Goal: Task Accomplishment & Management: Manage account settings

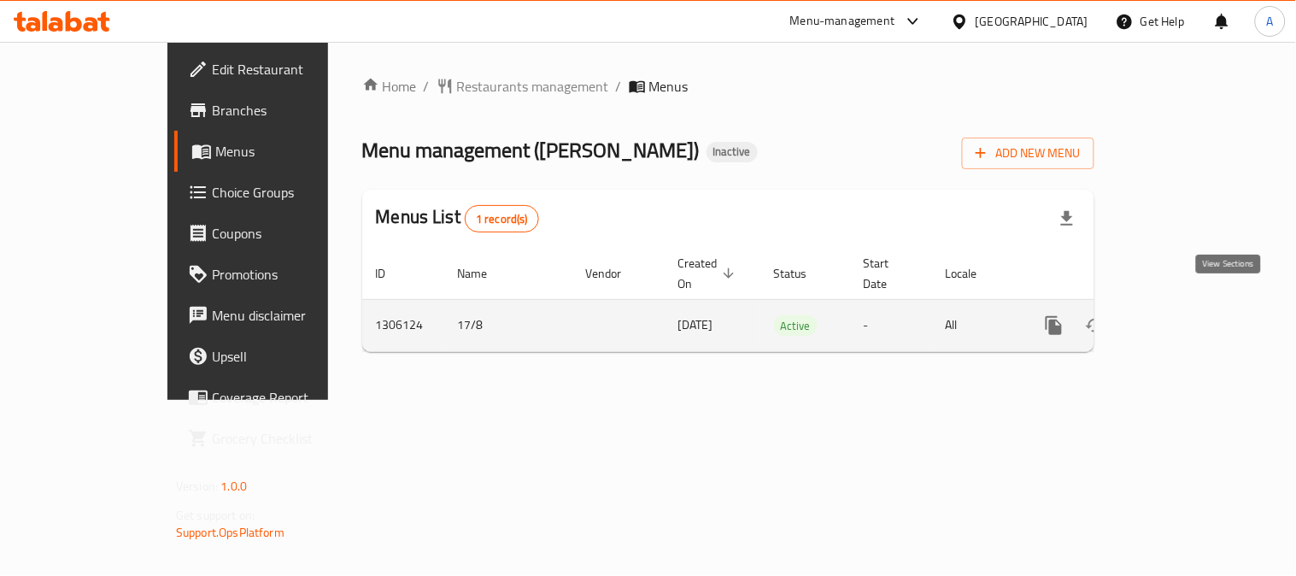
click at [1188, 315] on icon "enhanced table" at bounding box center [1177, 325] width 21 height 21
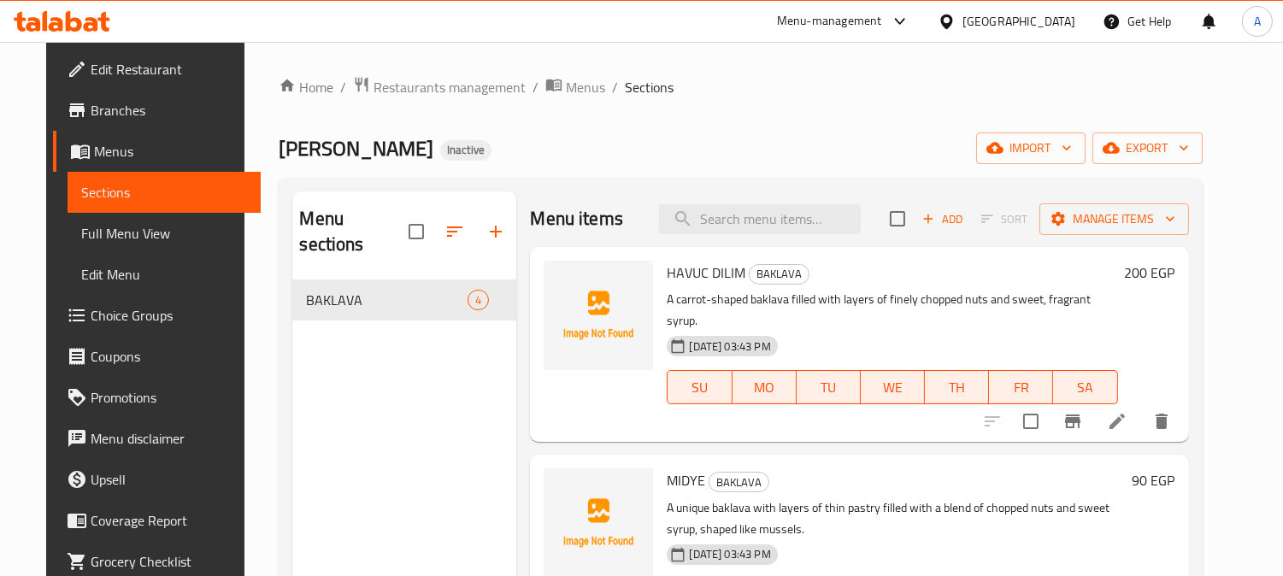
click at [748, 73] on div "Home / Restaurants management / Menus / Sections [PERSON_NAME] Inactive import …" at bounding box center [739, 428] width 991 height 773
click at [1072, 150] on span "import" at bounding box center [1031, 148] width 82 height 21
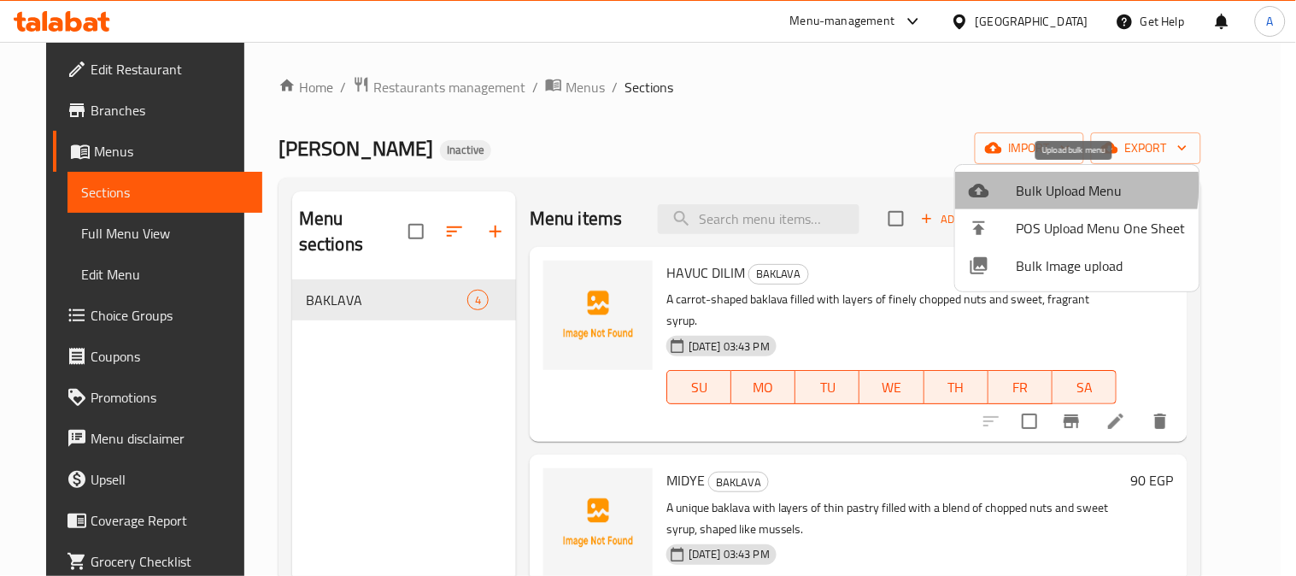
click at [1020, 185] on span "Bulk Upload Menu" at bounding box center [1101, 190] width 169 height 21
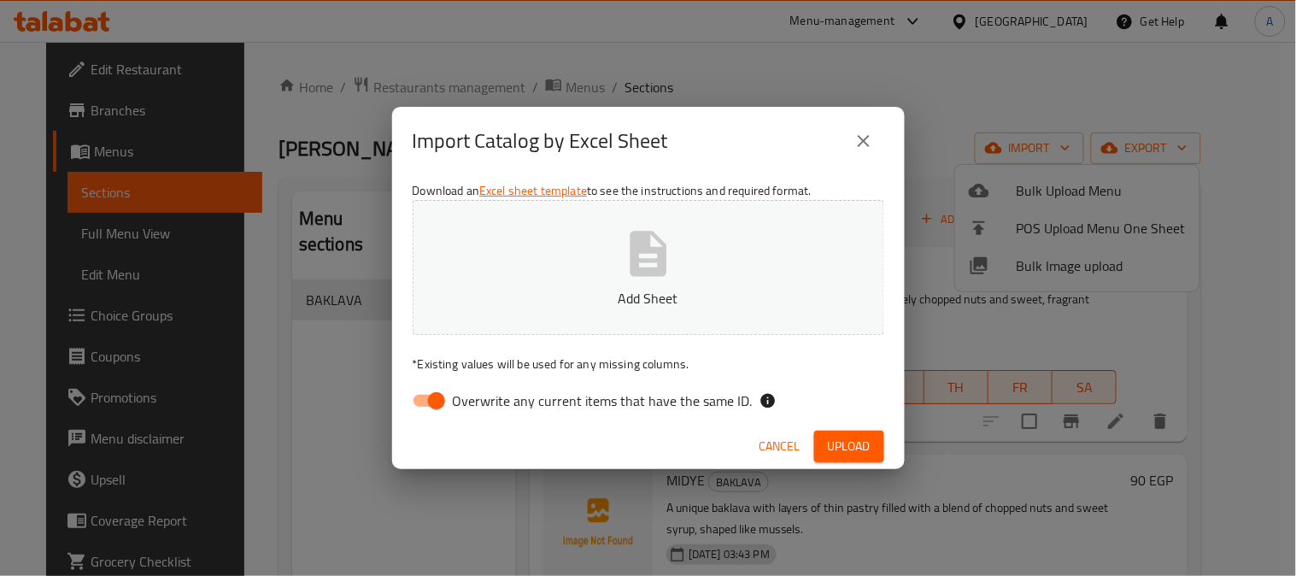
click at [491, 396] on span "Overwrite any current items that have the same ID." at bounding box center [603, 401] width 300 height 21
click at [485, 396] on input "Overwrite any current items that have the same ID." at bounding box center [436, 401] width 97 height 32
checkbox input "false"
click at [663, 256] on icon "button" at bounding box center [648, 253] width 37 height 45
click at [866, 442] on span "Upload" at bounding box center [849, 446] width 43 height 21
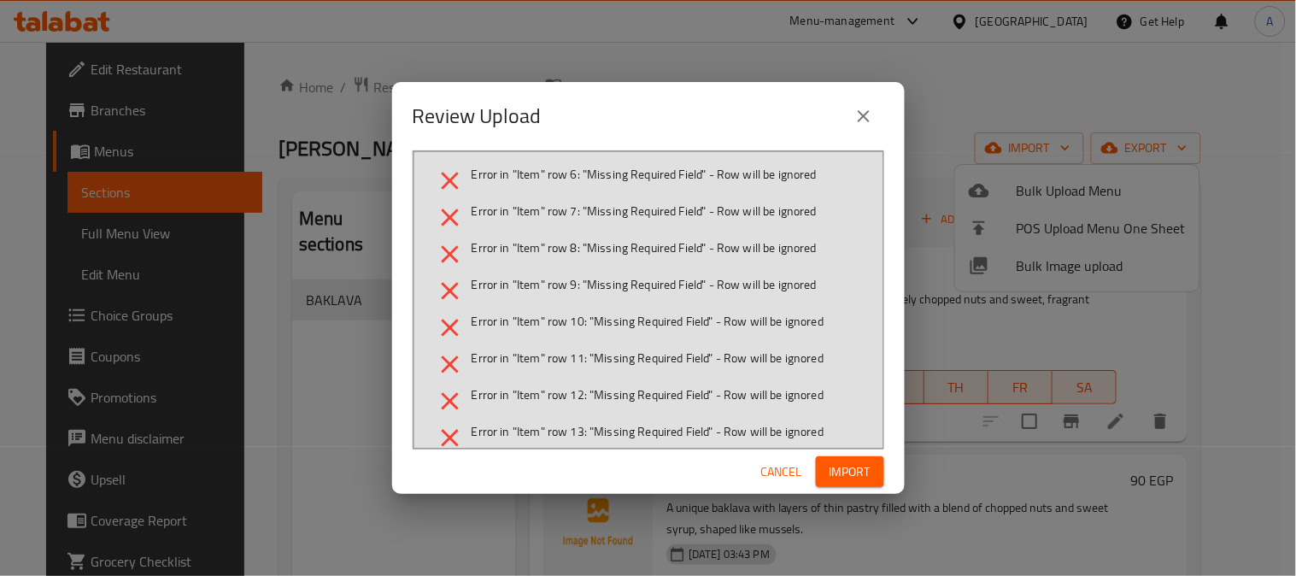
click at [856, 470] on span "Import" at bounding box center [850, 471] width 41 height 21
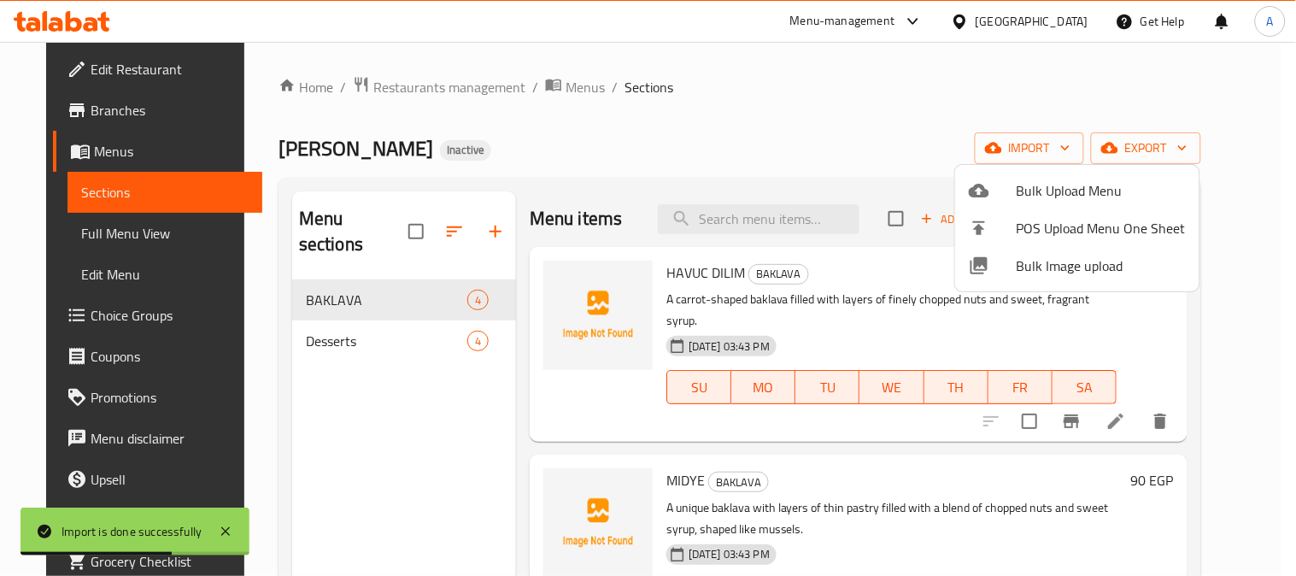
click at [335, 312] on div at bounding box center [648, 288] width 1296 height 576
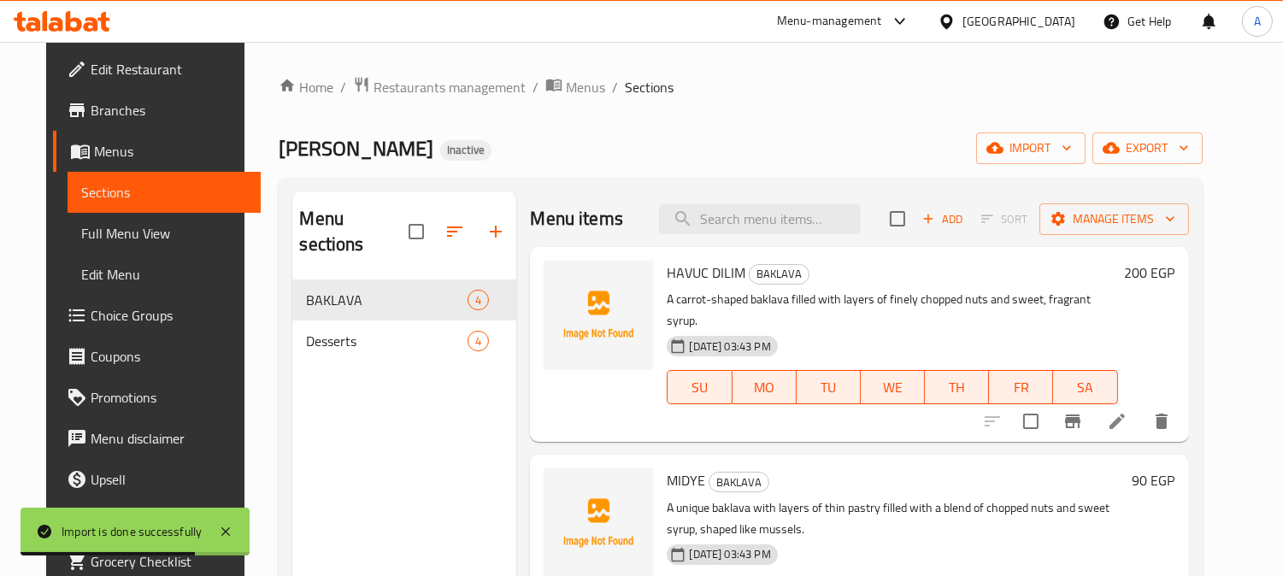
click at [292, 328] on div "Desserts 4" at bounding box center [404, 340] width 224 height 41
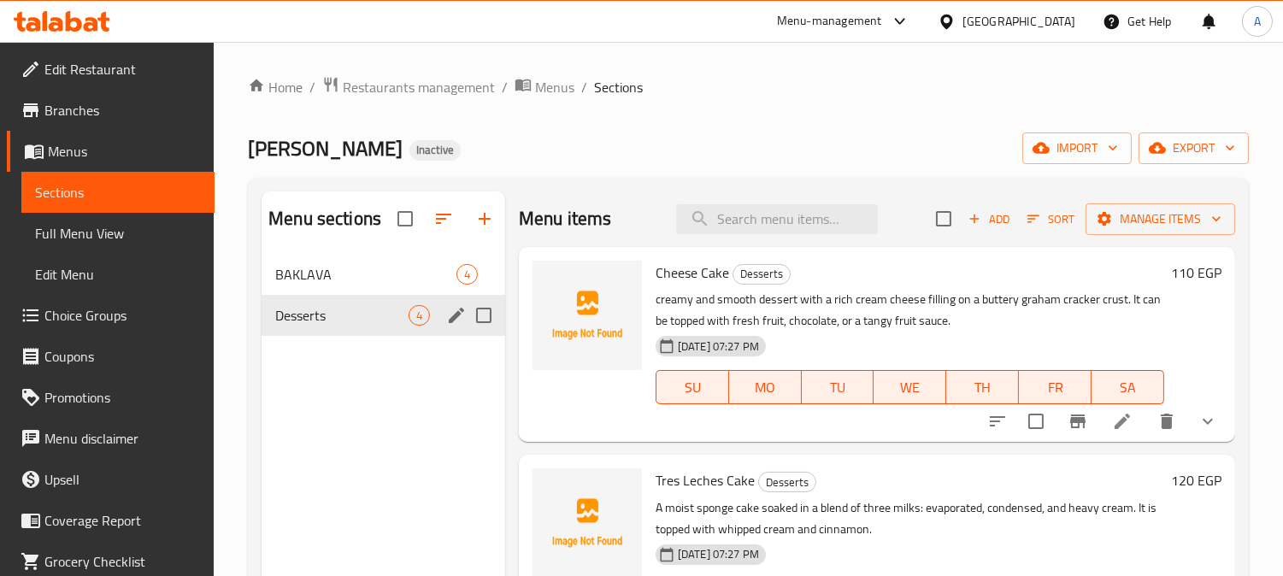
click at [488, 314] on input "Menu sections" at bounding box center [484, 315] width 36 height 36
checkbox input "true"
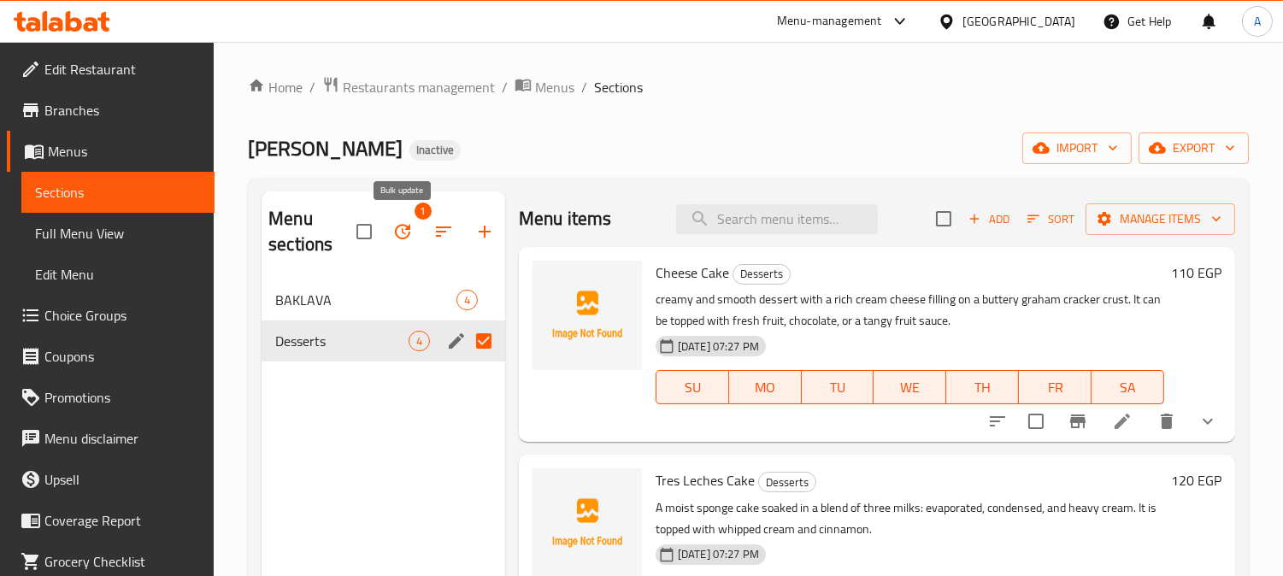
click at [398, 235] on icon "button" at bounding box center [402, 231] width 21 height 21
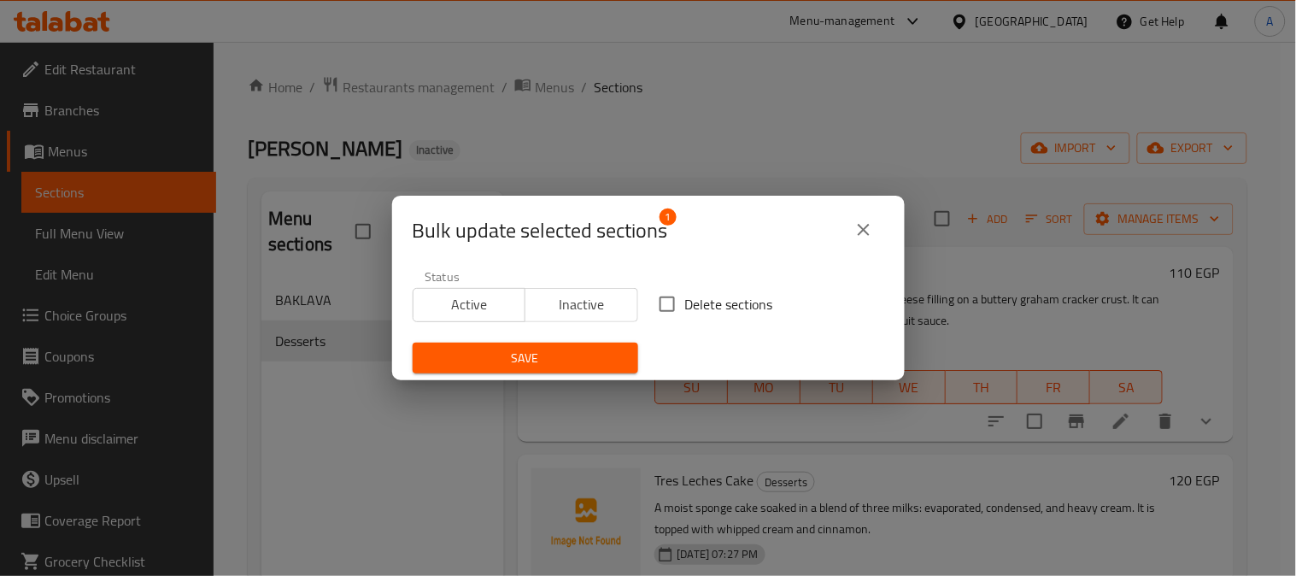
click at [732, 306] on span "Delete sections" at bounding box center [729, 304] width 88 height 21
click at [685, 306] on input "Delete sections" at bounding box center [667, 304] width 36 height 36
checkbox input "true"
click at [582, 361] on span "Save" at bounding box center [525, 358] width 198 height 21
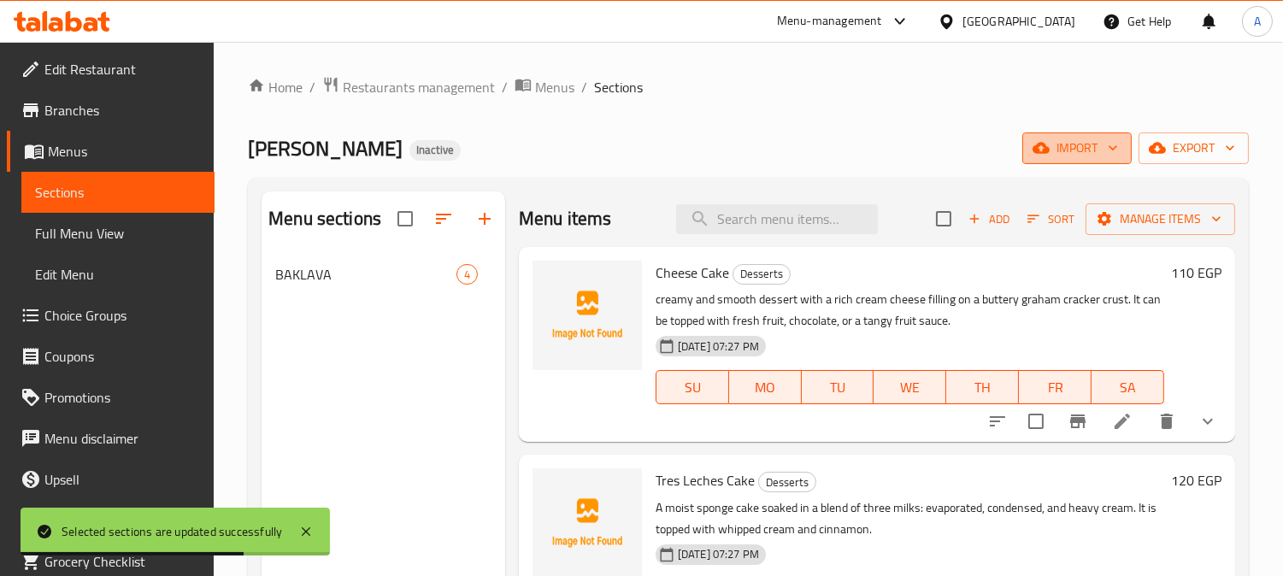
click at [1083, 144] on span "import" at bounding box center [1077, 148] width 82 height 21
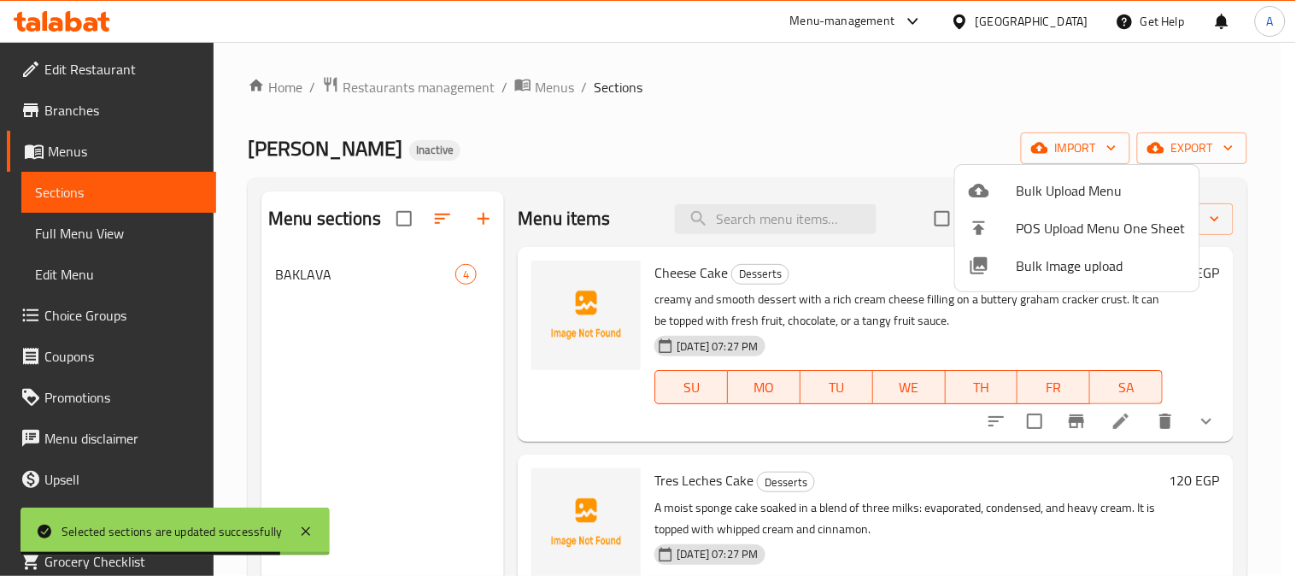
click at [869, 117] on div at bounding box center [648, 288] width 1296 height 576
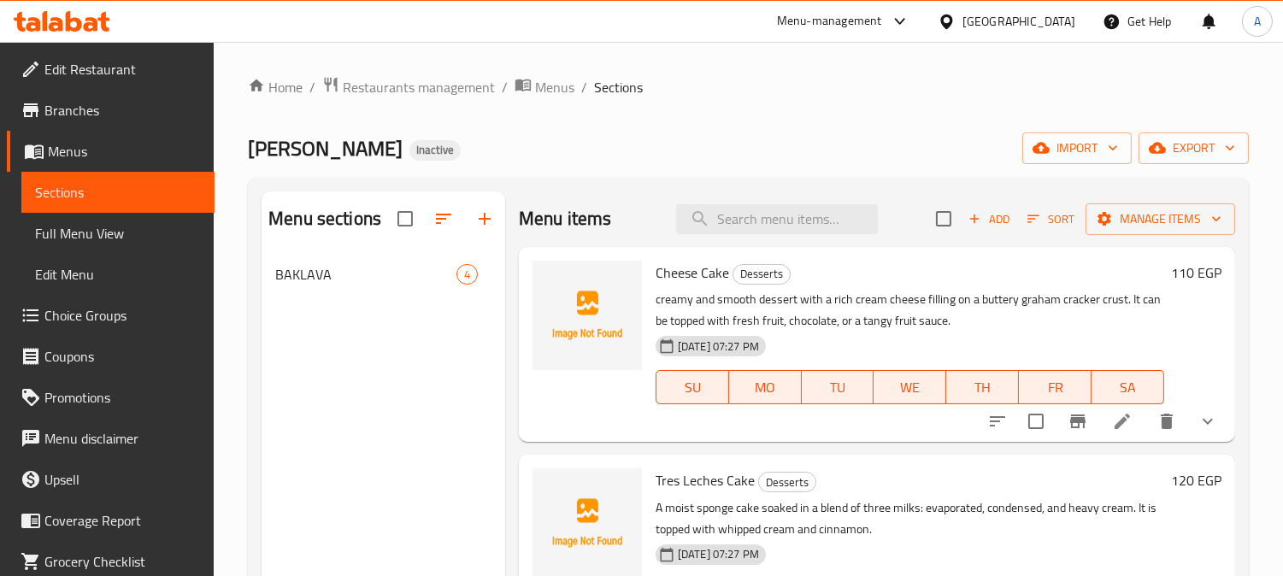
drag, startPoint x: 949, startPoint y: 176, endPoint x: 892, endPoint y: 108, distance: 89.2
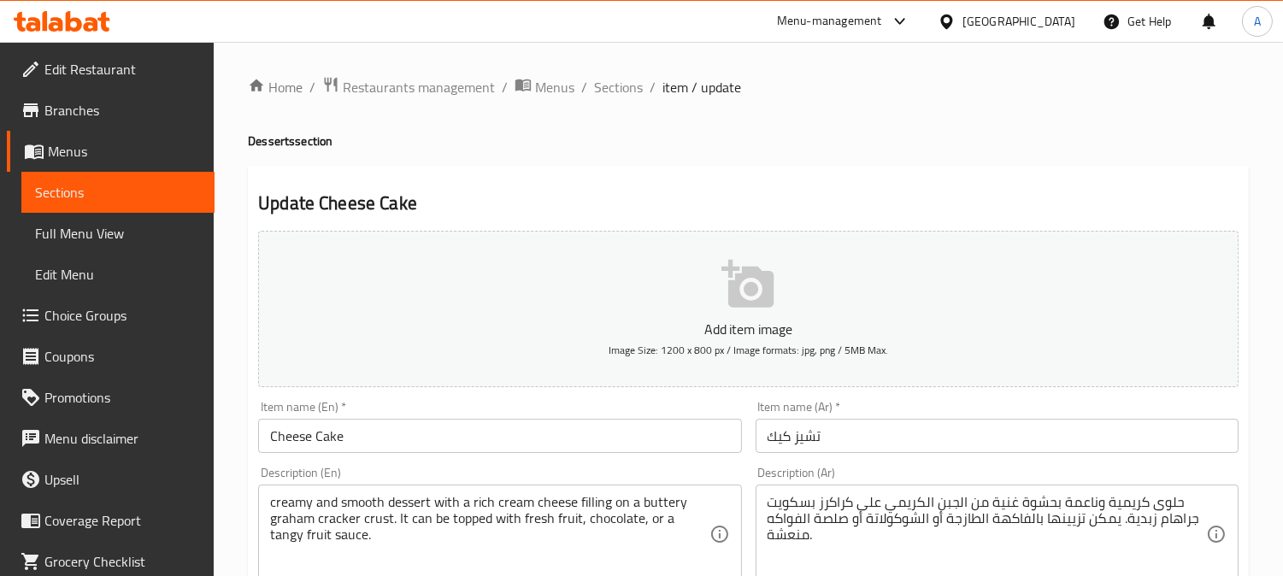
click at [415, 437] on input "Cheese Cake" at bounding box center [499, 436] width 483 height 34
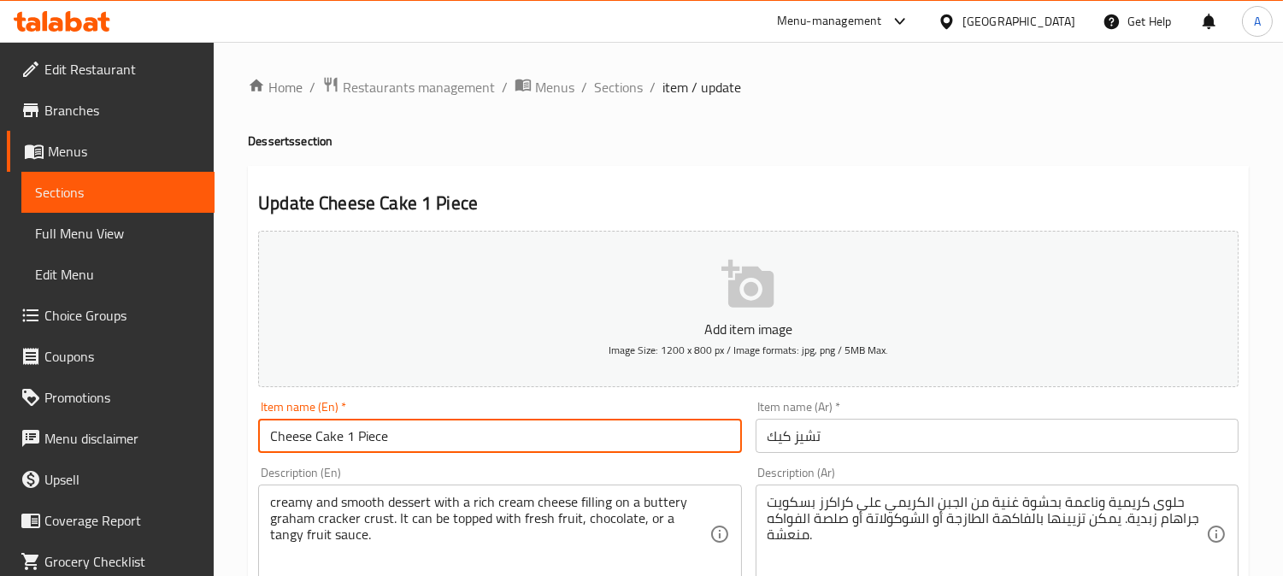
type input "Cheese Cake 1 Piece"
click at [853, 439] on input "تشيز كيك" at bounding box center [996, 436] width 483 height 34
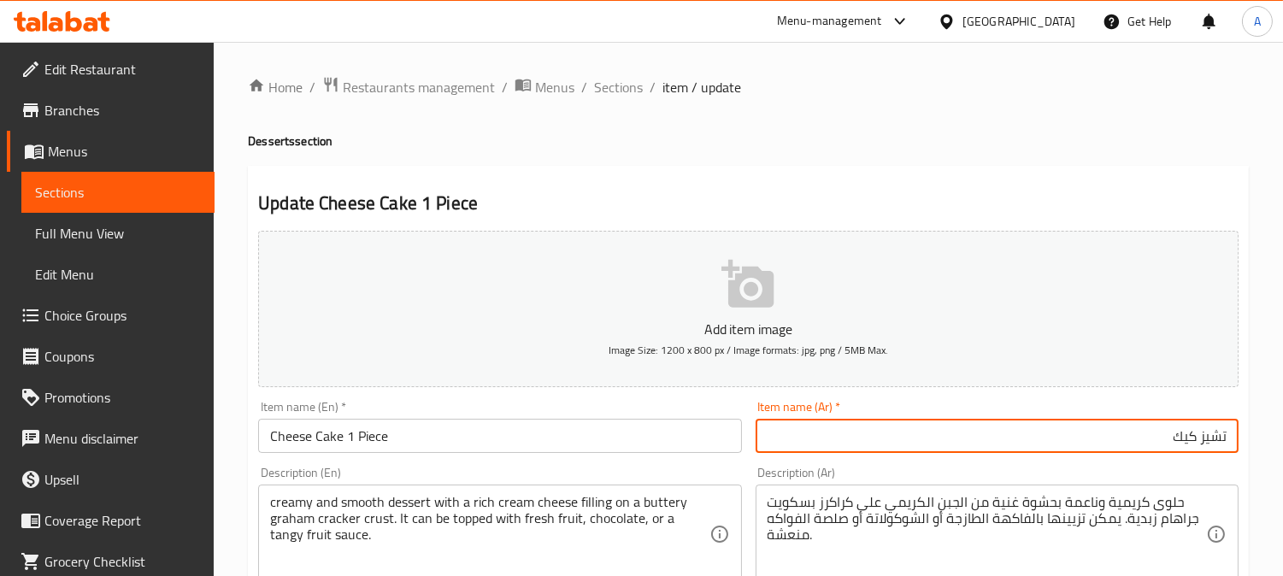
click at [920, 438] on input "تشيز كيك" at bounding box center [996, 436] width 483 height 34
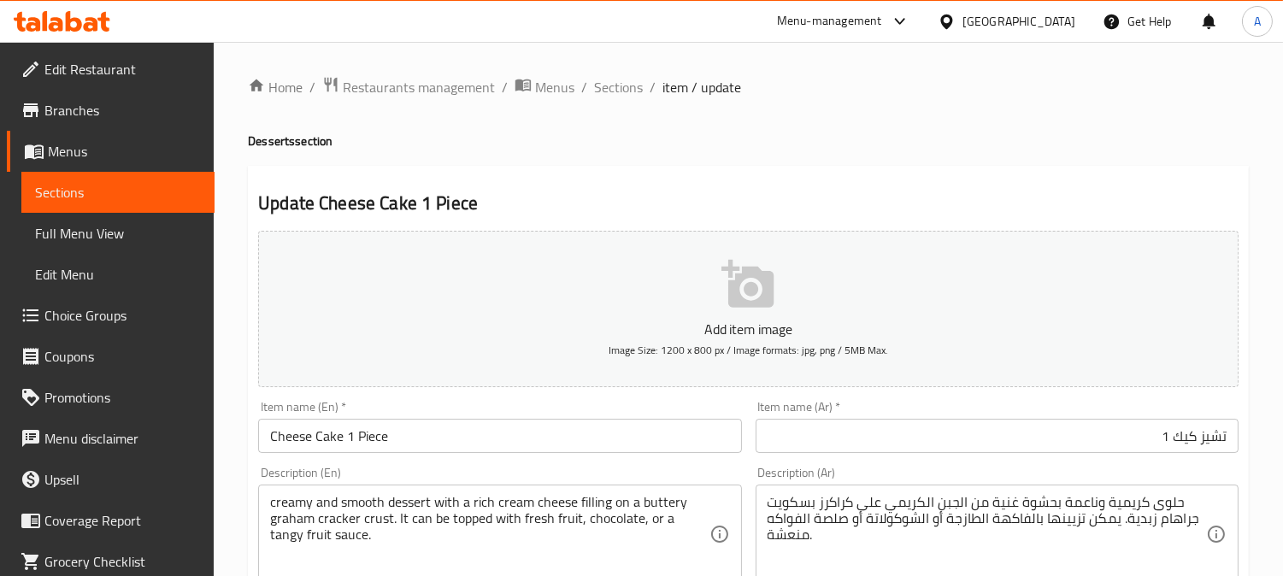
click at [933, 438] on input "تشيز كيك 1" at bounding box center [996, 436] width 483 height 34
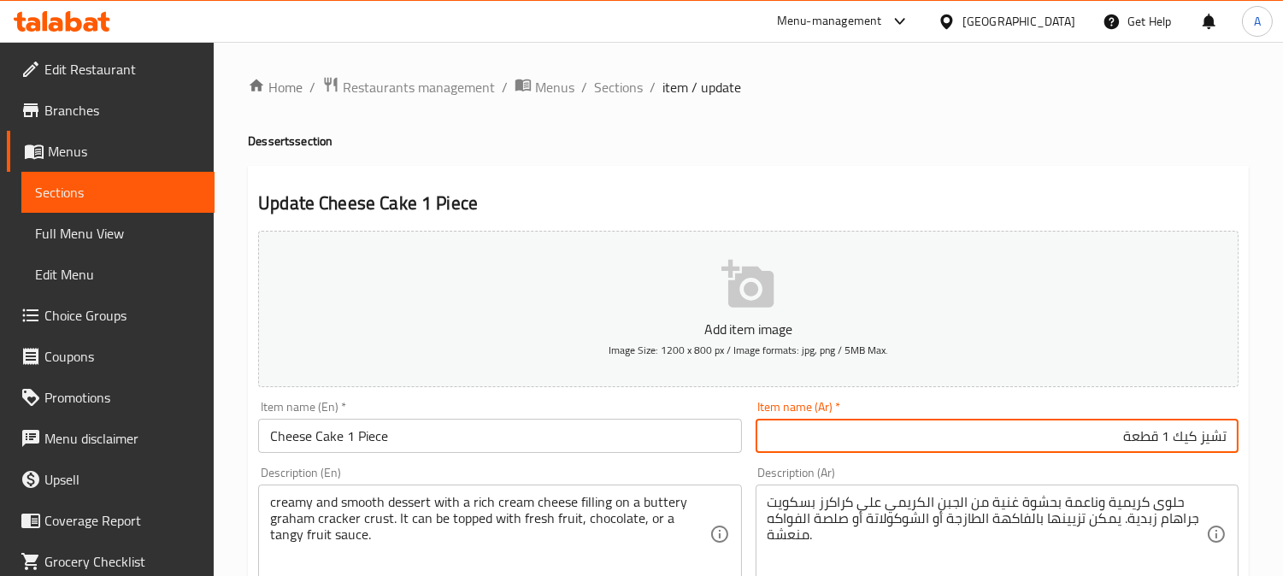
type input "تشيز كيك 1 قطعة"
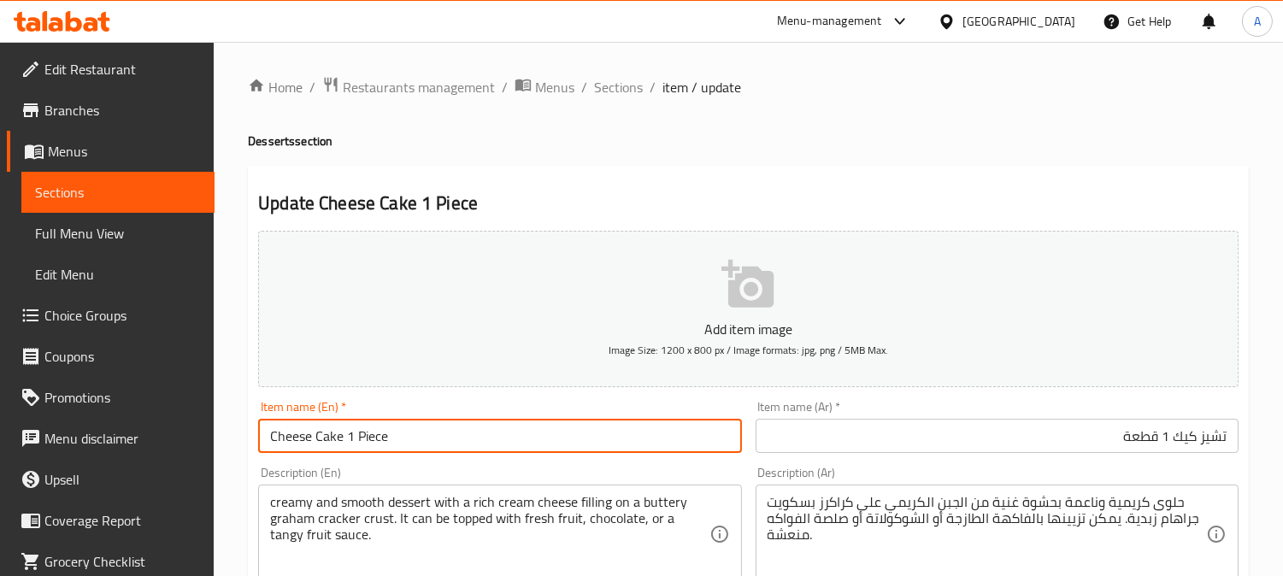
drag, startPoint x: 340, startPoint y: 440, endPoint x: 473, endPoint y: 436, distance: 133.4
click at [470, 436] on input "Cheese Cake 1 Piece" at bounding box center [499, 436] width 483 height 34
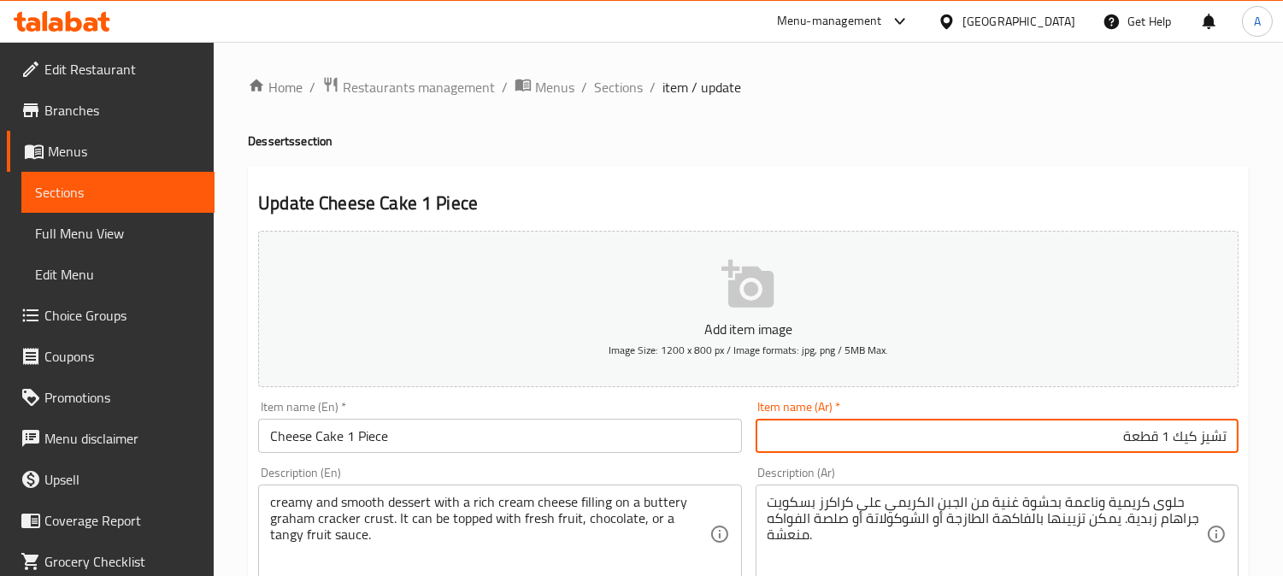
drag, startPoint x: 1173, startPoint y: 438, endPoint x: 1003, endPoint y: 446, distance: 170.2
click at [1053, 437] on input "تشيز كيك 1 قطعة" at bounding box center [996, 436] width 483 height 34
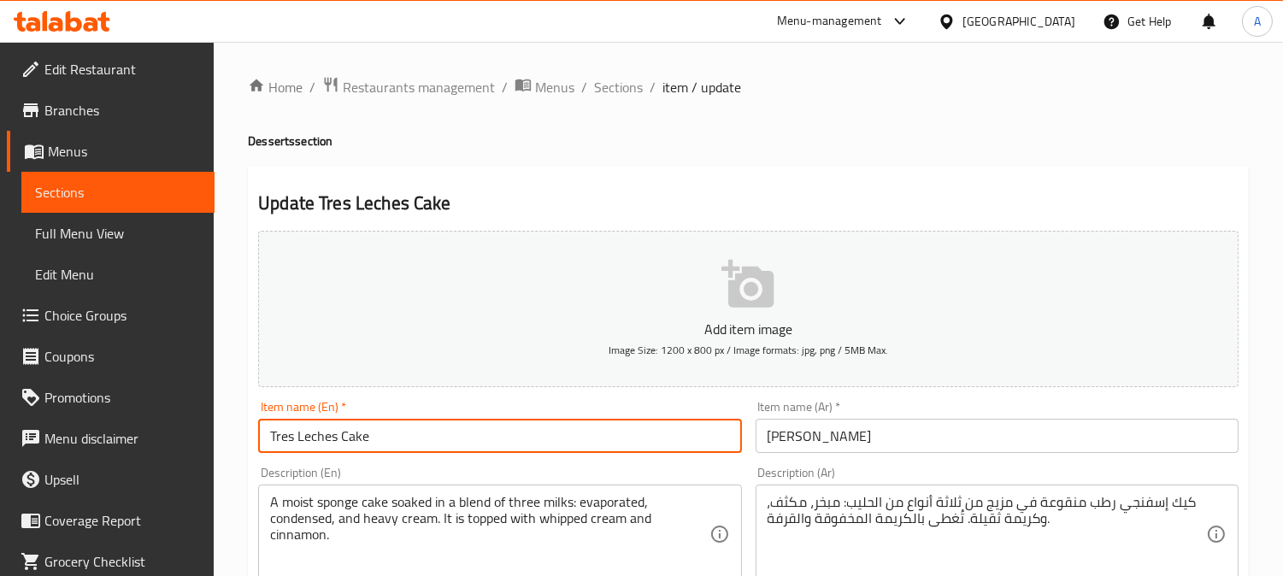
drag, startPoint x: 416, startPoint y: 440, endPoint x: 425, endPoint y: 438, distance: 8.9
click at [417, 437] on input "Tres Leches Cake" at bounding box center [499, 436] width 483 height 34
paste input "1 Piece"
type input "Tres Leches Cake 1 Piece"
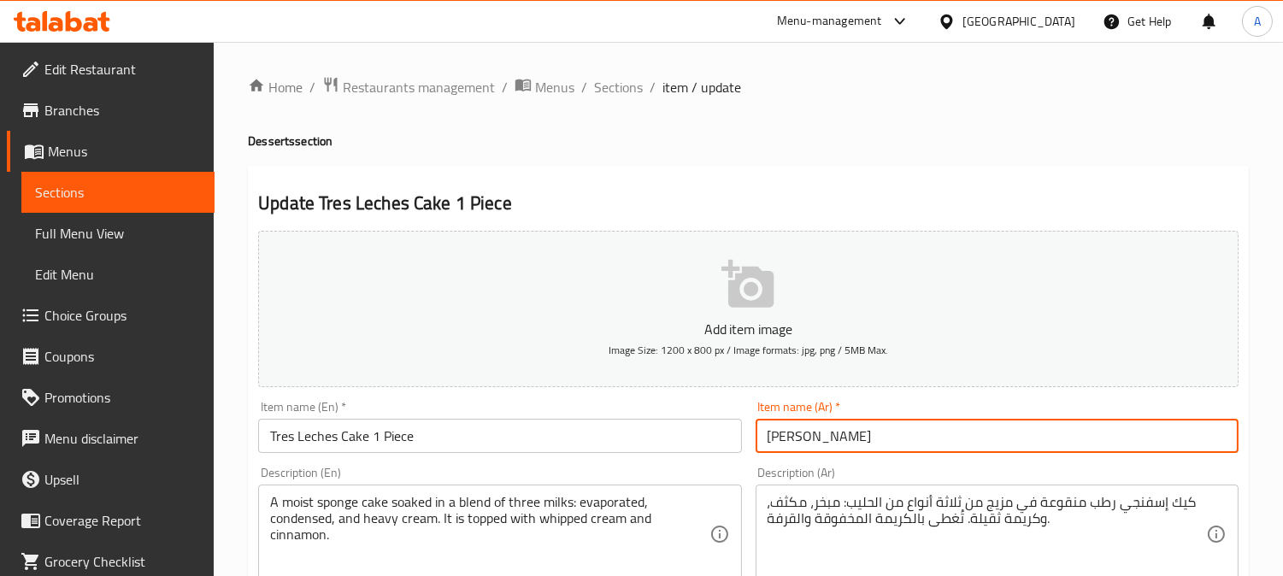
click at [913, 432] on input "كيك تري ليتشي‎" at bounding box center [996, 436] width 483 height 34
paste input "1 قطعة"
type input "كيك تري ليتشي 1 قطعة‎"
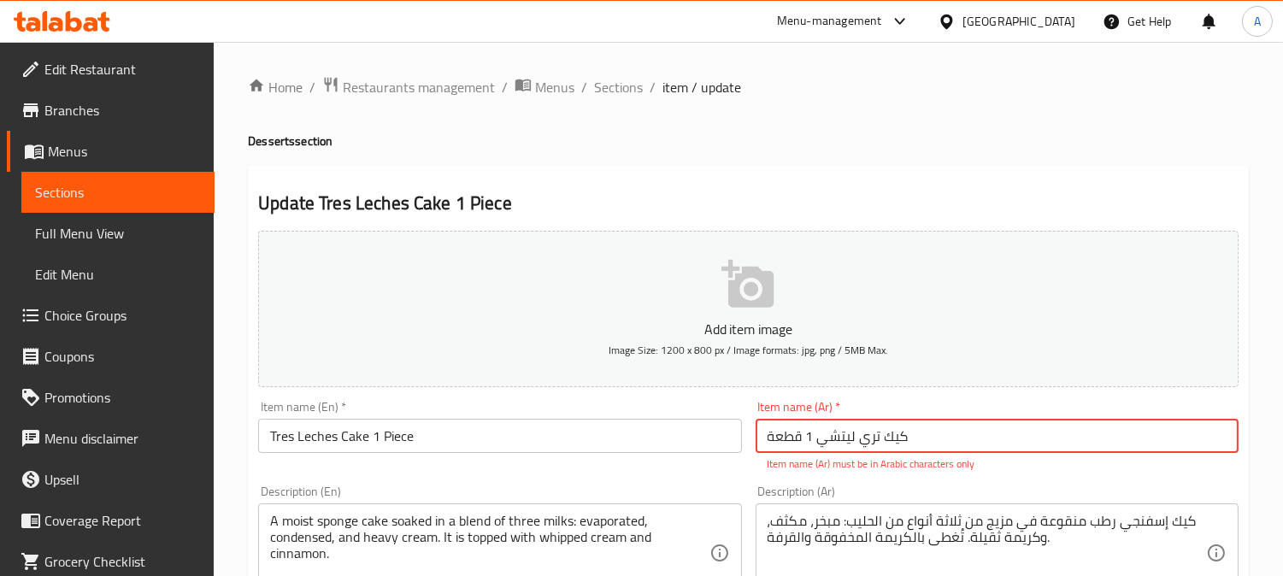
click at [542, 432] on input "Tres Leches Cake 1 Piece" at bounding box center [499, 436] width 483 height 34
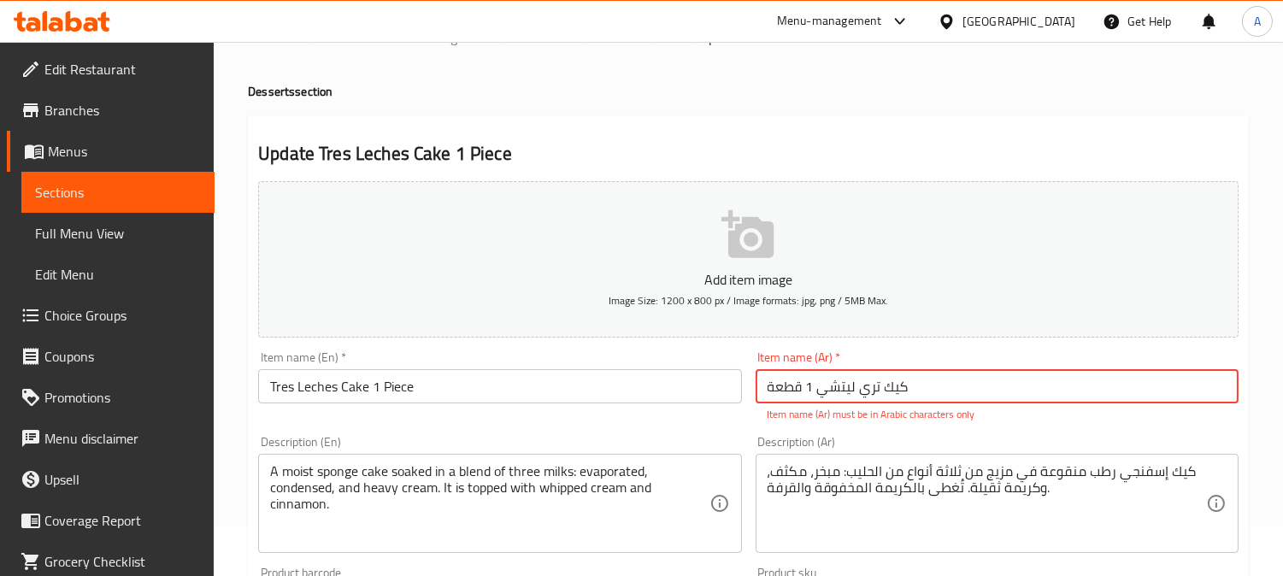
scroll to position [95, 0]
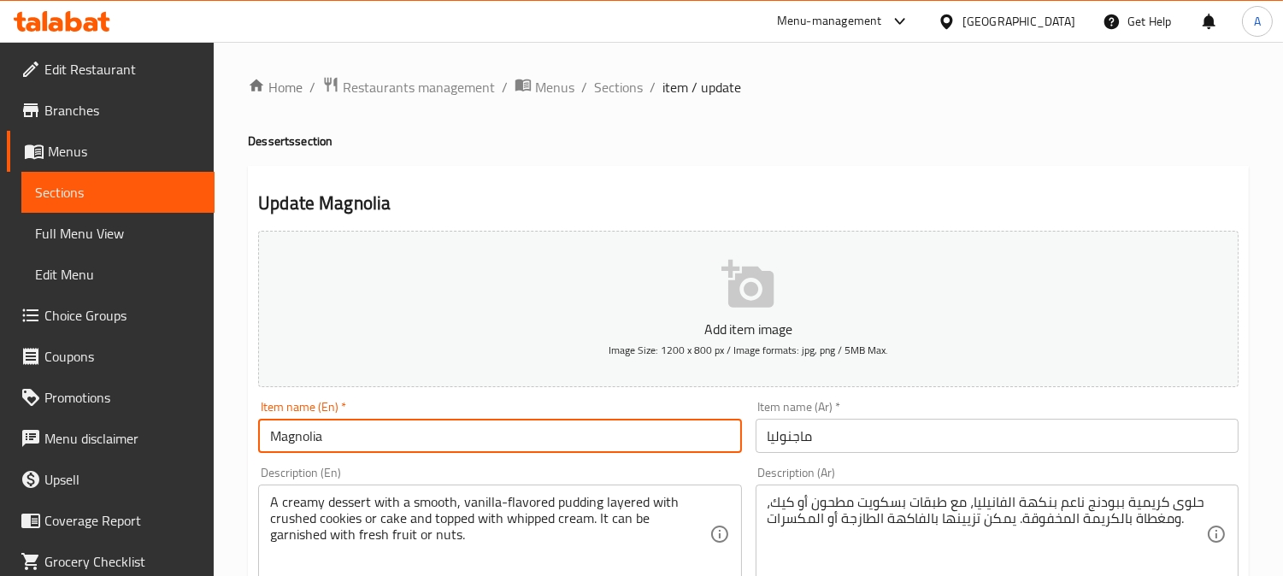
click at [413, 437] on input "Magnolia" at bounding box center [499, 436] width 483 height 34
paste input "1 Piece"
type input "Magnolia 1 Piece"
click at [918, 440] on input "ماجنوليا" at bounding box center [996, 436] width 483 height 34
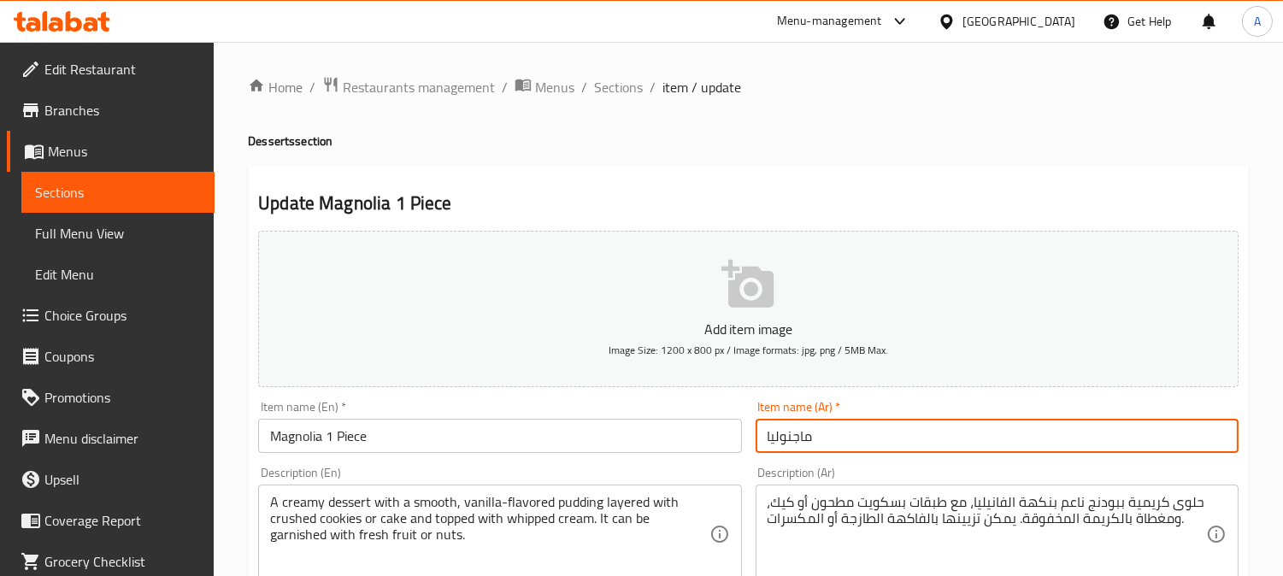
paste input "1 قطعة"
type input "ماجنوليا 1 قطعة"
click at [565, 429] on input "Magnolia 1 Piece" at bounding box center [499, 436] width 483 height 34
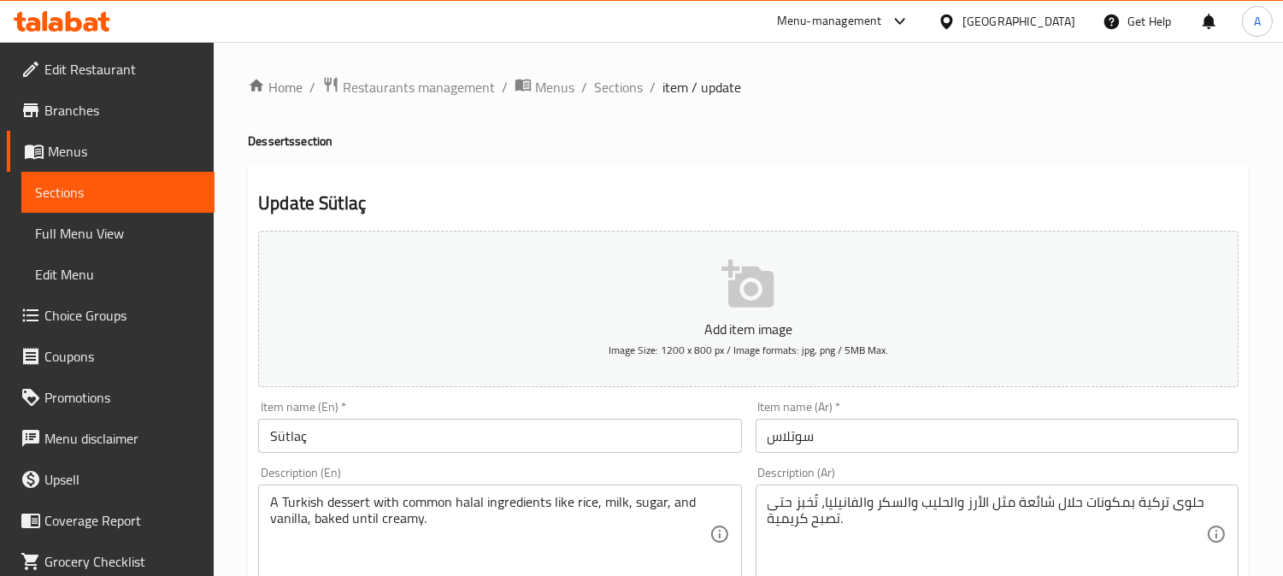
click at [493, 432] on input "Sütlaç" at bounding box center [499, 436] width 483 height 34
paste input "1 Piece"
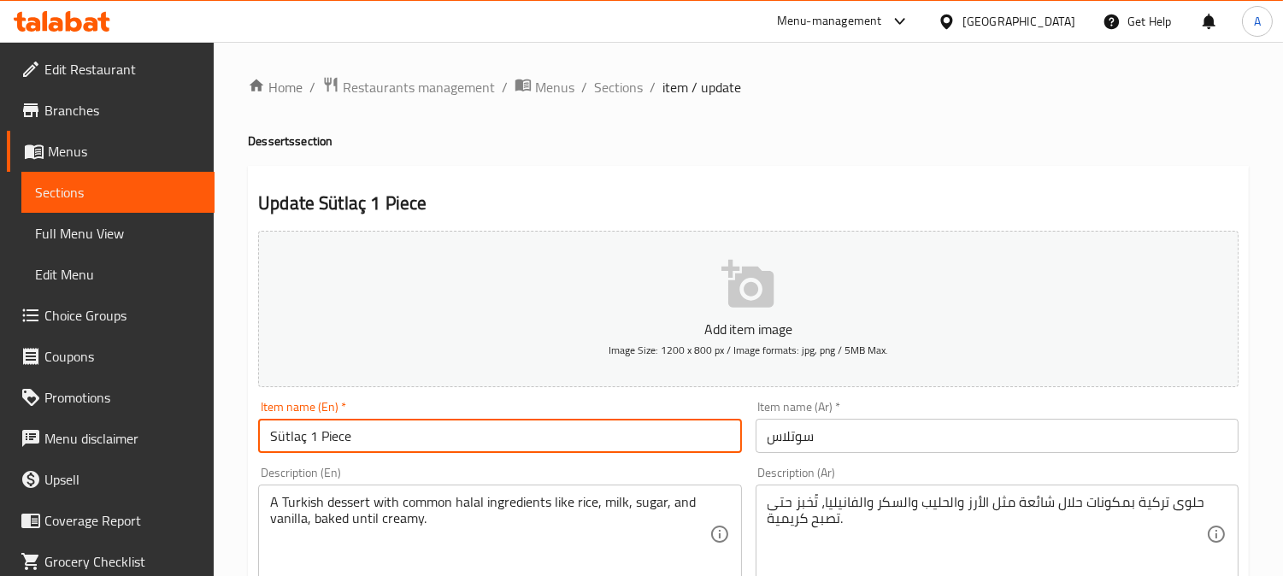
type input "Sütlaç 1 Piece"
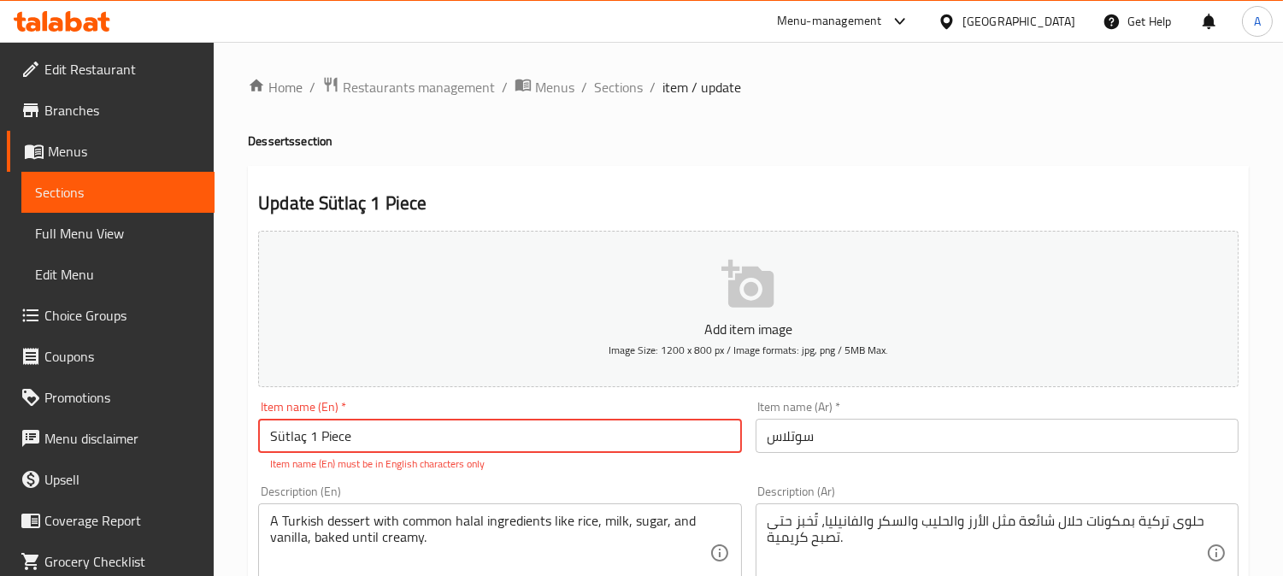
click at [915, 433] on input "سوتلاس" at bounding box center [996, 436] width 483 height 34
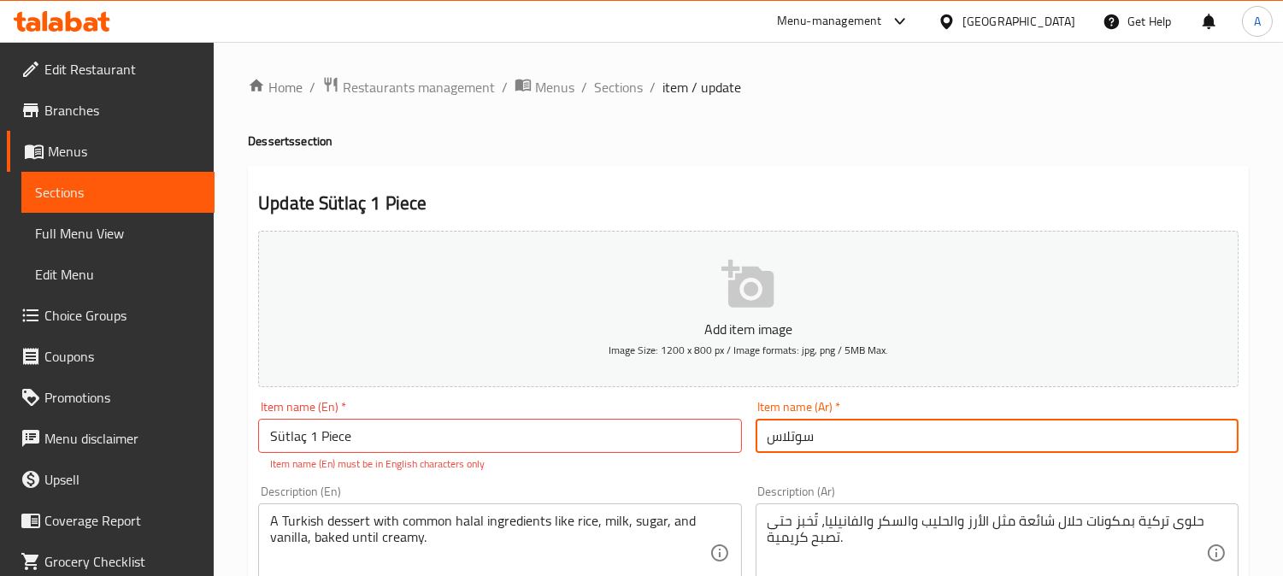
paste input "1 قطعة"
type input "سوتلاس 1 قطعة"
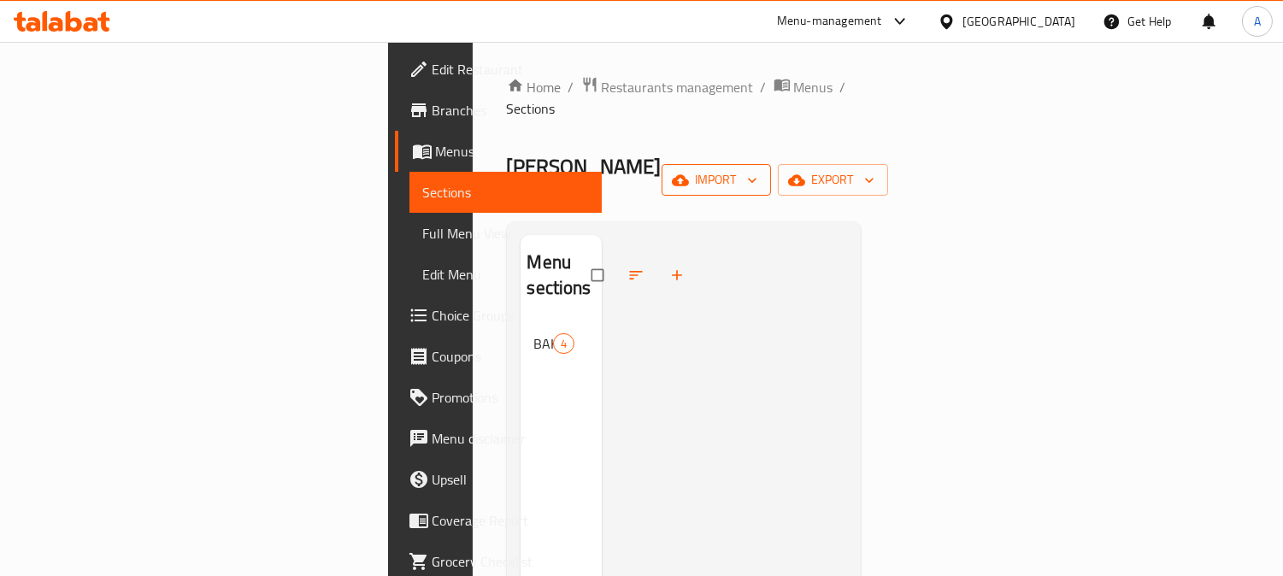
click at [757, 169] on span "import" at bounding box center [716, 179] width 82 height 21
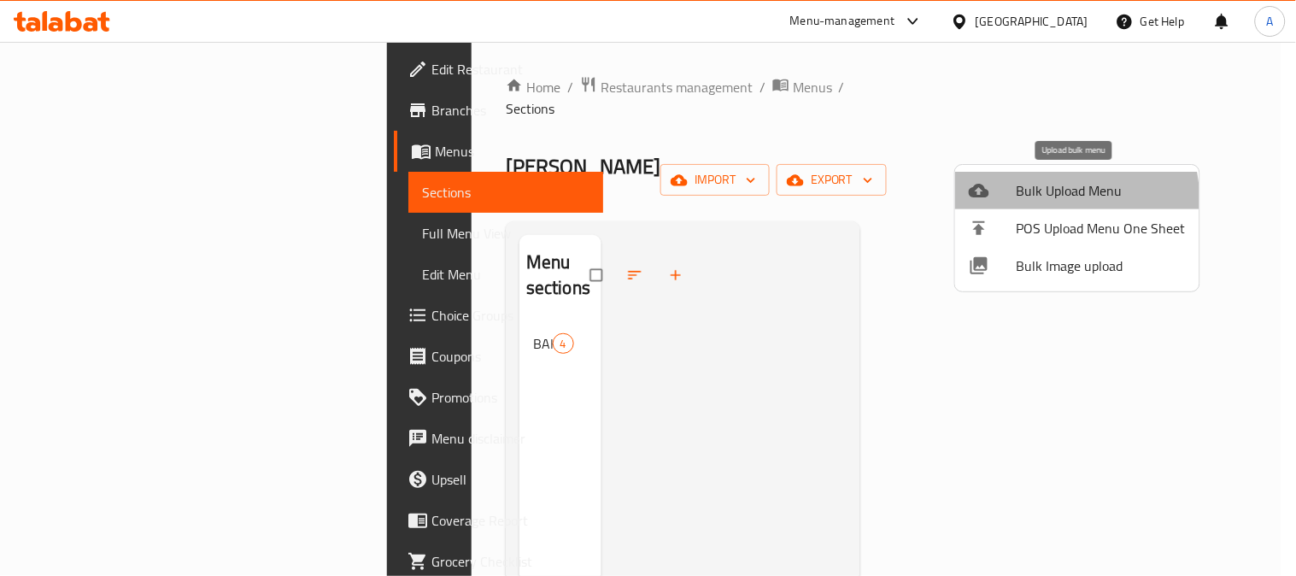
click at [1034, 201] on span "Bulk Upload Menu" at bounding box center [1101, 190] width 169 height 21
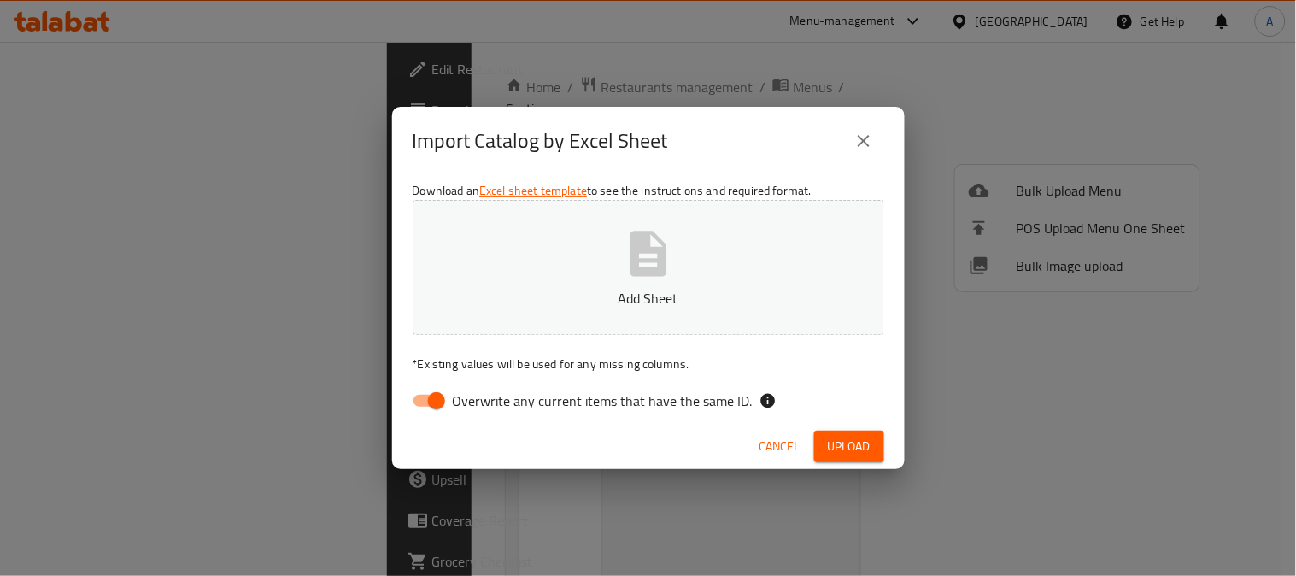
click at [543, 403] on span "Overwrite any current items that have the same ID." at bounding box center [603, 401] width 300 height 21
click at [485, 403] on input "Overwrite any current items that have the same ID." at bounding box center [436, 401] width 97 height 32
checkbox input "false"
click at [642, 269] on icon "button" at bounding box center [648, 253] width 37 height 45
click at [825, 440] on button "Upload" at bounding box center [849, 447] width 70 height 32
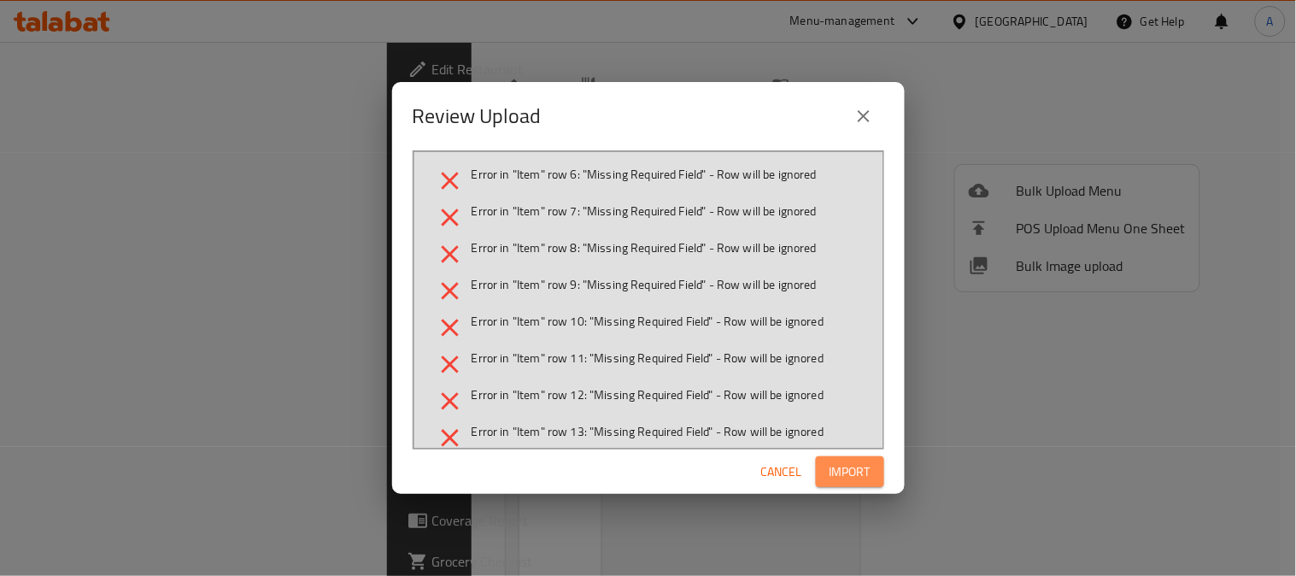
click at [843, 473] on span "Import" at bounding box center [850, 471] width 41 height 21
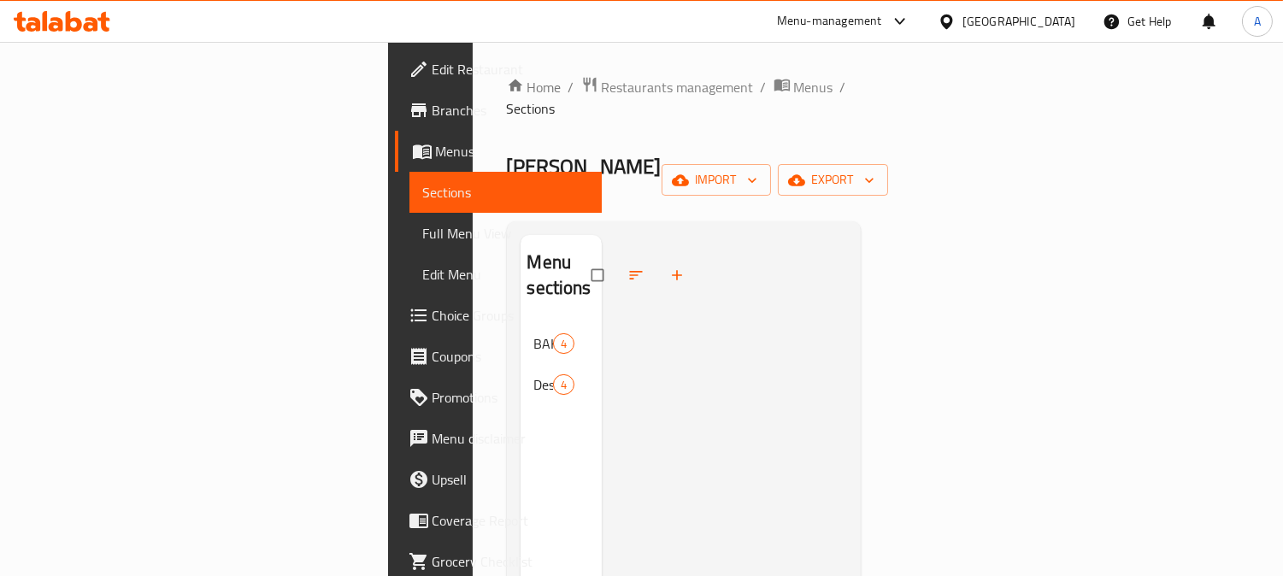
click at [423, 238] on span "Full Menu View" at bounding box center [506, 233] width 166 height 21
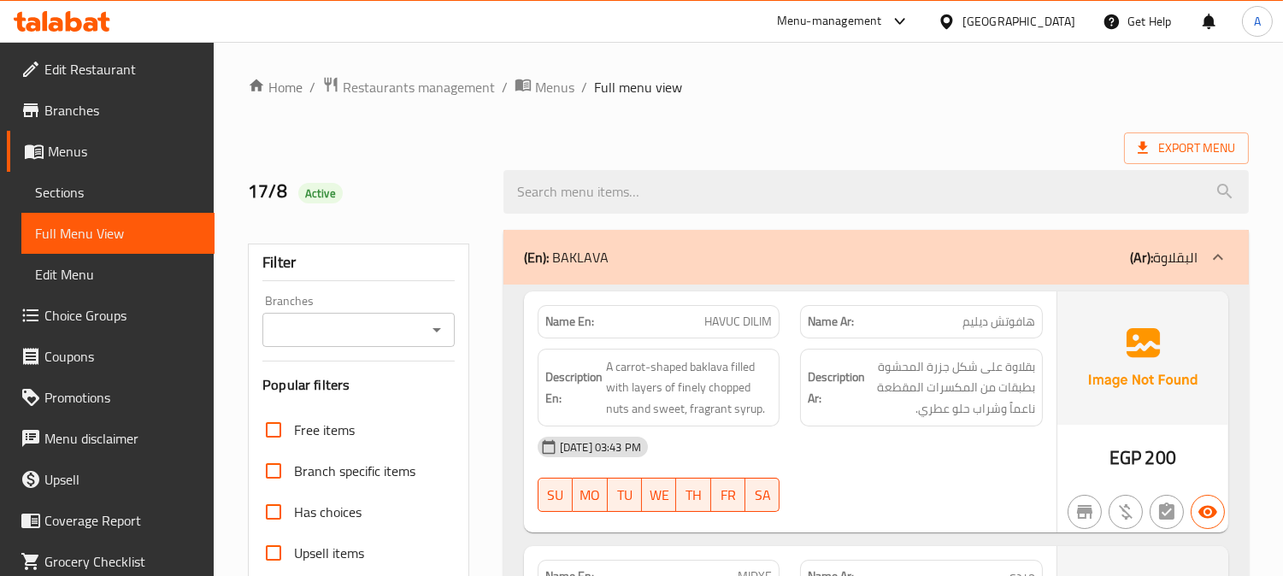
click at [738, 256] on div "(En): BAKLAVA (Ar): البقلاوة" at bounding box center [860, 257] width 673 height 21
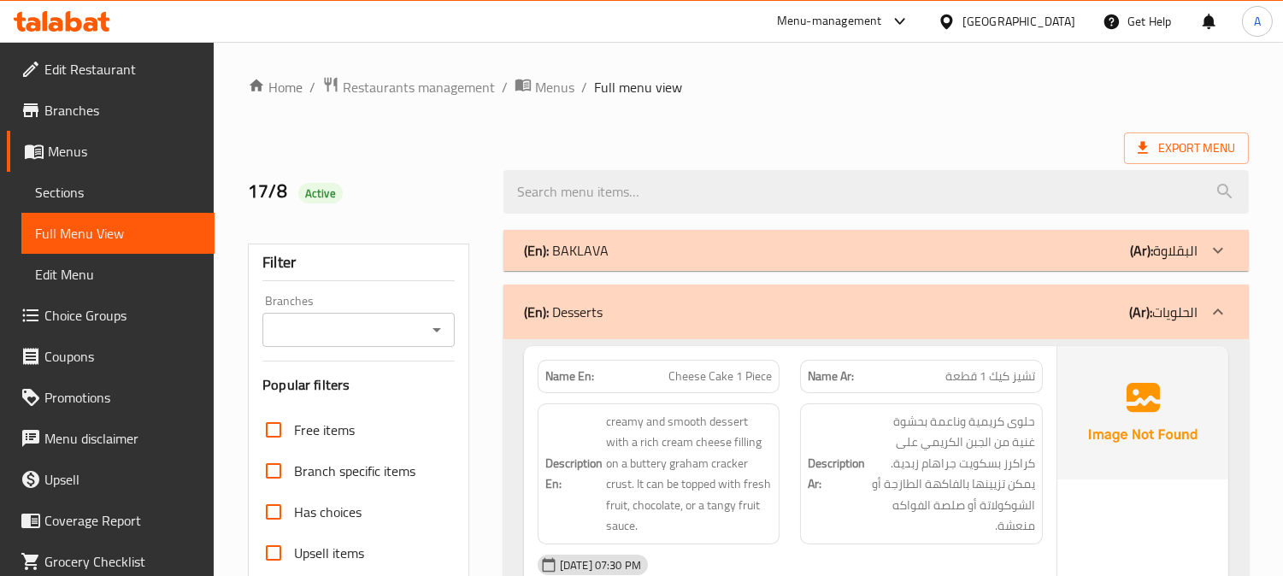
click at [753, 242] on div "(En): BAKLAVA (Ar): البقلاوة" at bounding box center [860, 250] width 673 height 21
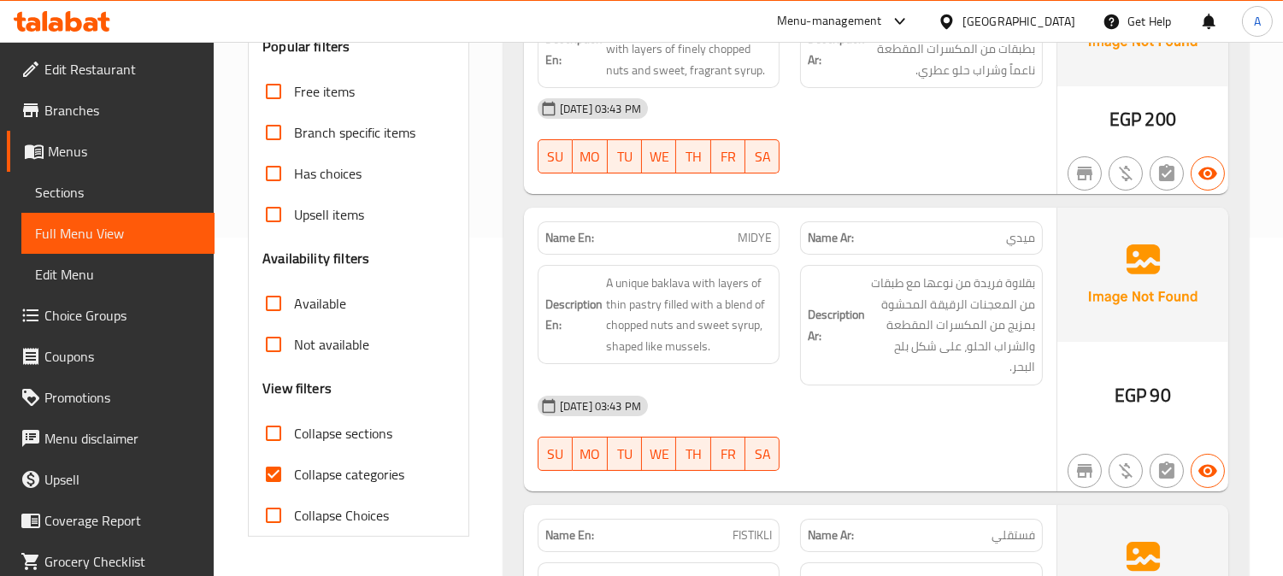
scroll to position [95, 0]
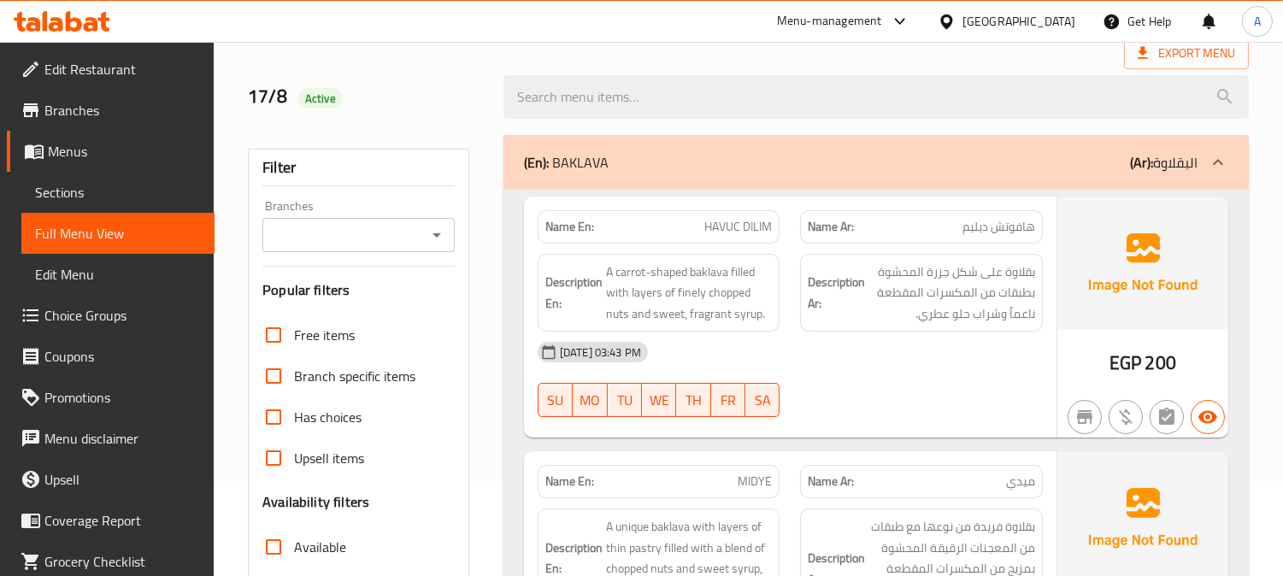
click at [716, 165] on div "(En): BAKLAVA (Ar): البقلاوة" at bounding box center [860, 162] width 673 height 21
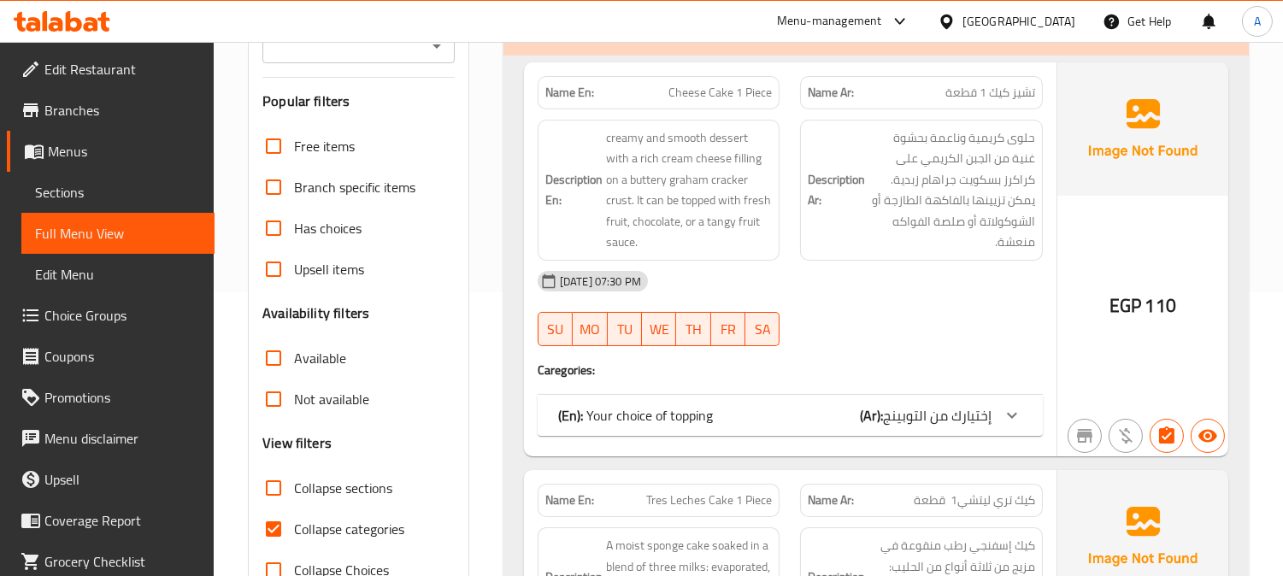
scroll to position [285, 0]
drag, startPoint x: 907, startPoint y: 413, endPoint x: 834, endPoint y: 292, distance: 140.7
click at [907, 412] on span "إختيارك من التوبينج" at bounding box center [937, 415] width 109 height 26
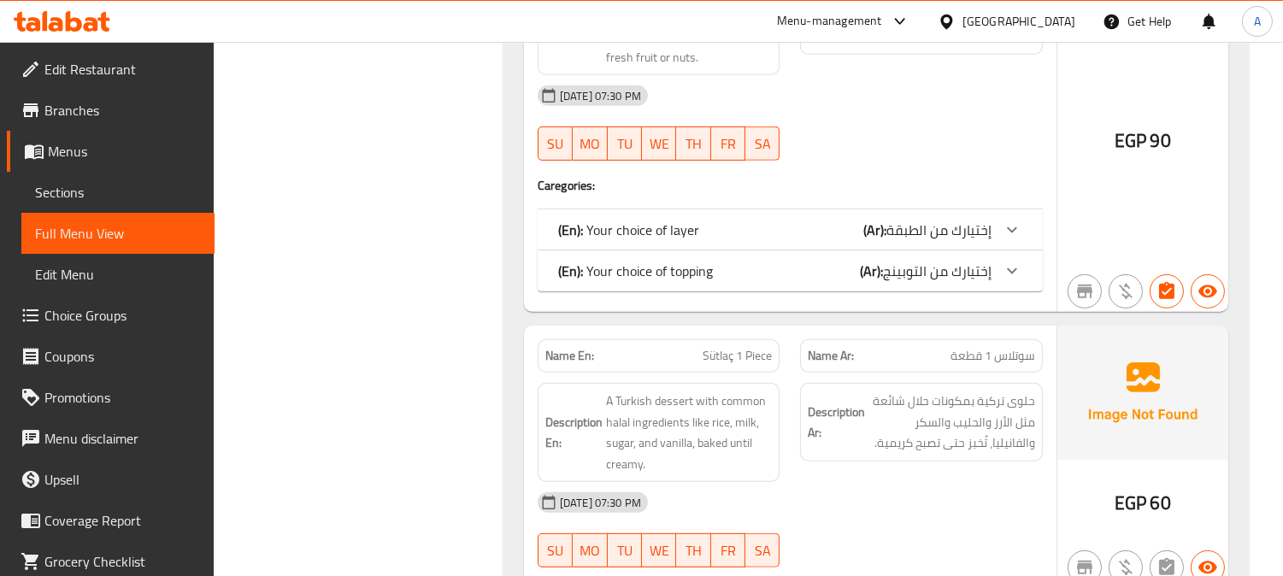
scroll to position [1424, 0]
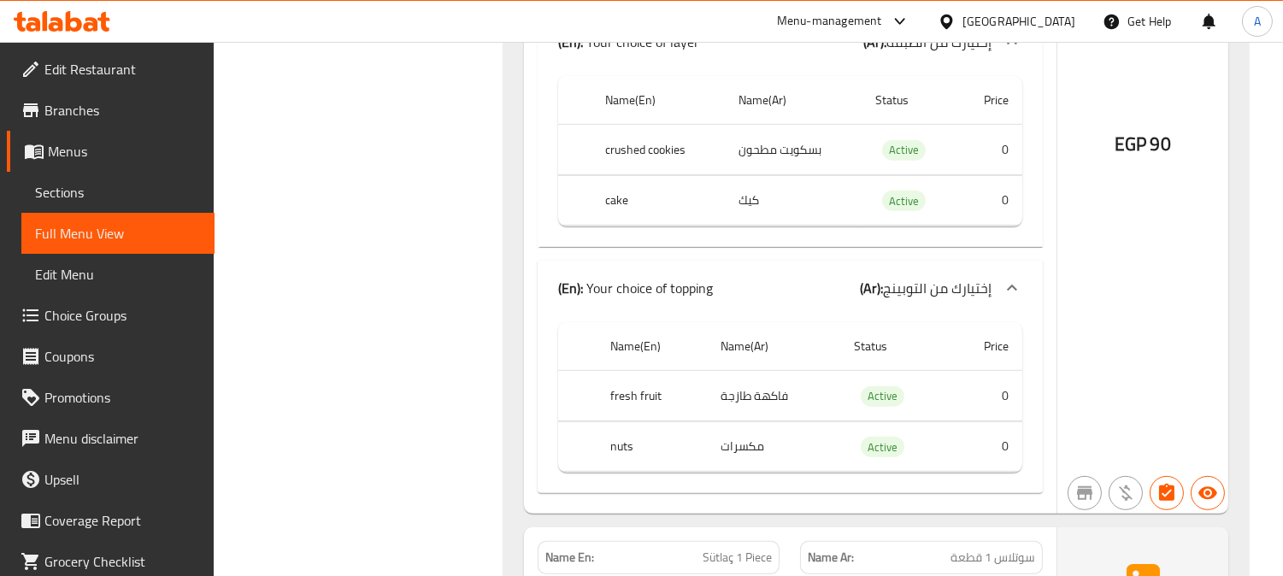
scroll to position [1419, 0]
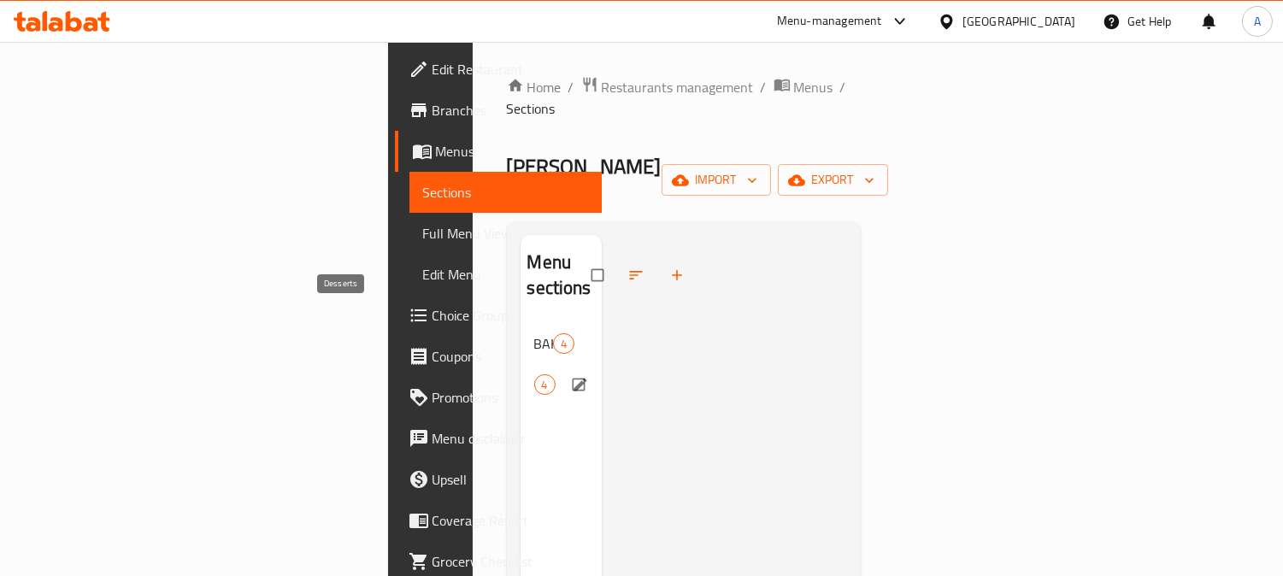
click at [534, 374] on span "Desserts" at bounding box center [534, 384] width 0 height 21
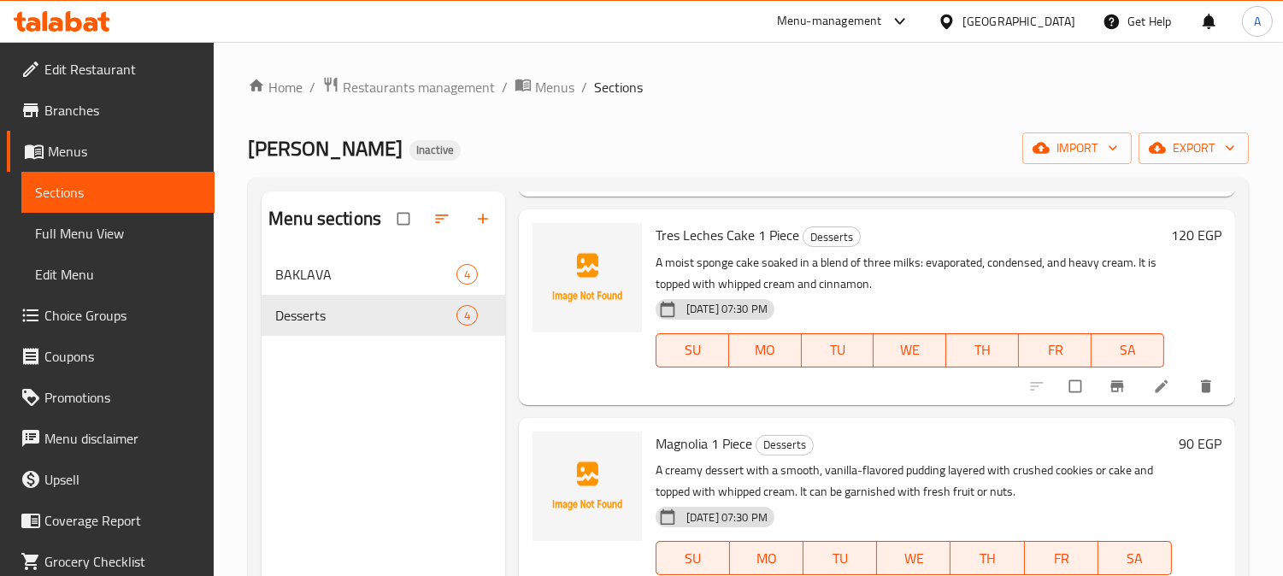
scroll to position [297, 0]
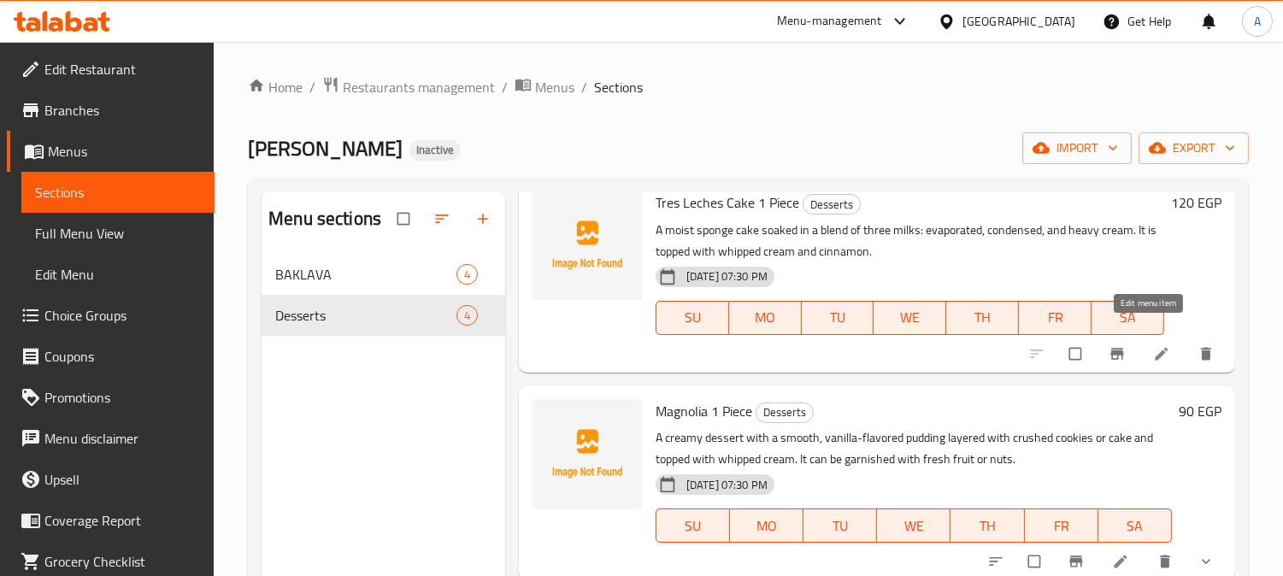
click at [1153, 345] on icon at bounding box center [1161, 353] width 17 height 17
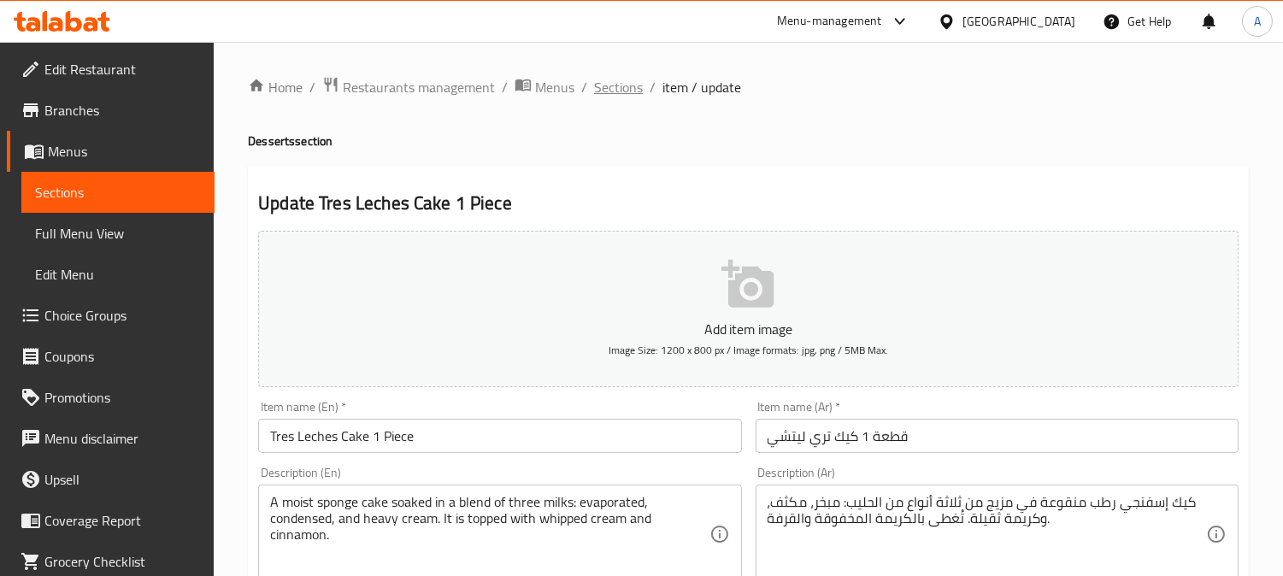
click at [609, 88] on span "Sections" at bounding box center [618, 87] width 49 height 21
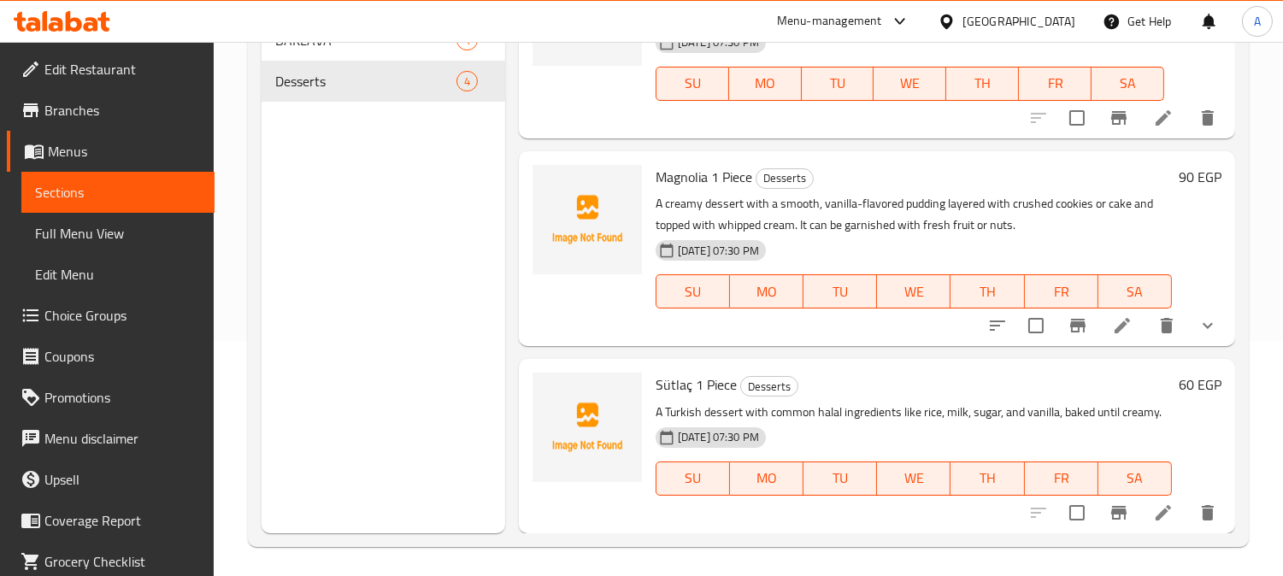
scroll to position [239, 0]
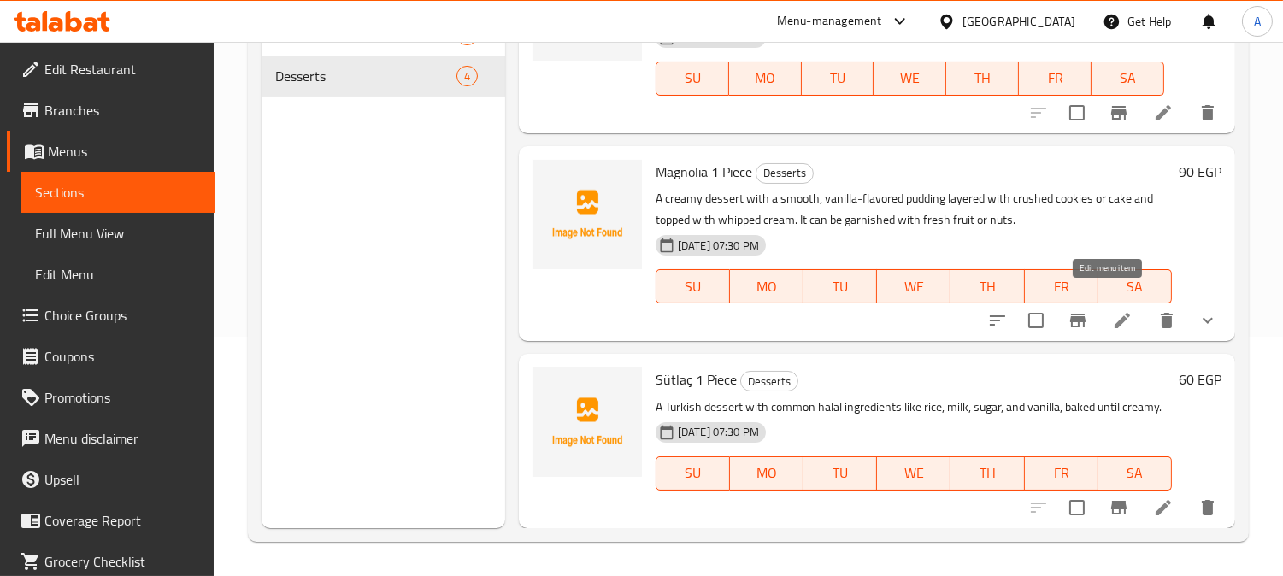
click at [1112, 310] on icon at bounding box center [1122, 320] width 21 height 21
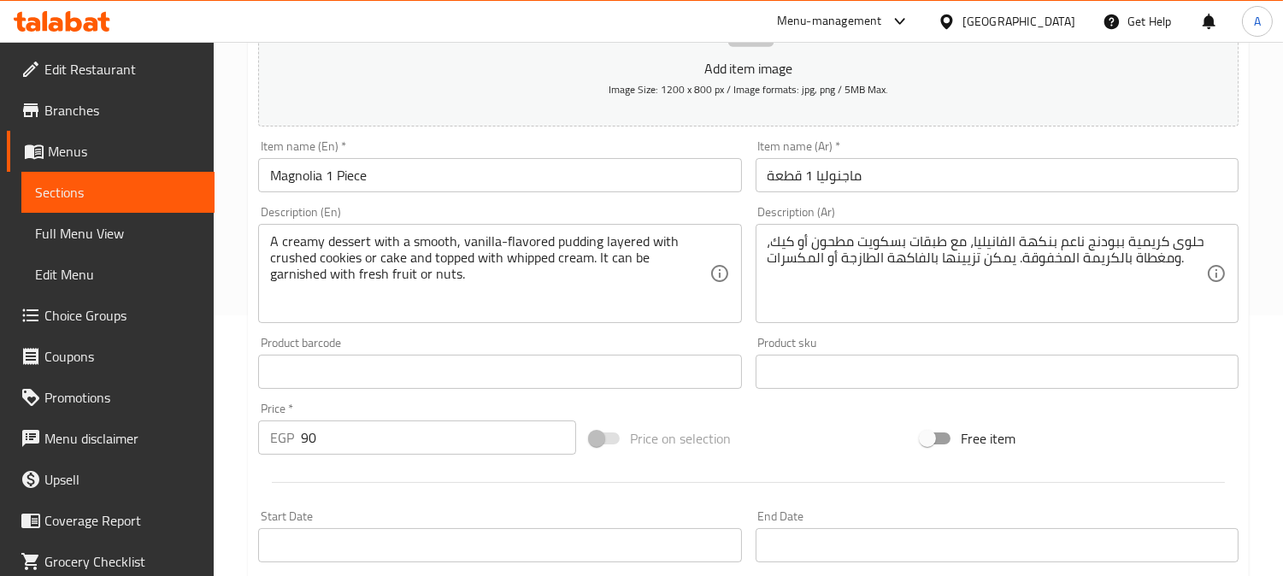
scroll to position [158, 0]
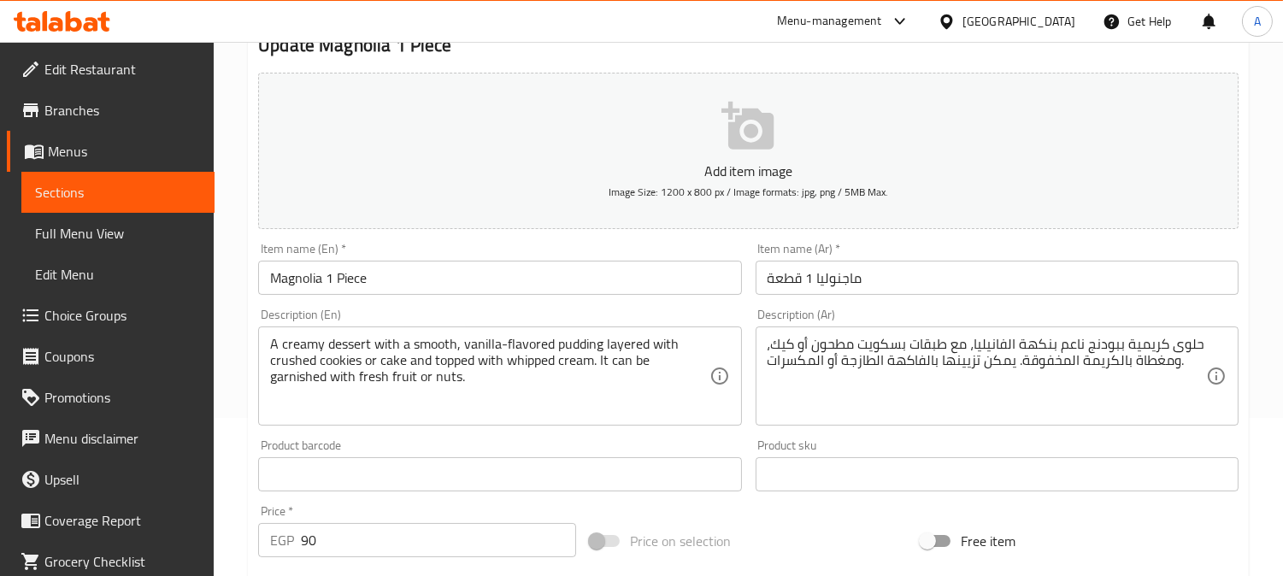
click at [880, 343] on textarea "حلوى كريمية ببودنج ناعم بنكهة الفانيليا، مع طبقات بسكويت مطحون أو كيك، ومغطاة ب…" at bounding box center [986, 376] width 438 height 81
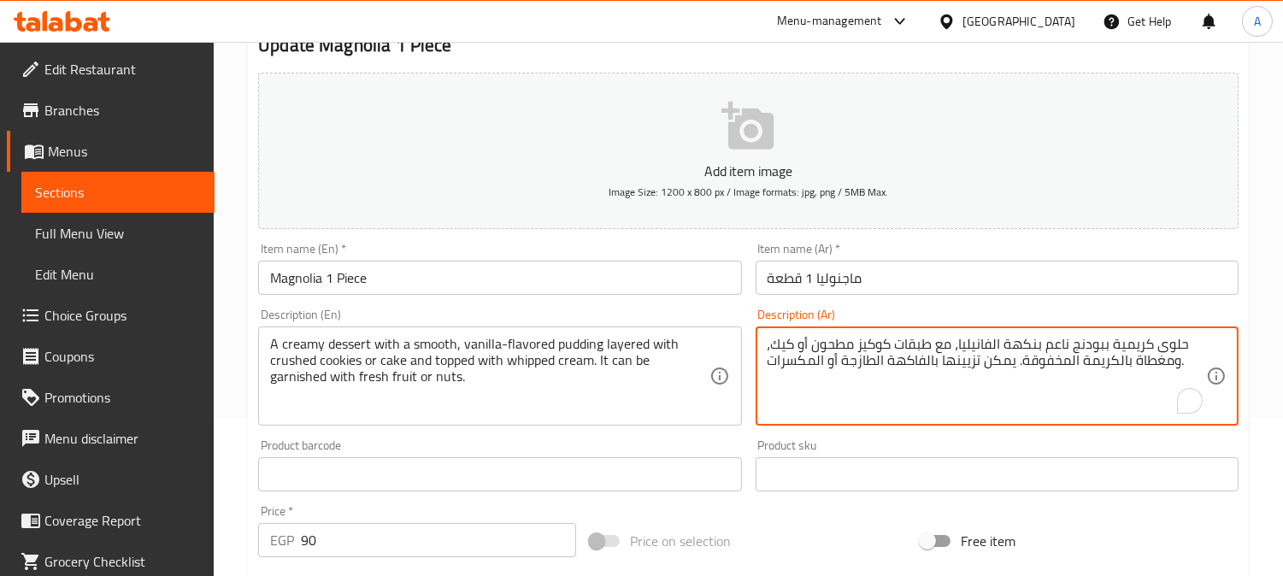
click at [808, 354] on textarea "حلوى كريمية ببودنج ناعم بنكهة الفانيليا، مع طبقات كوكيز مطحون أو كيك، ومغطاة با…" at bounding box center [986, 376] width 438 height 81
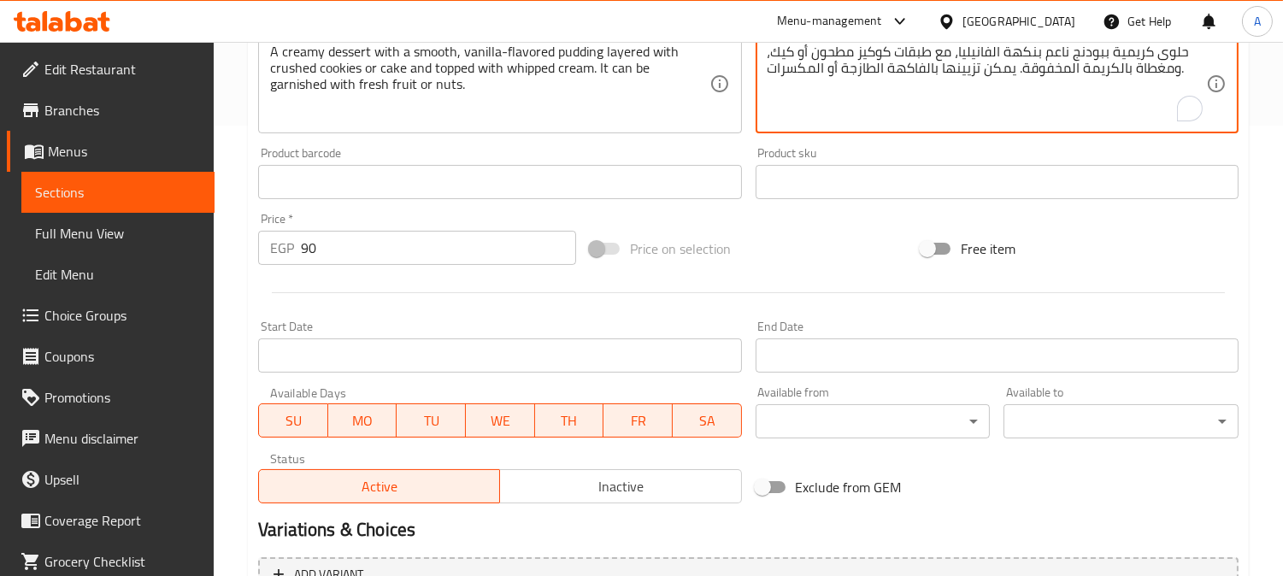
scroll to position [253, 0]
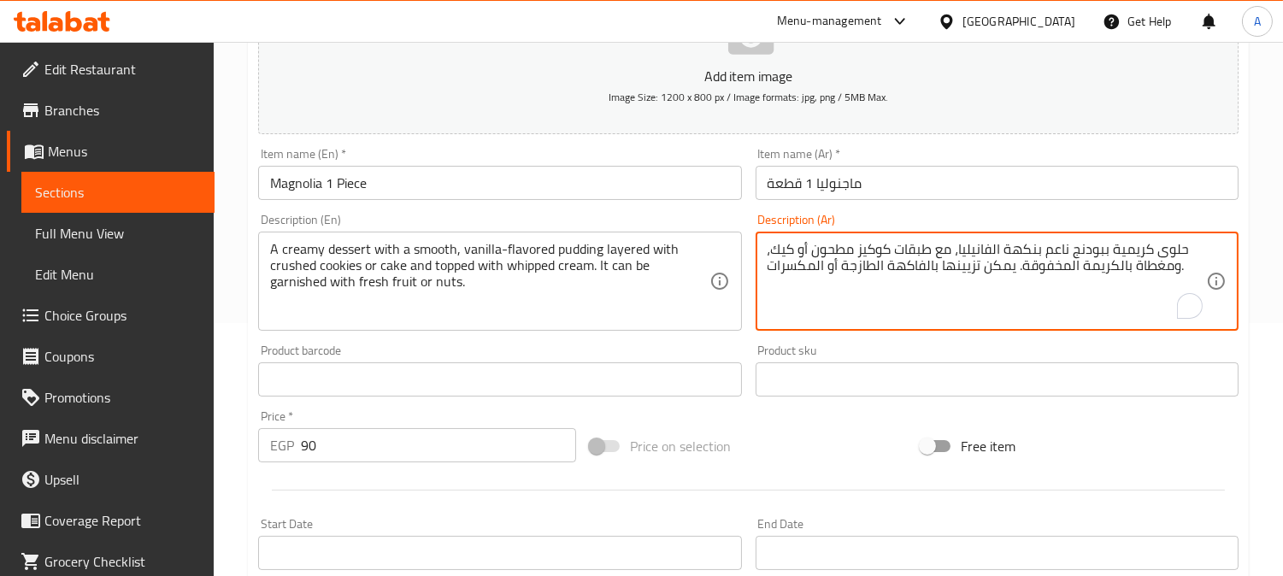
click at [874, 254] on textarea "حلوى كريمية ببودنج ناعم بنكهة الفانيليا، مع طبقات كوكيز مطحون أو كيك، ومغطاة با…" at bounding box center [986, 281] width 438 height 81
type textarea "حلوى كريمية ببودنج ناعم بنكهة الفانيليا، مع طبقات كوكيز مطحون أو كيك، ومغطاة با…"
click at [749, 444] on div "Price on selection" at bounding box center [749, 446] width 332 height 46
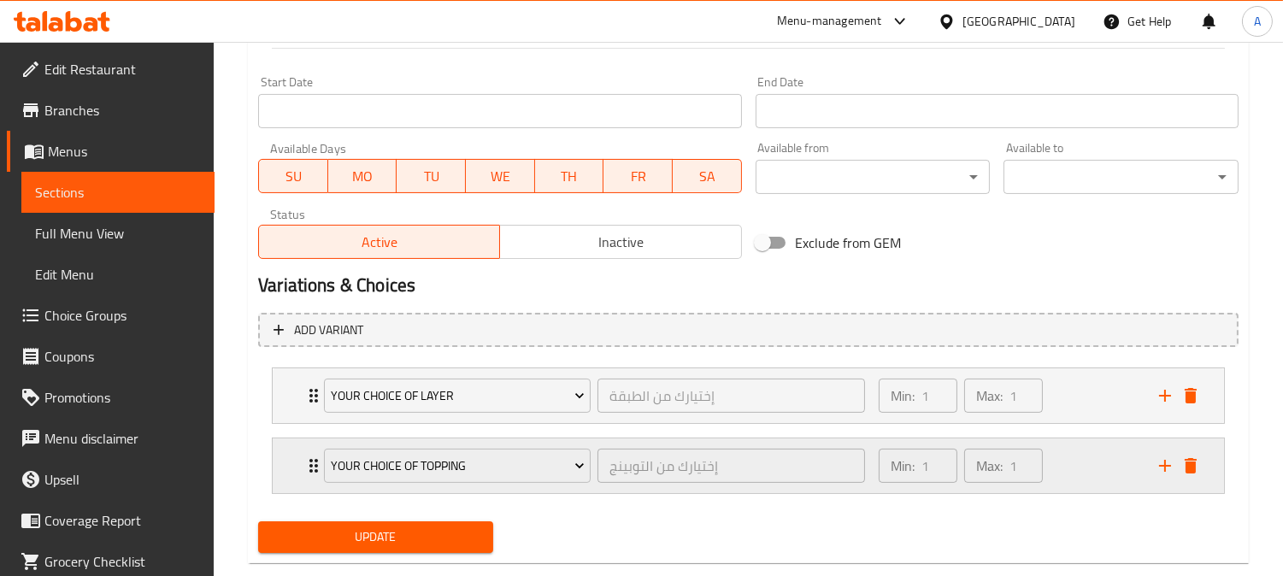
scroll to position [728, 0]
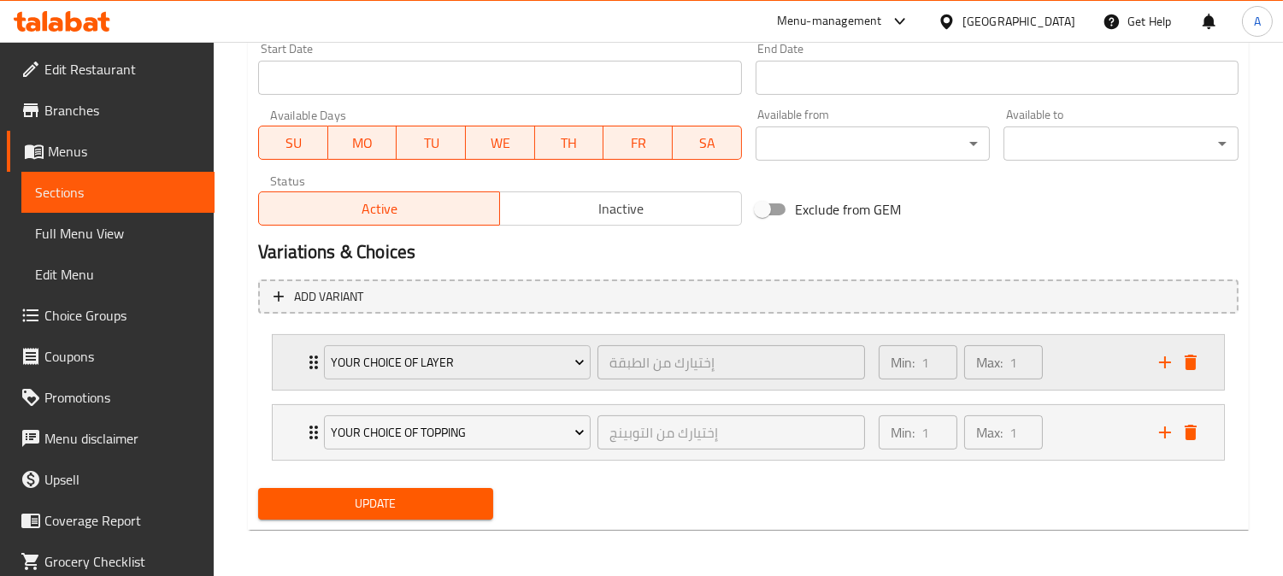
click at [1125, 360] on div "Min: 1 ​ Max: 1 ​" at bounding box center [1008, 362] width 280 height 55
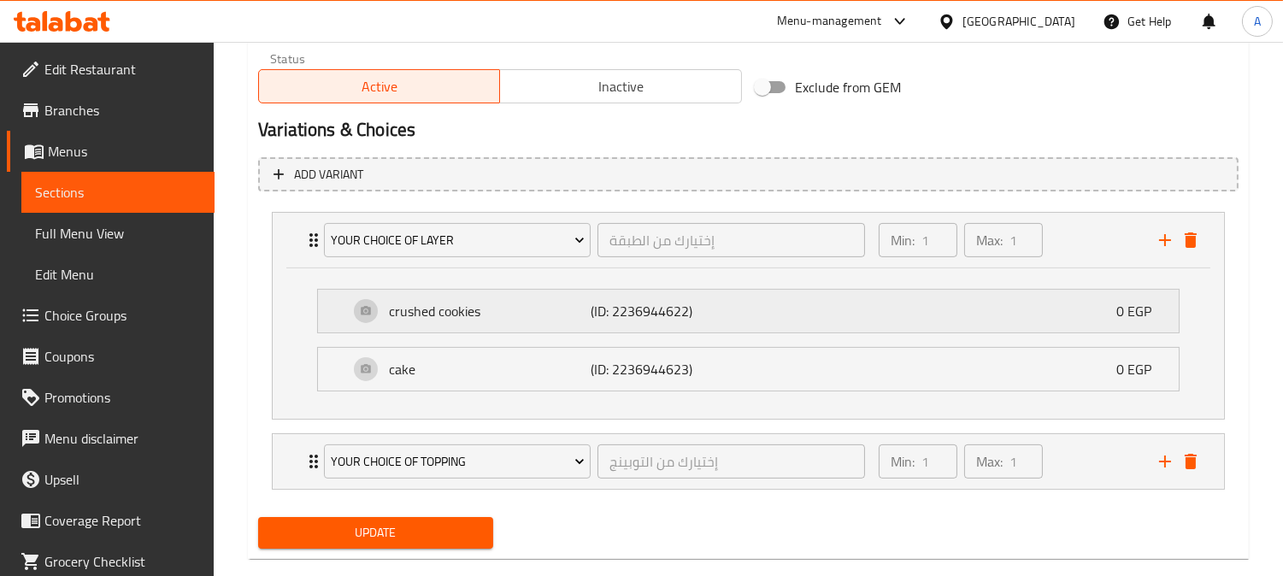
scroll to position [873, 0]
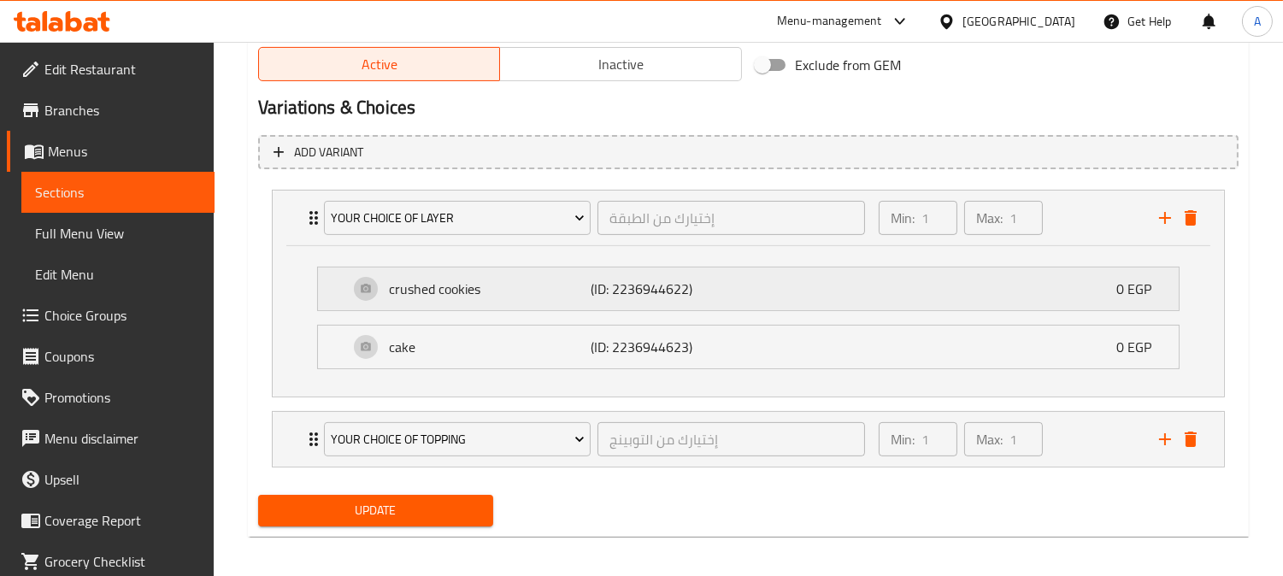
click at [798, 297] on div "crushed cookies (ID: 2236944622) 0 EGP" at bounding box center [753, 288] width 809 height 43
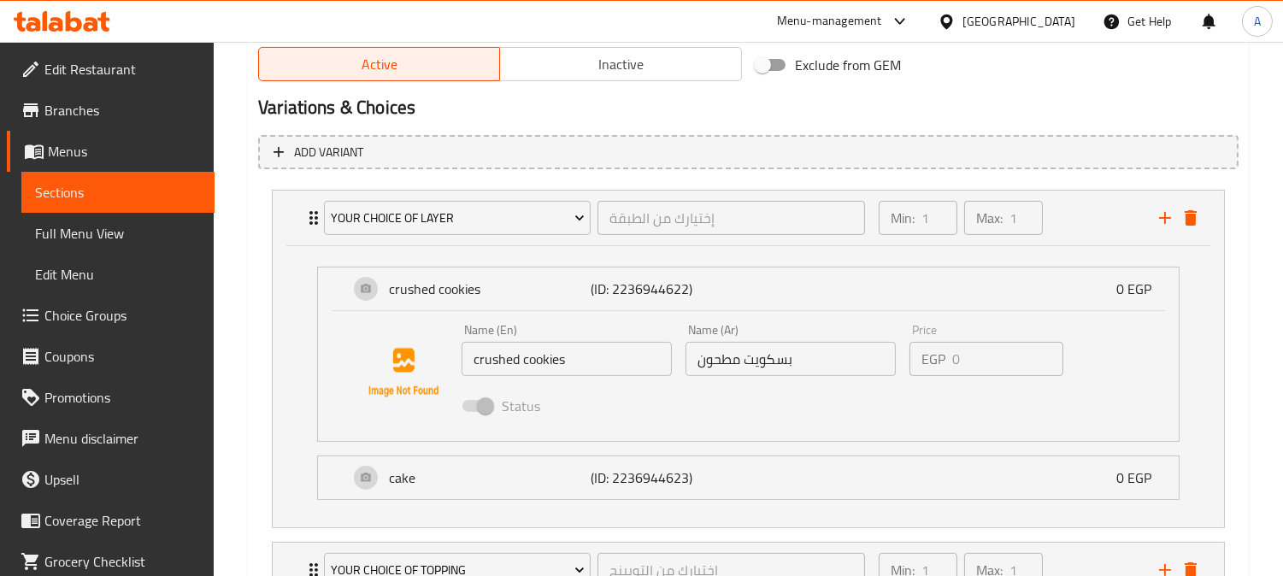
click at [769, 363] on input "بسكويت مطحون" at bounding box center [790, 359] width 210 height 34
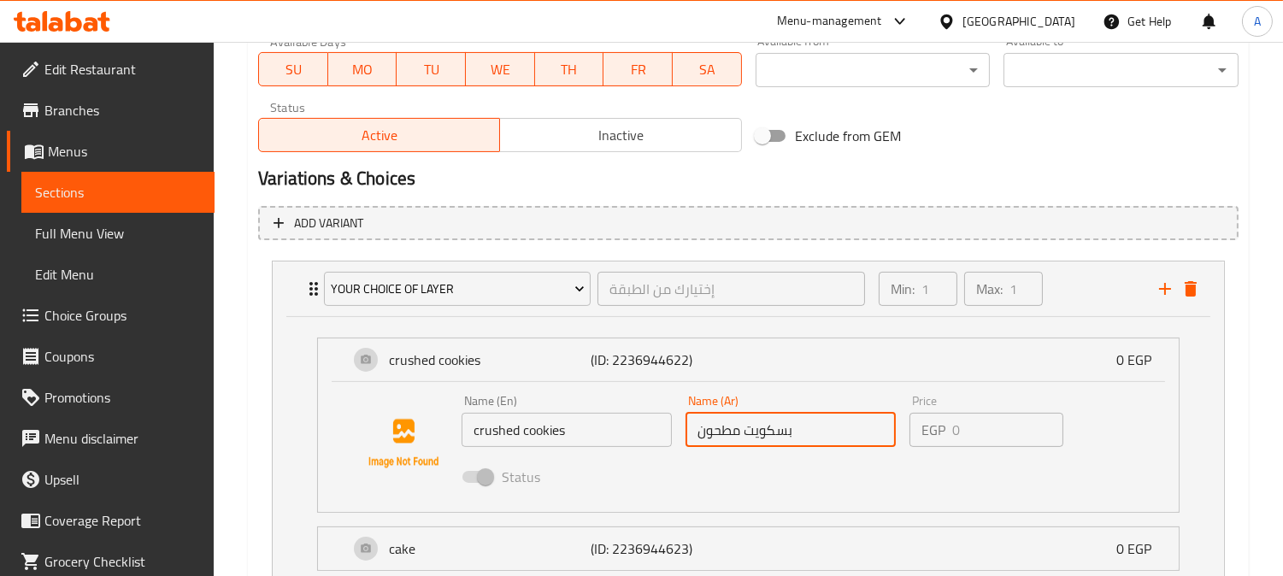
scroll to position [682, 0]
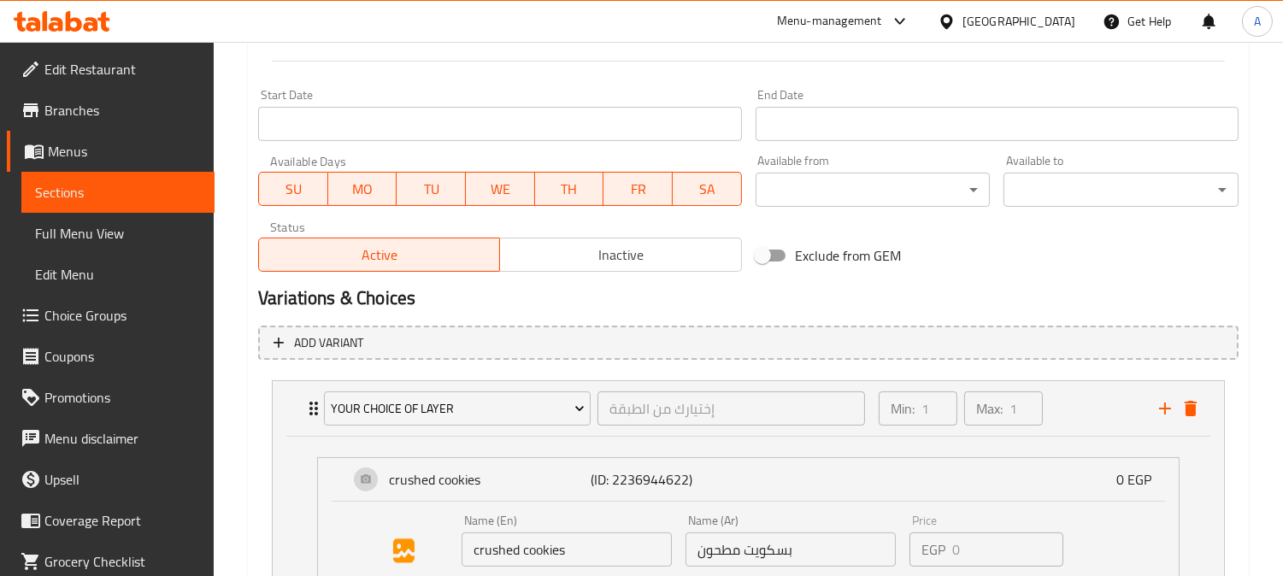
click at [911, 272] on div "Exclude from GEM" at bounding box center [915, 255] width 332 height 46
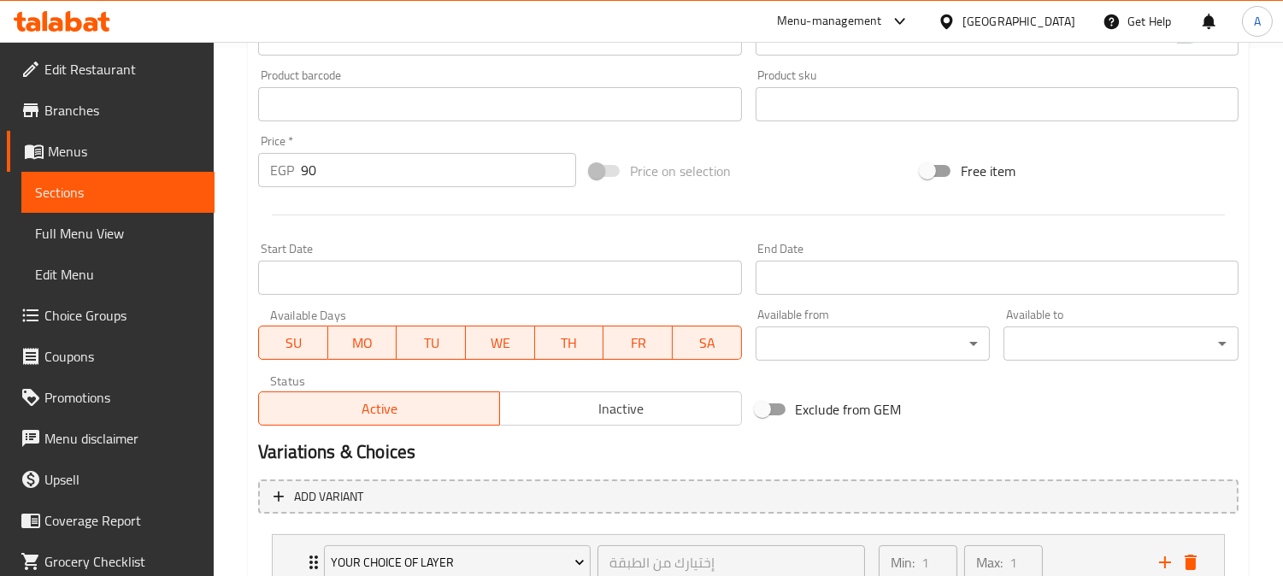
scroll to position [397, 0]
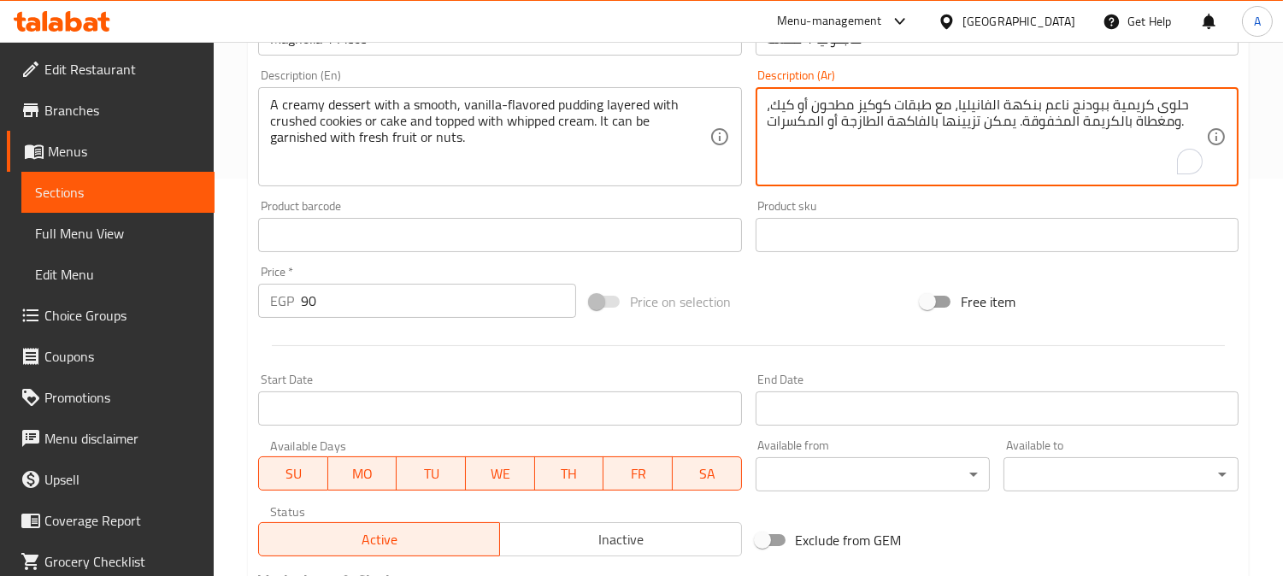
click at [876, 115] on textarea "حلوى كريمية ببودنج ناعم بنكهة الفانيليا، مع طبقات كوكيز مطحون أو كيك، ومغطاة با…" at bounding box center [986, 137] width 438 height 81
click at [779, 300] on div "Price on selection" at bounding box center [749, 302] width 332 height 46
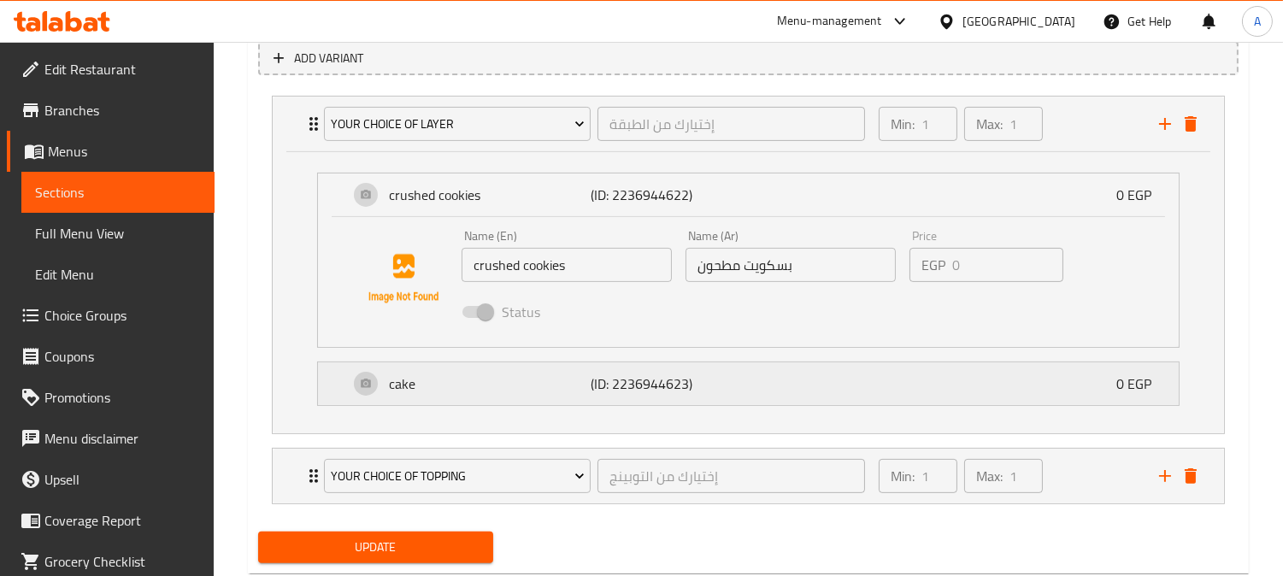
scroll to position [967, 0]
click at [773, 265] on input "بسكويت مطحون" at bounding box center [790, 264] width 210 height 34
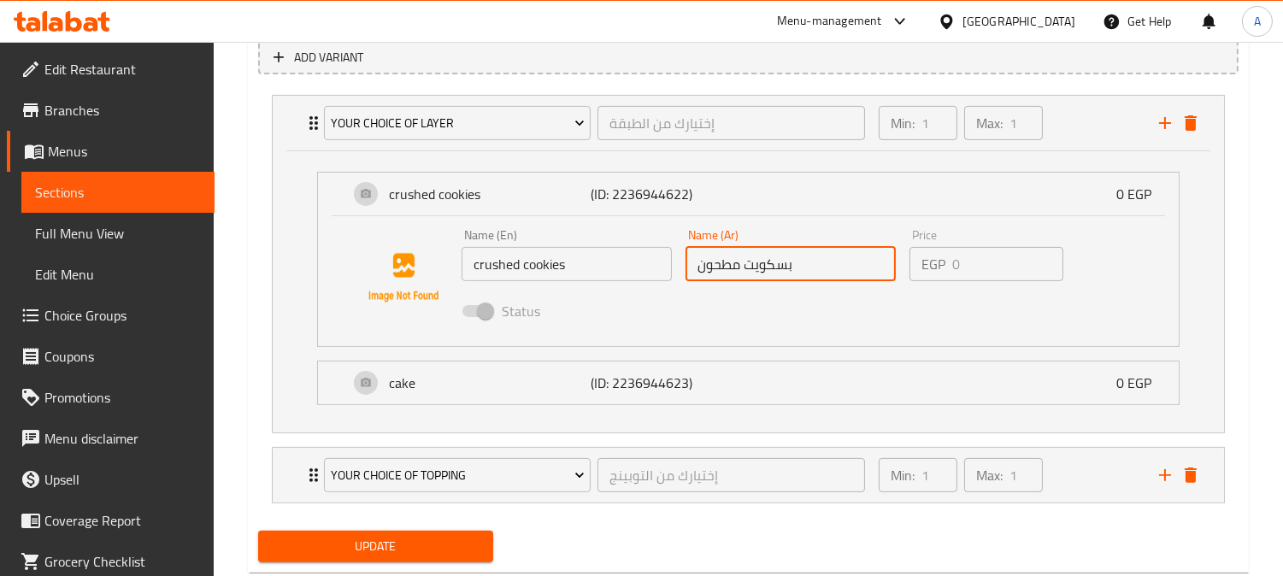
click at [773, 265] on input "بسكويت مطحون" at bounding box center [790, 264] width 210 height 34
click at [68, 316] on span "Choice Groups" at bounding box center [122, 315] width 156 height 21
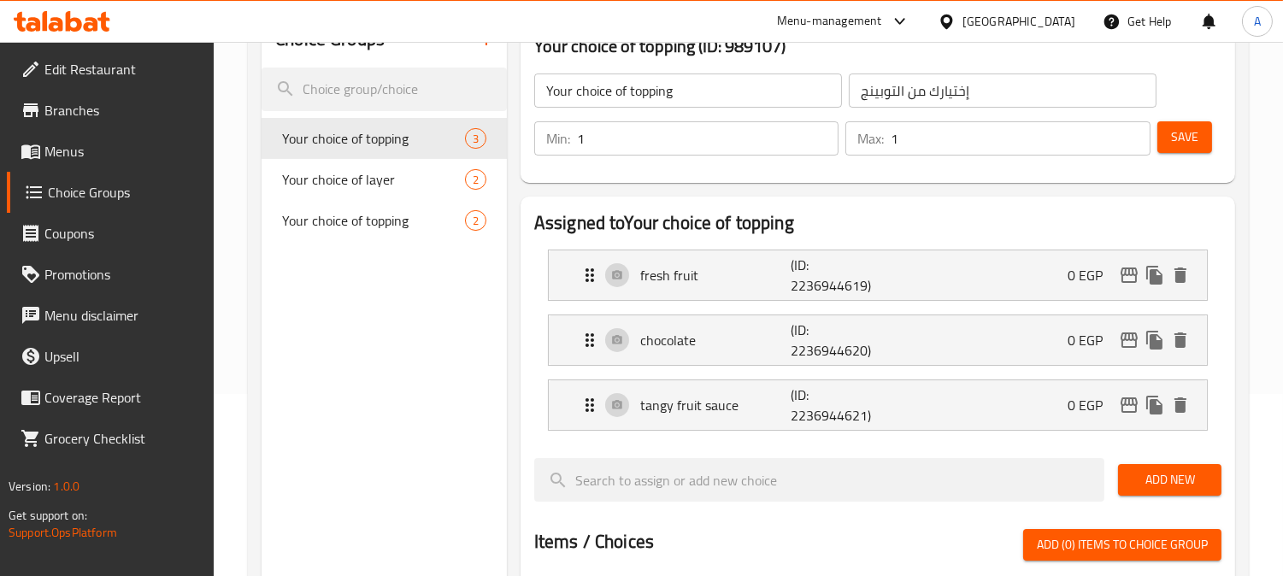
scroll to position [9, 0]
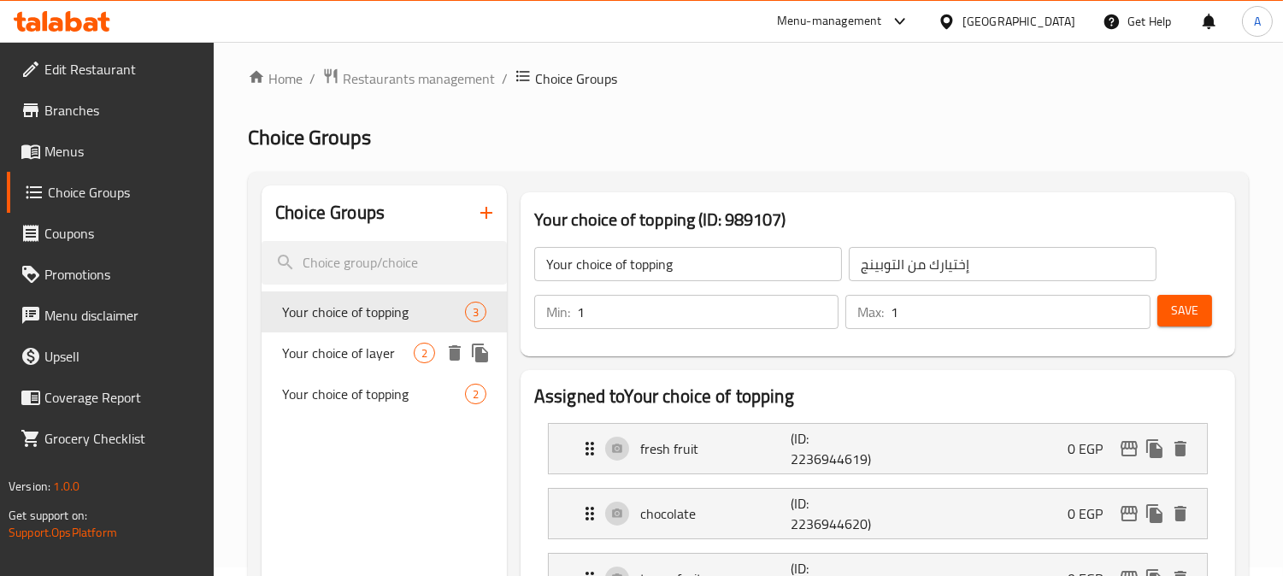
click at [339, 355] on span "Your choice of layer" at bounding box center [348, 353] width 132 height 21
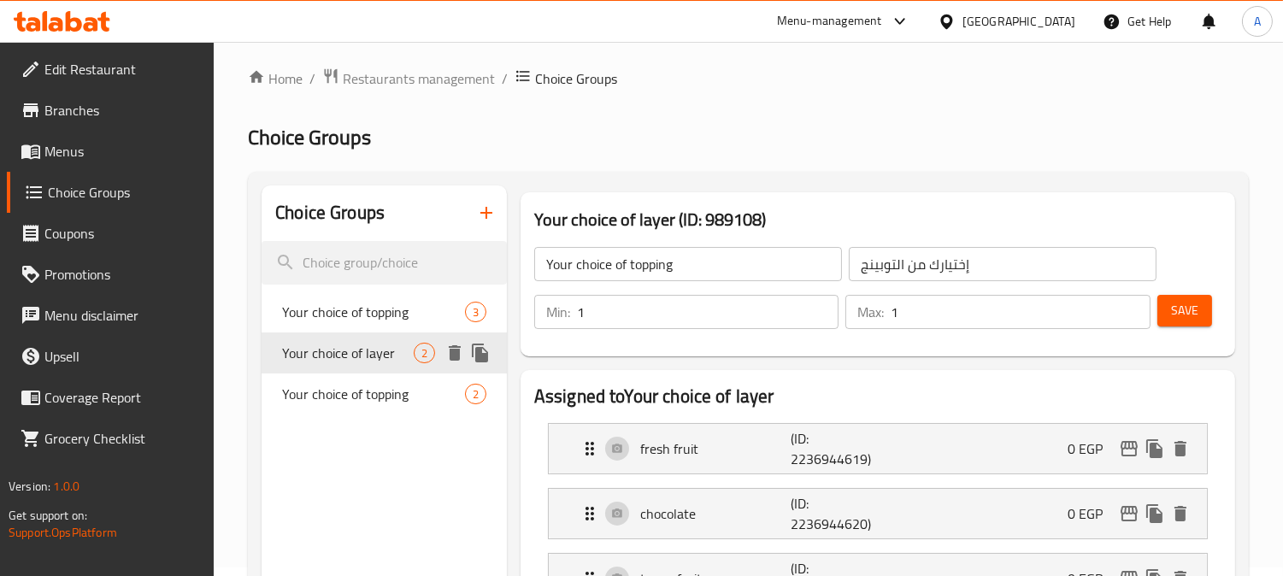
type input "Your choice of layer"
type input "إختيارك من الطبقة"
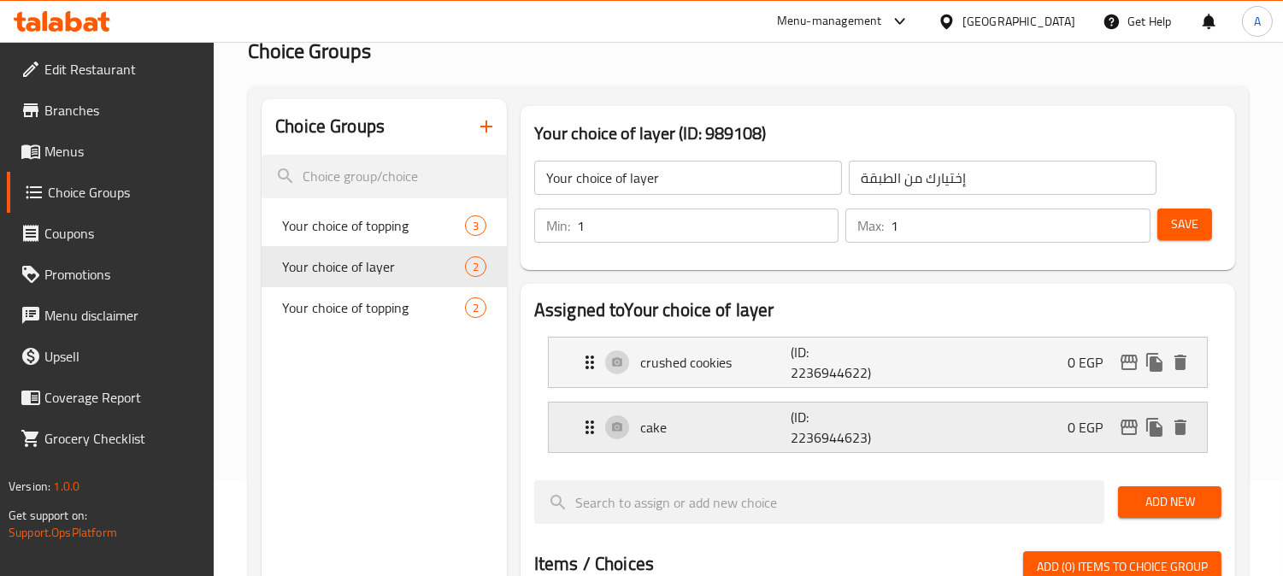
scroll to position [198, 0]
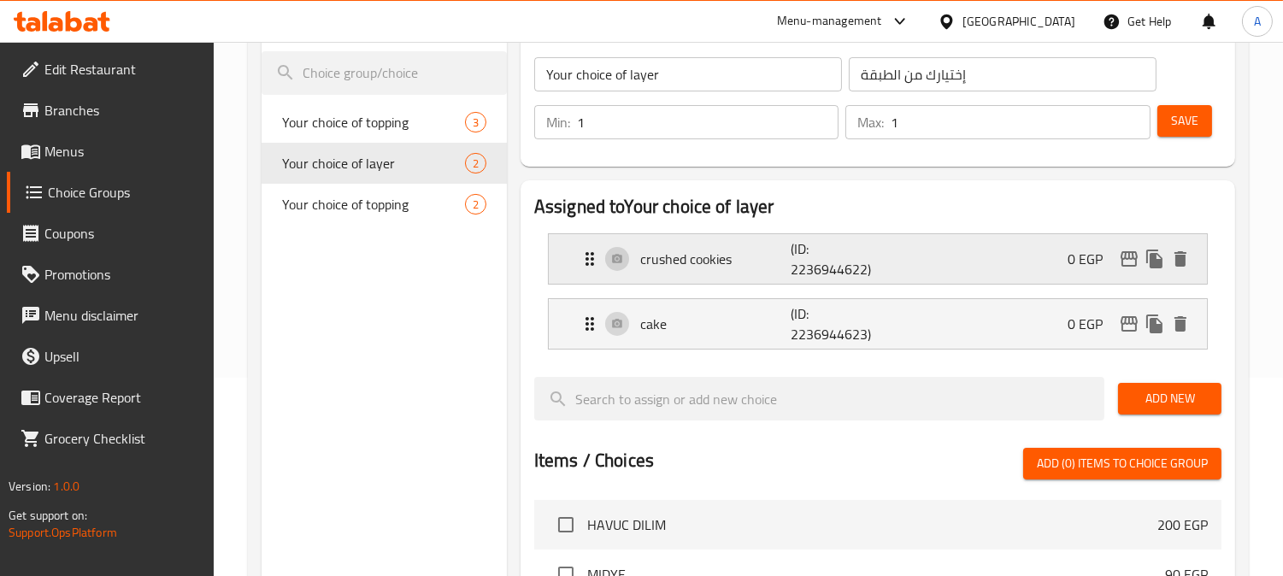
click at [960, 257] on div "crushed cookies (ID: 2236944622) 0 EGP" at bounding box center [882, 259] width 607 height 50
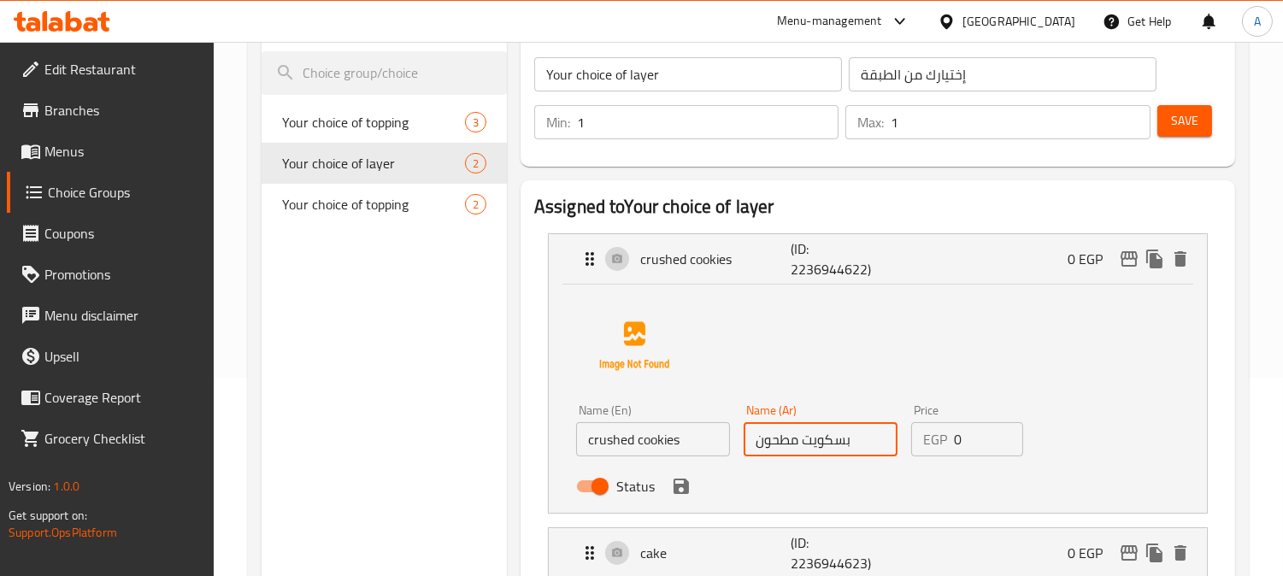
click at [816, 447] on input "بسكويت مطحون" at bounding box center [820, 439] width 154 height 34
click at [816, 446] on input "بسكويت مطحون" at bounding box center [820, 439] width 154 height 34
paste input "كوكيز"
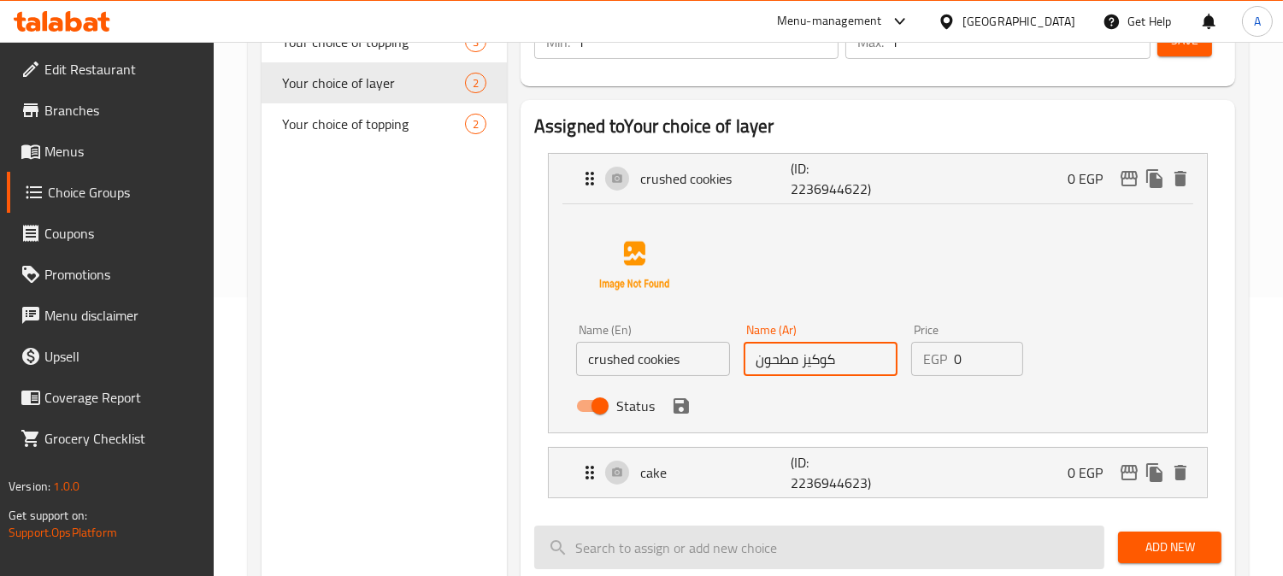
scroll to position [388, 0]
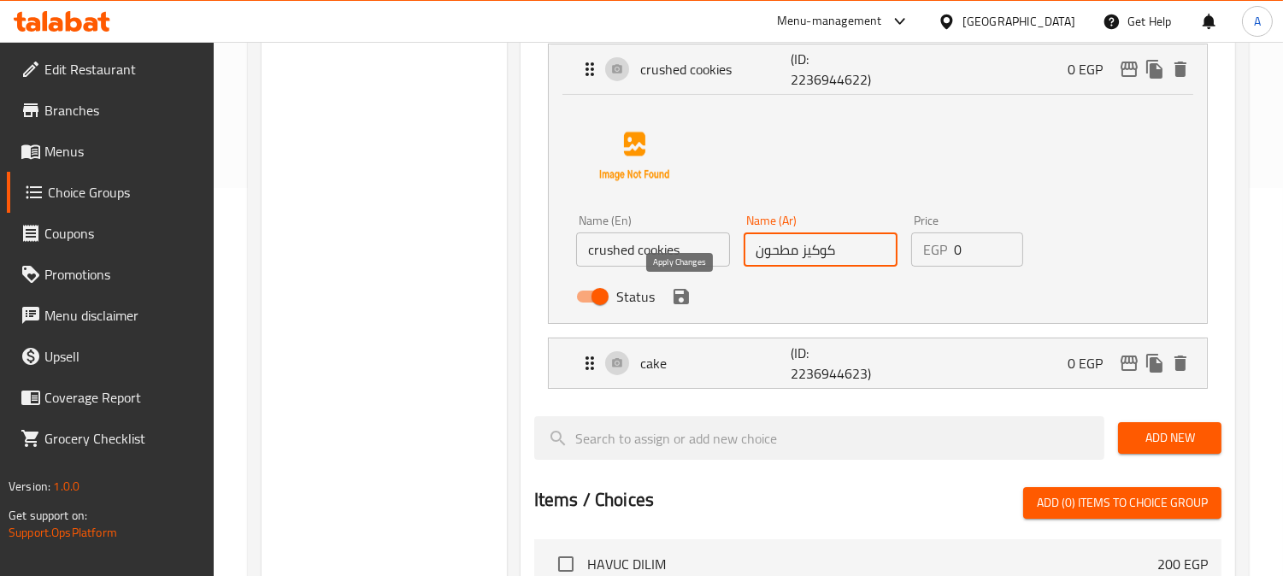
click at [681, 302] on icon "save" at bounding box center [680, 296] width 15 height 15
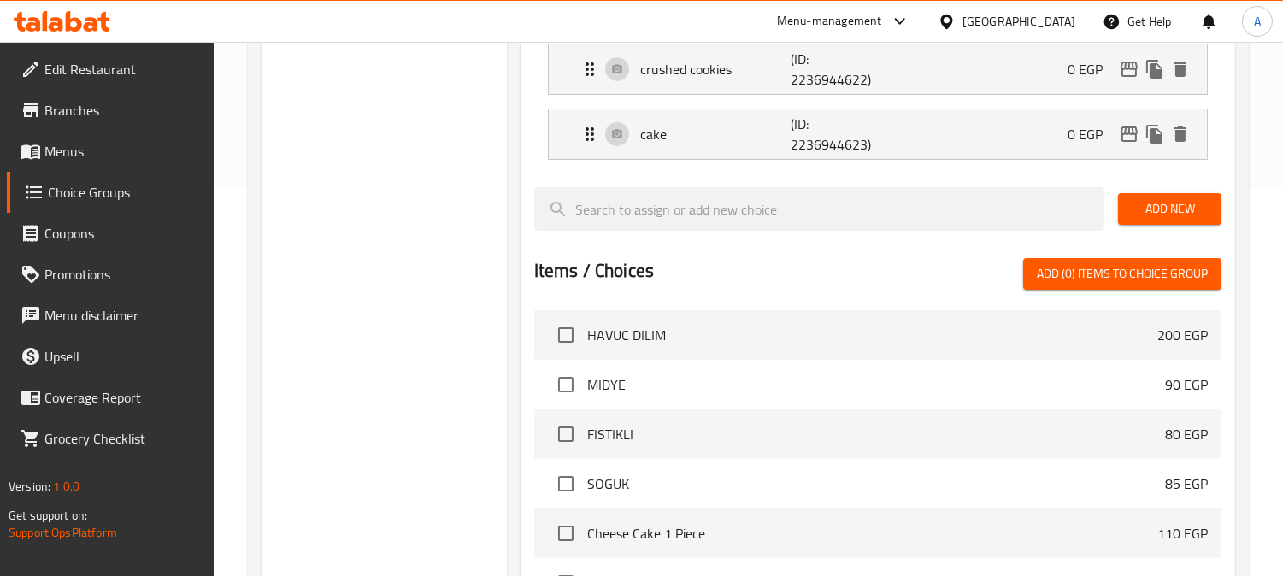
type input "كوكيز مطحون"
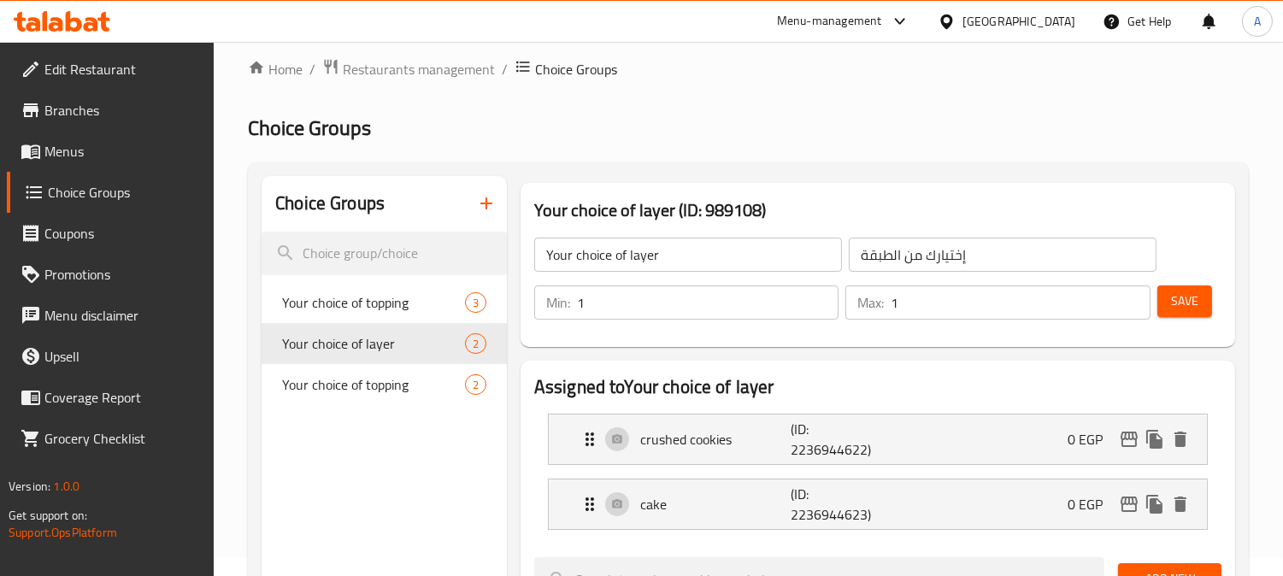
scroll to position [0, 0]
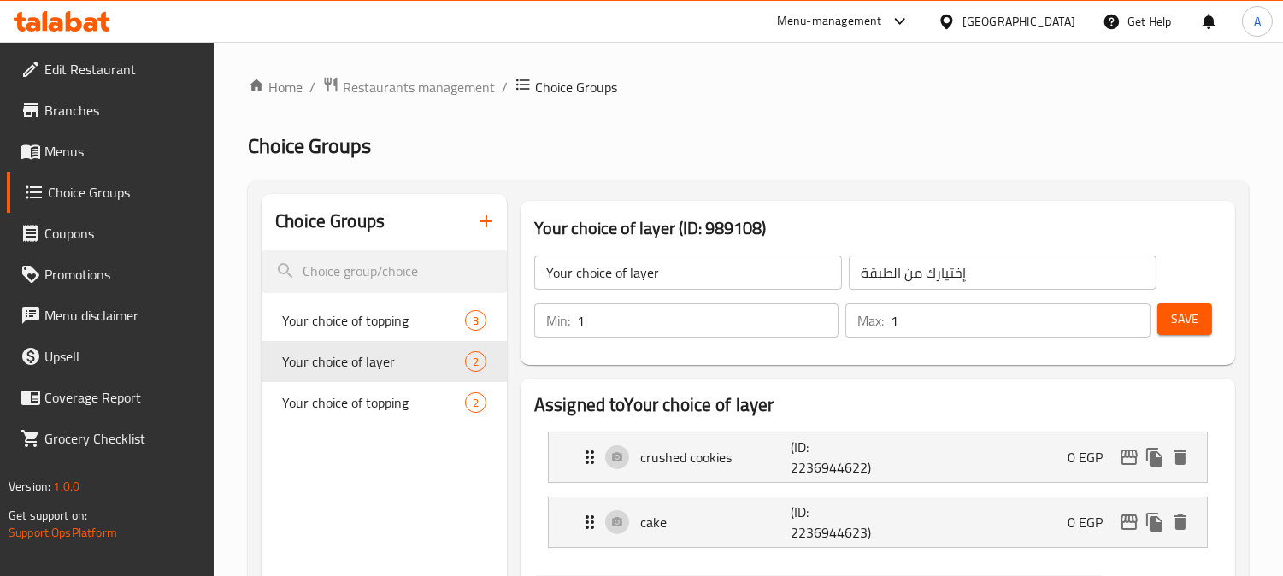
click at [1182, 323] on span "Save" at bounding box center [1184, 319] width 27 height 21
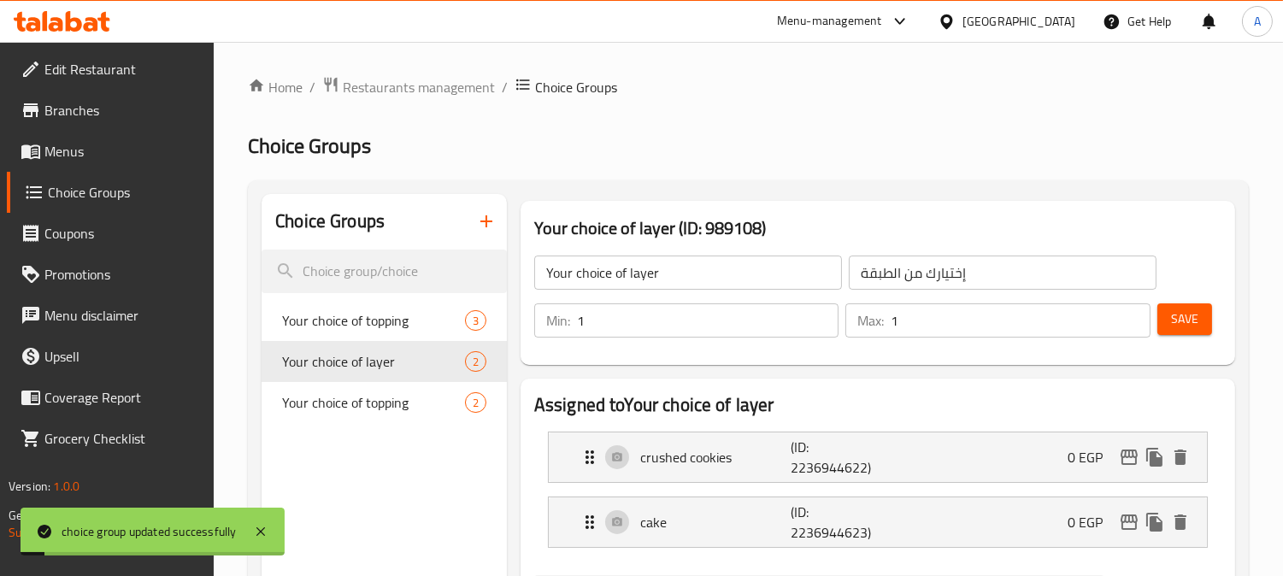
drag, startPoint x: 56, startPoint y: 155, endPoint x: 608, endPoint y: 185, distance: 552.9
click at [57, 155] on span "Menus" at bounding box center [122, 151] width 156 height 21
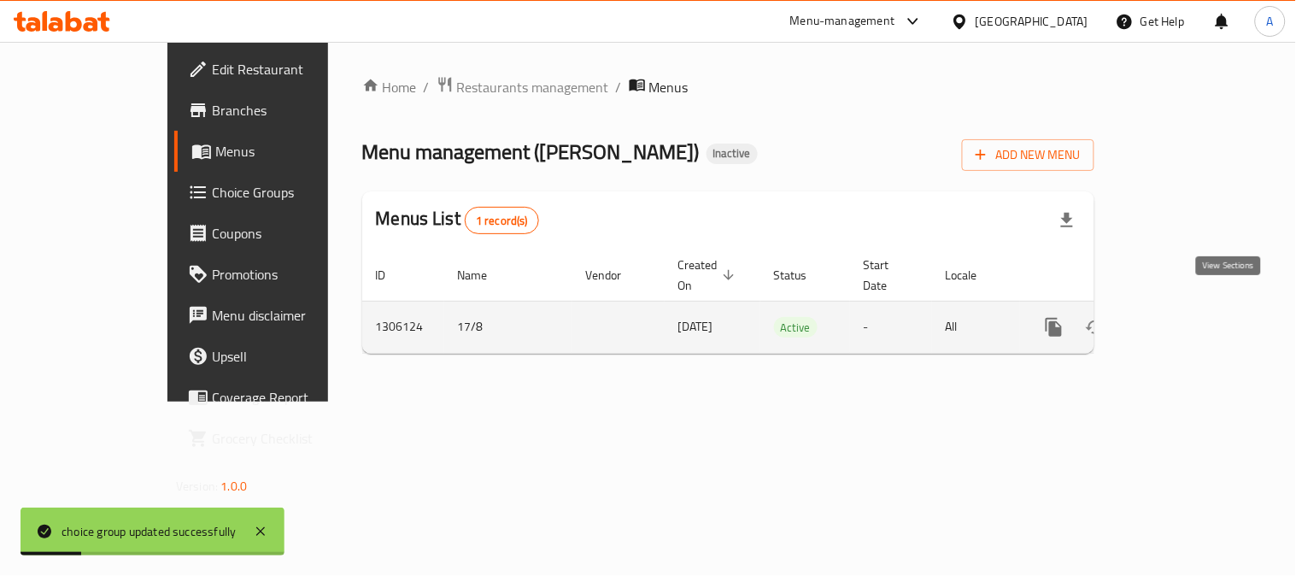
click at [1188, 317] on icon "enhanced table" at bounding box center [1177, 327] width 21 height 21
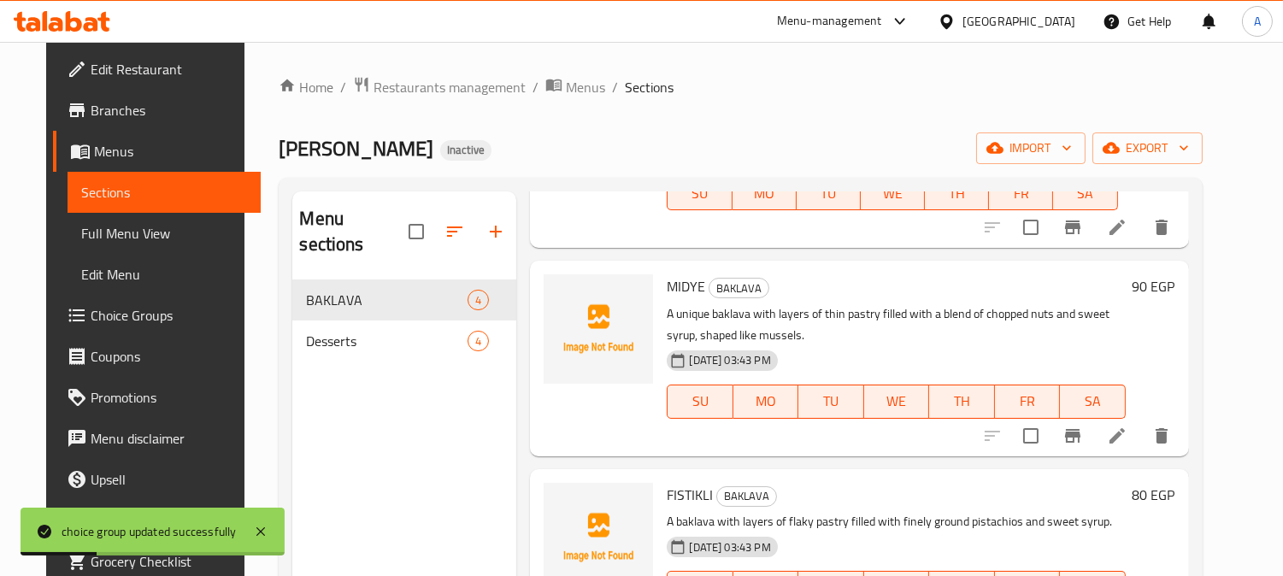
scroll to position [255, 0]
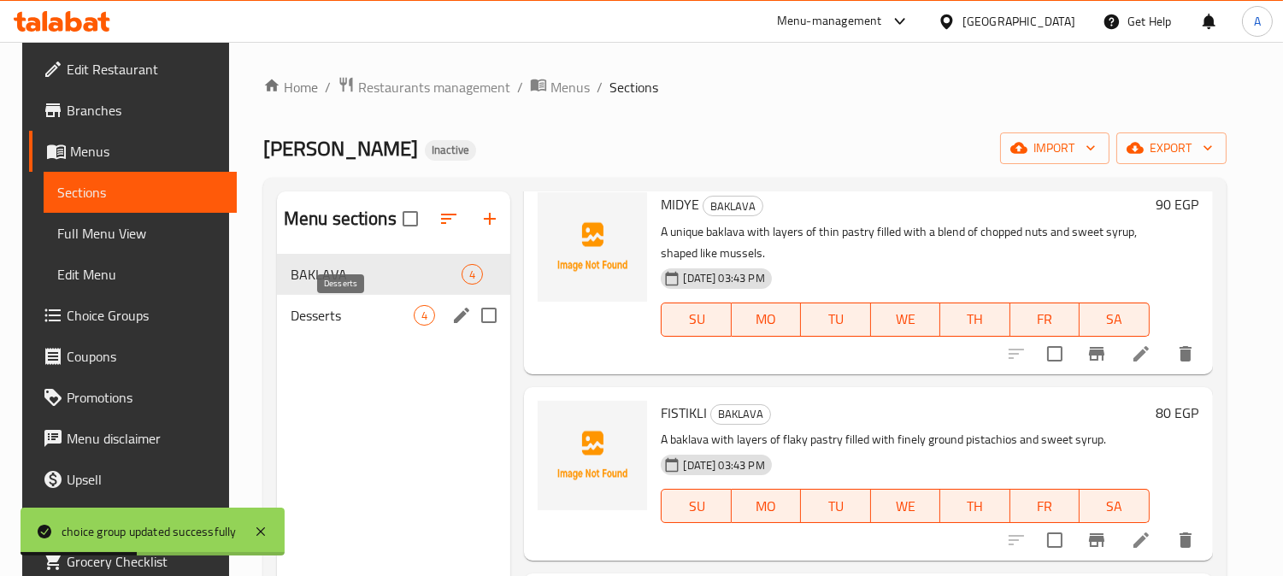
click at [291, 313] on span "Desserts" at bounding box center [353, 315] width 124 height 21
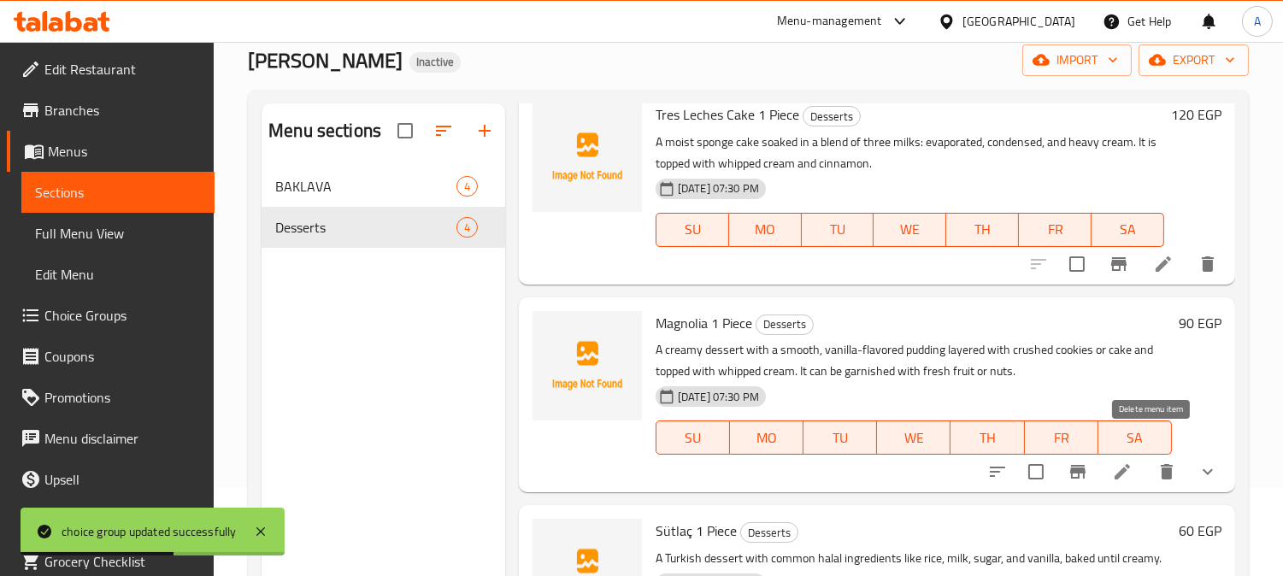
scroll to position [190, 0]
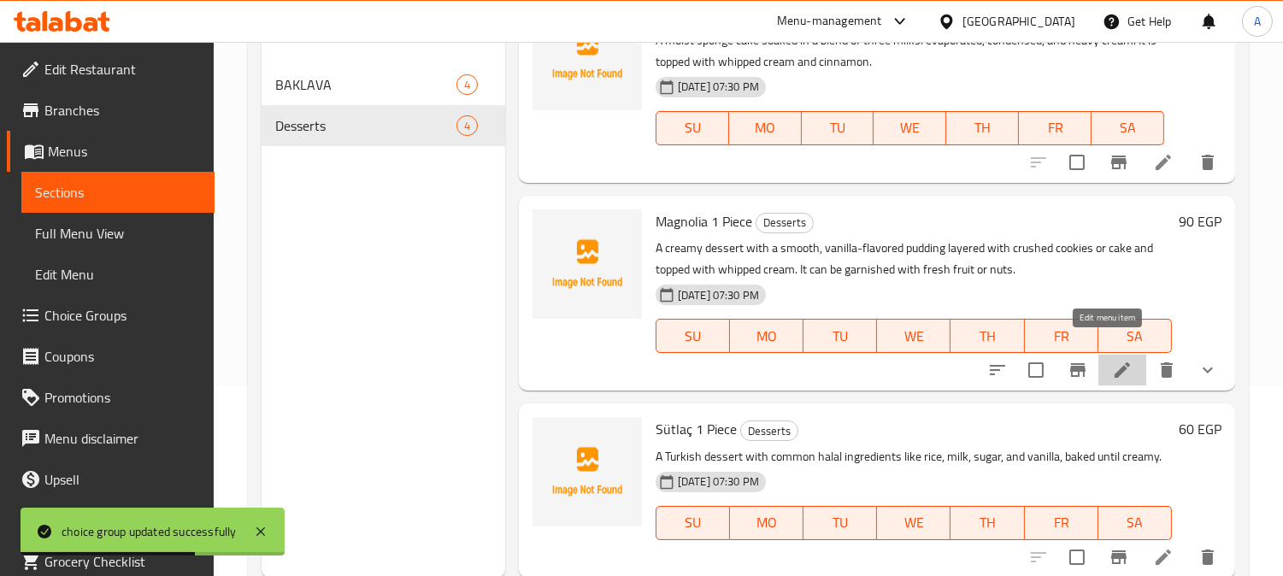
click at [1112, 360] on icon at bounding box center [1122, 370] width 21 height 21
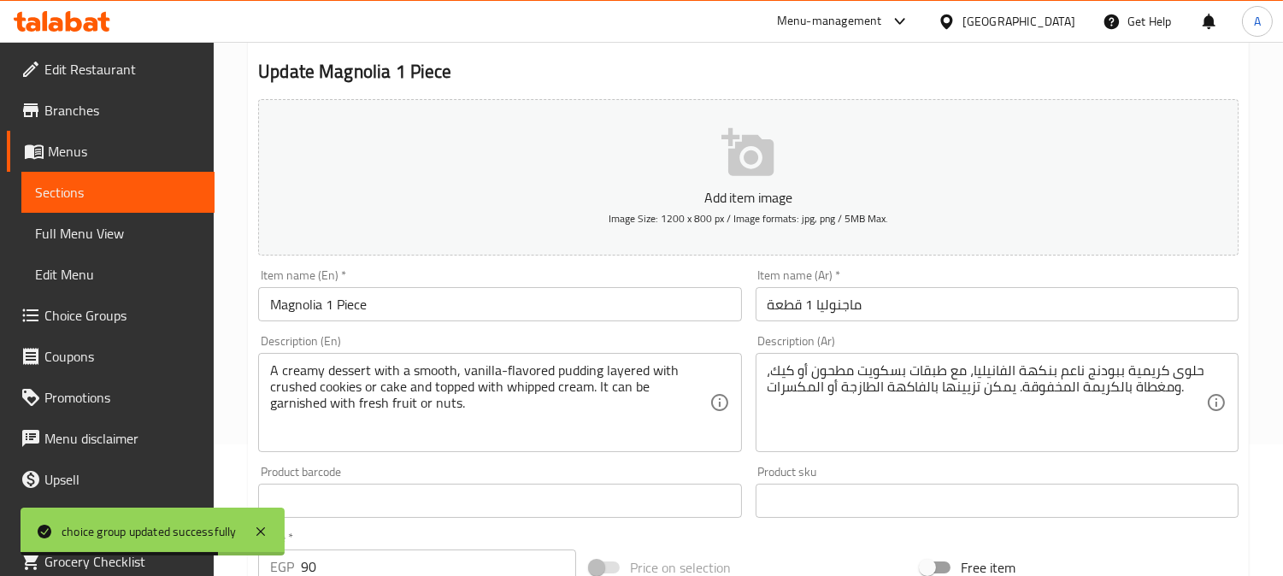
scroll to position [190, 0]
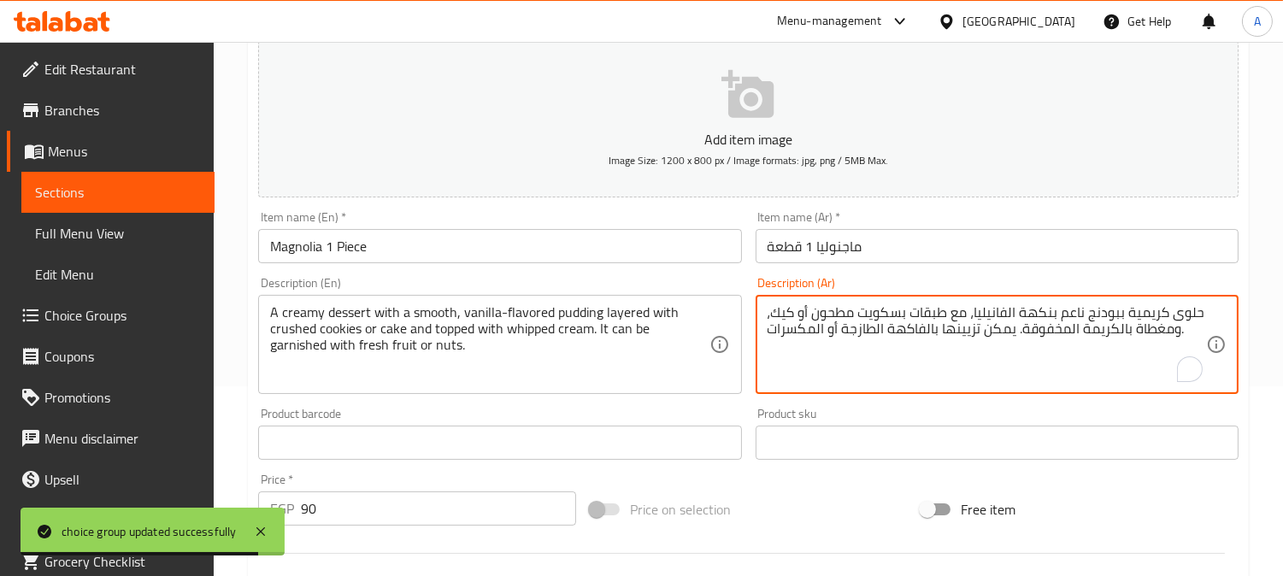
click at [880, 317] on textarea "حلوى كريمية ببودنج ناعم بنكهة الفانيليا، مع طبقات بسكويت مطحون أو كيك، ومغطاة ب…" at bounding box center [986, 344] width 438 height 81
paste textarea "كوكيز"
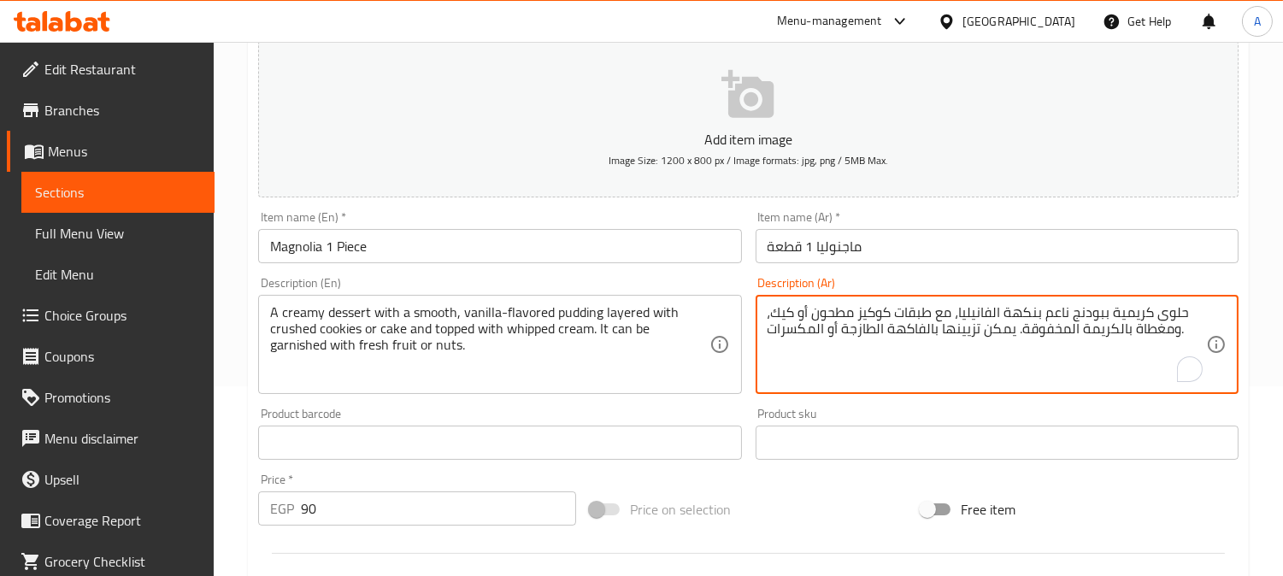
type textarea "حلوى كريمية ببودنج ناعم بنكهة الفانيليا، مع طبقات كوكيز مطحون أو كيك، ومغطاة با…"
click at [651, 262] on input "Magnolia 1 Piece" at bounding box center [499, 246] width 483 height 34
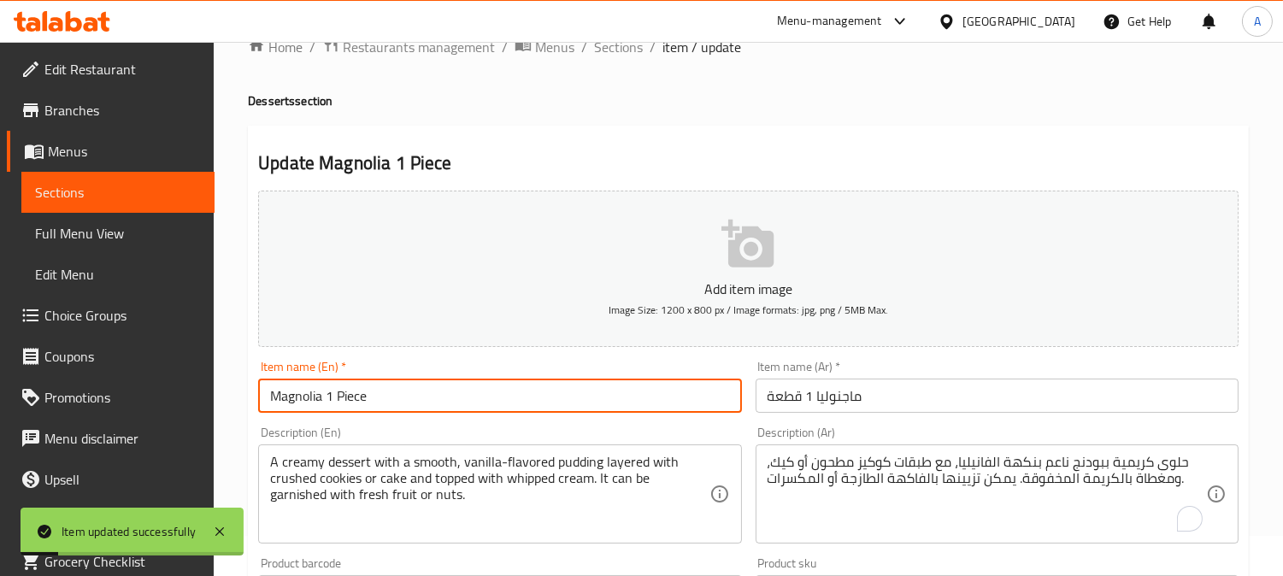
scroll to position [0, 0]
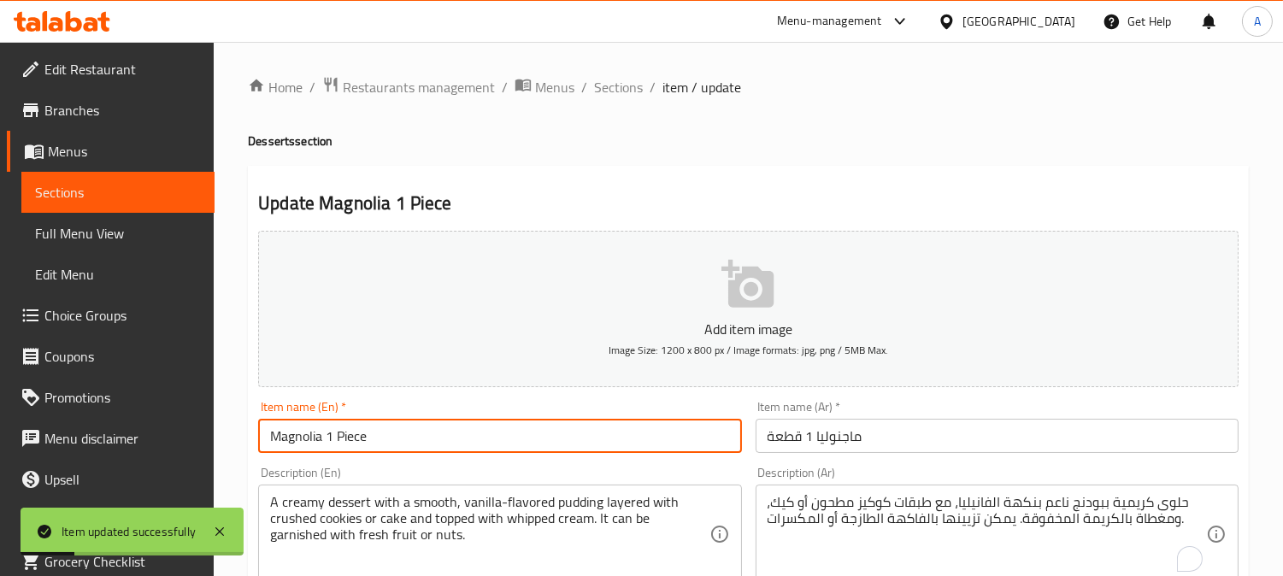
click at [615, 85] on span "Sections" at bounding box center [618, 87] width 49 height 21
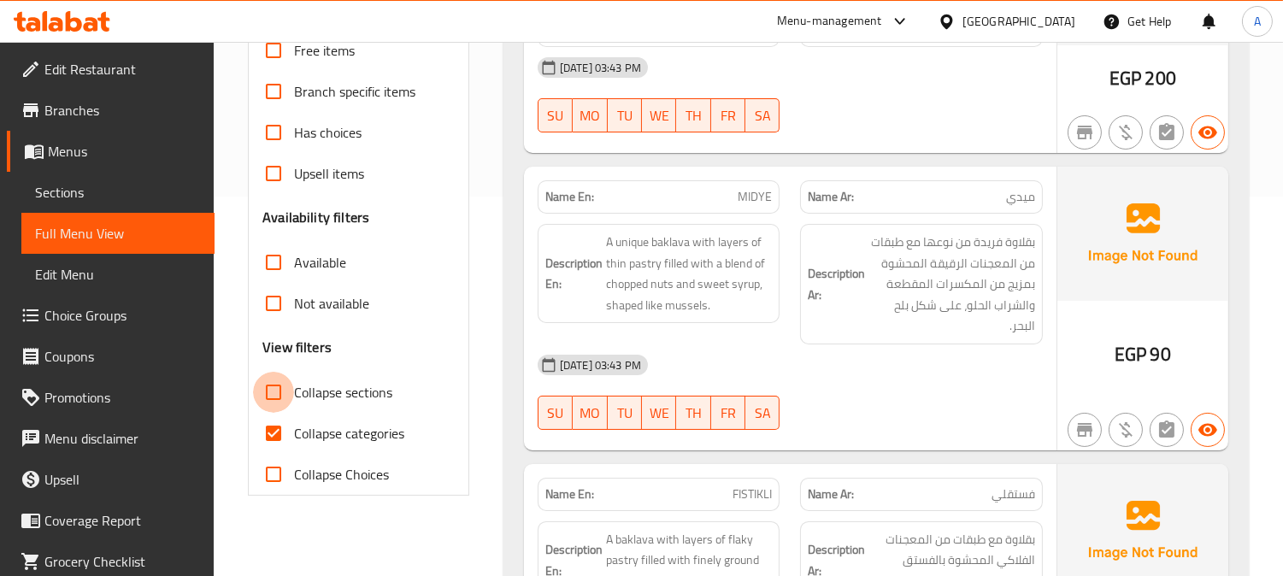
click at [270, 396] on input "Collapse sections" at bounding box center [273, 392] width 41 height 41
checkbox input "true"
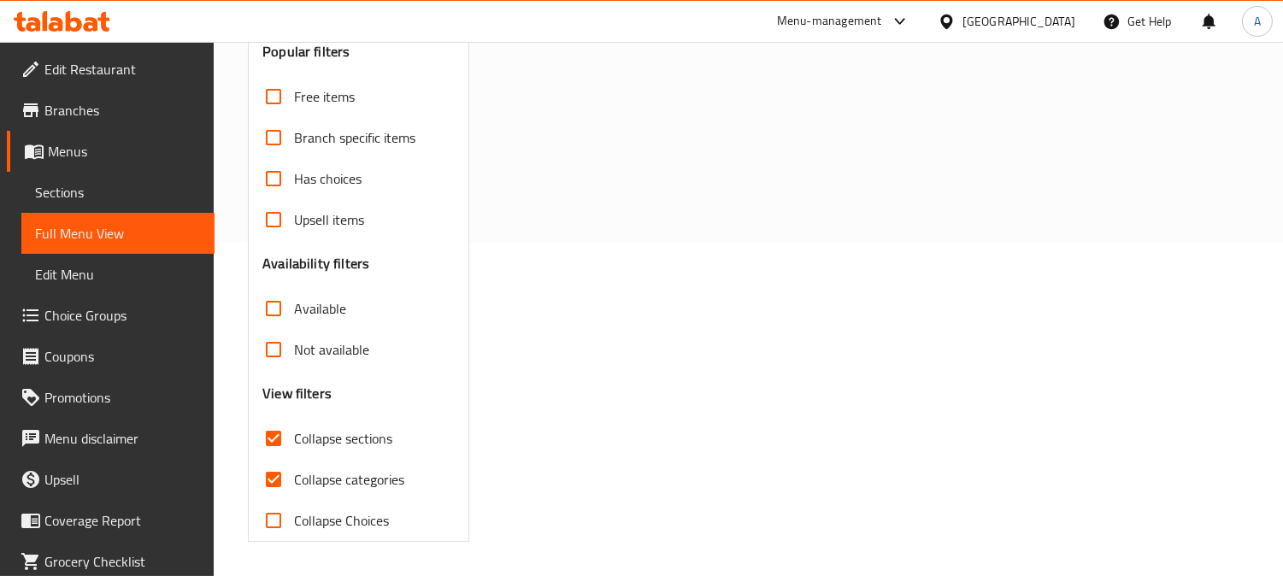
scroll to position [333, 0]
drag, startPoint x: 267, startPoint y: 477, endPoint x: 342, endPoint y: 479, distance: 74.4
click at [270, 479] on input "Collapse categories" at bounding box center [273, 479] width 41 height 41
checkbox input "false"
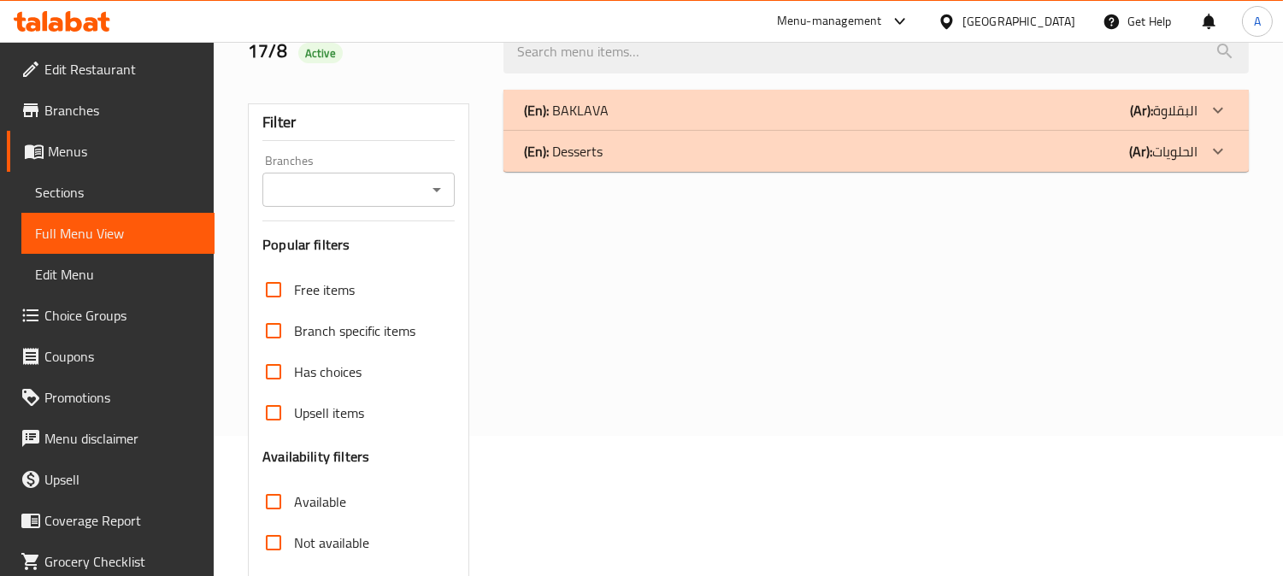
scroll to position [0, 0]
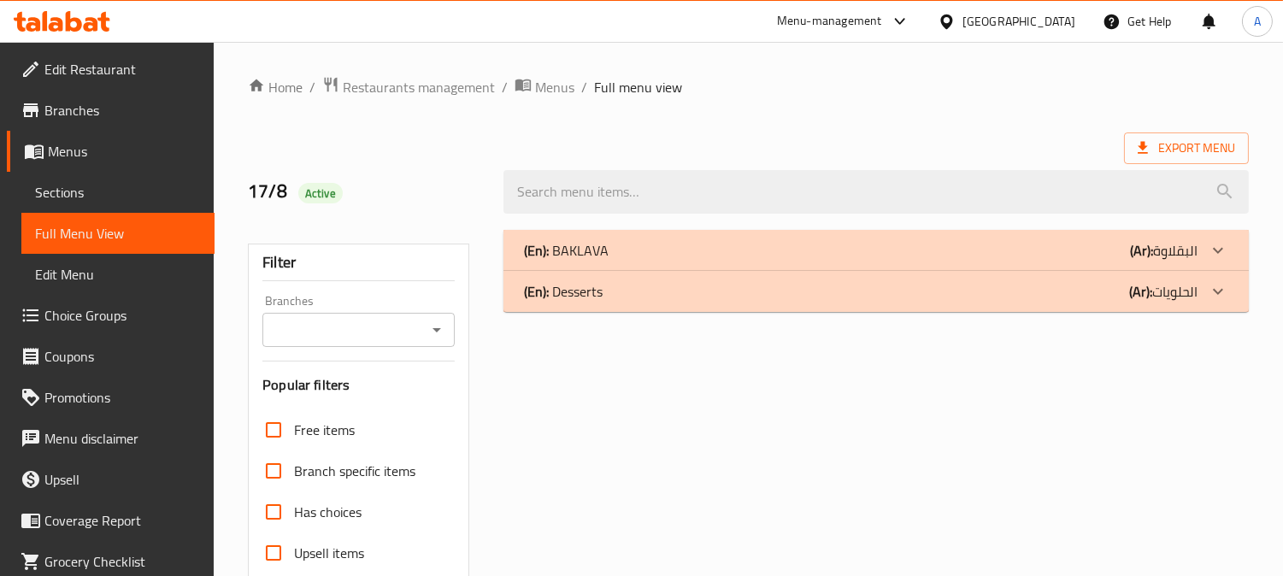
click at [732, 261] on div "(En): Desserts (Ar): الحلويات" at bounding box center [860, 250] width 673 height 21
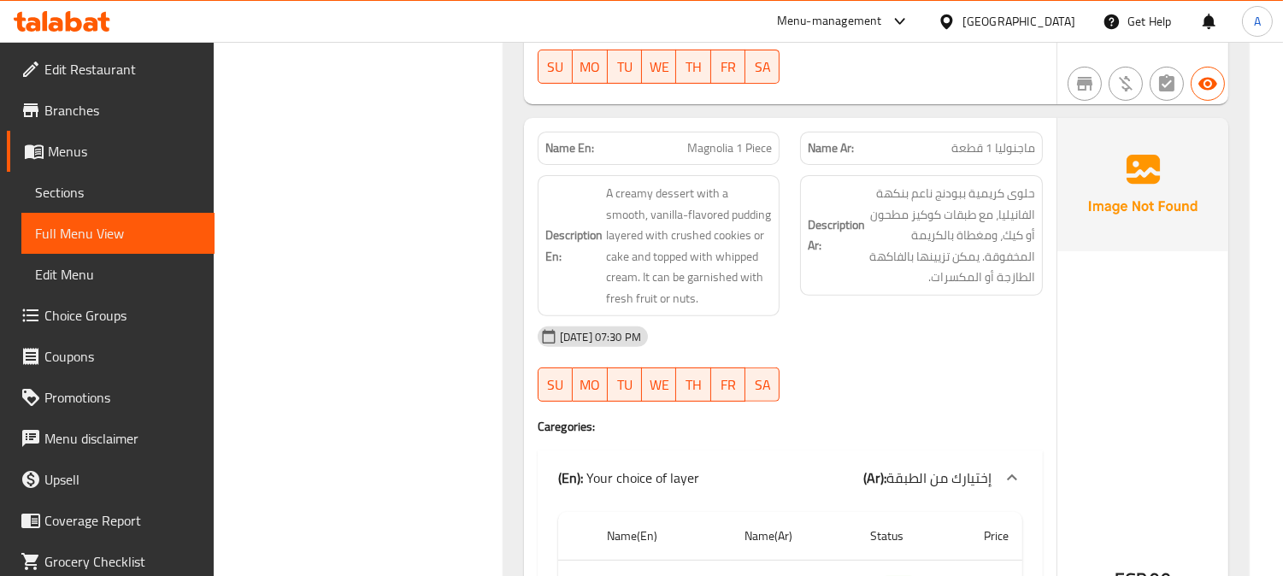
scroll to position [943, 0]
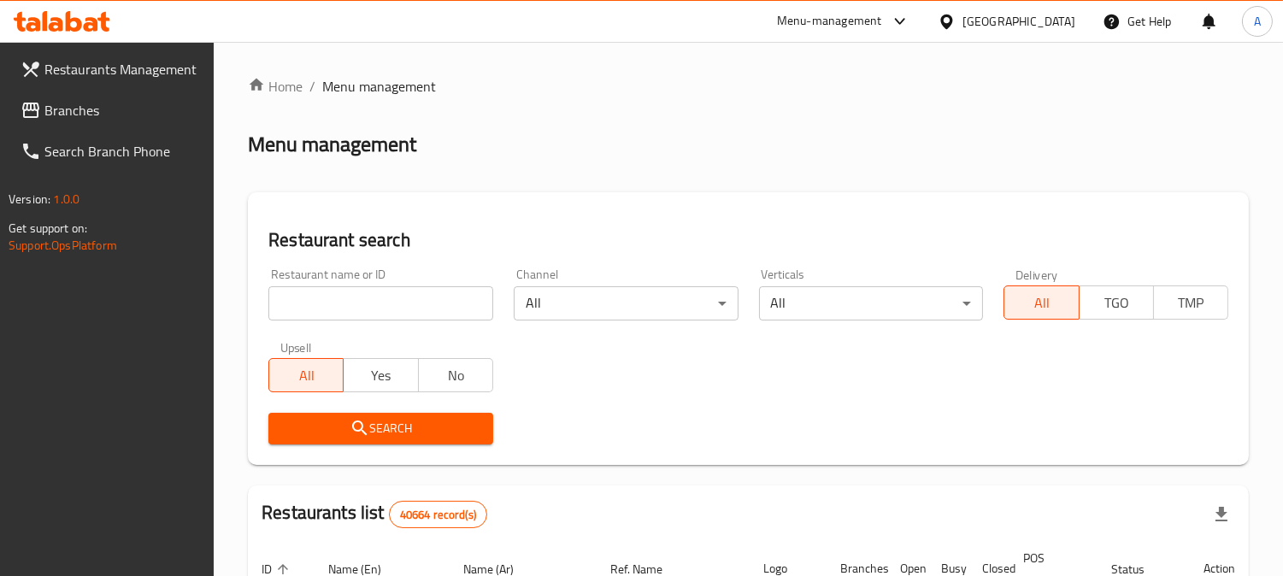
click at [996, 13] on div "[GEOGRAPHIC_DATA]" at bounding box center [1018, 21] width 113 height 19
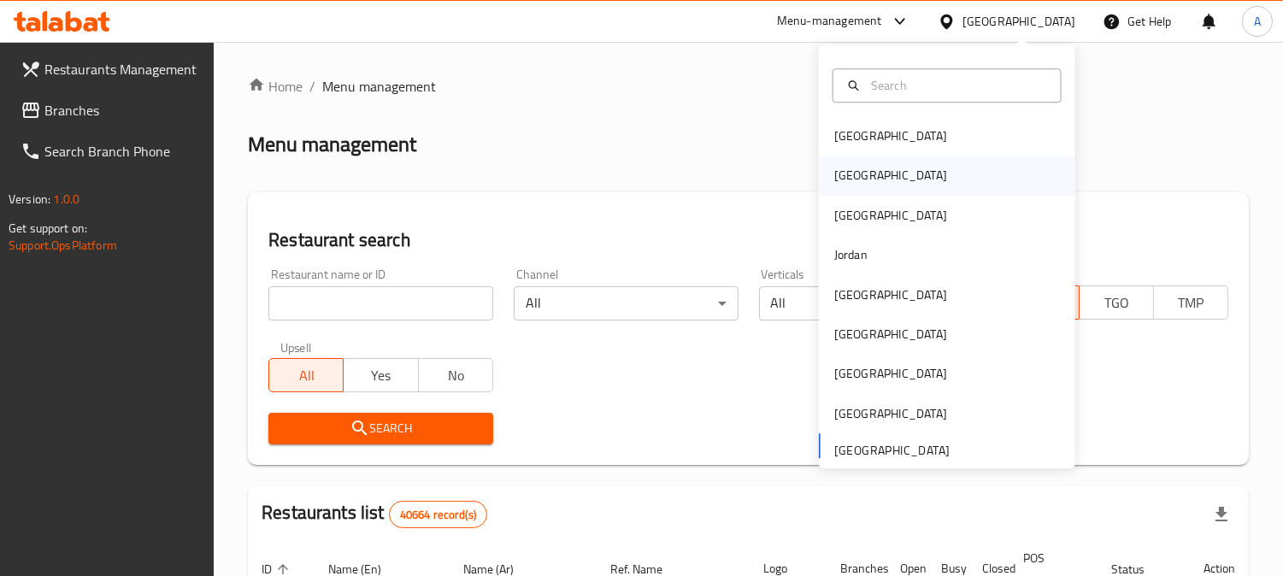
click at [844, 168] on div "[GEOGRAPHIC_DATA]" at bounding box center [890, 176] width 113 height 19
